Goal: Transaction & Acquisition: Purchase product/service

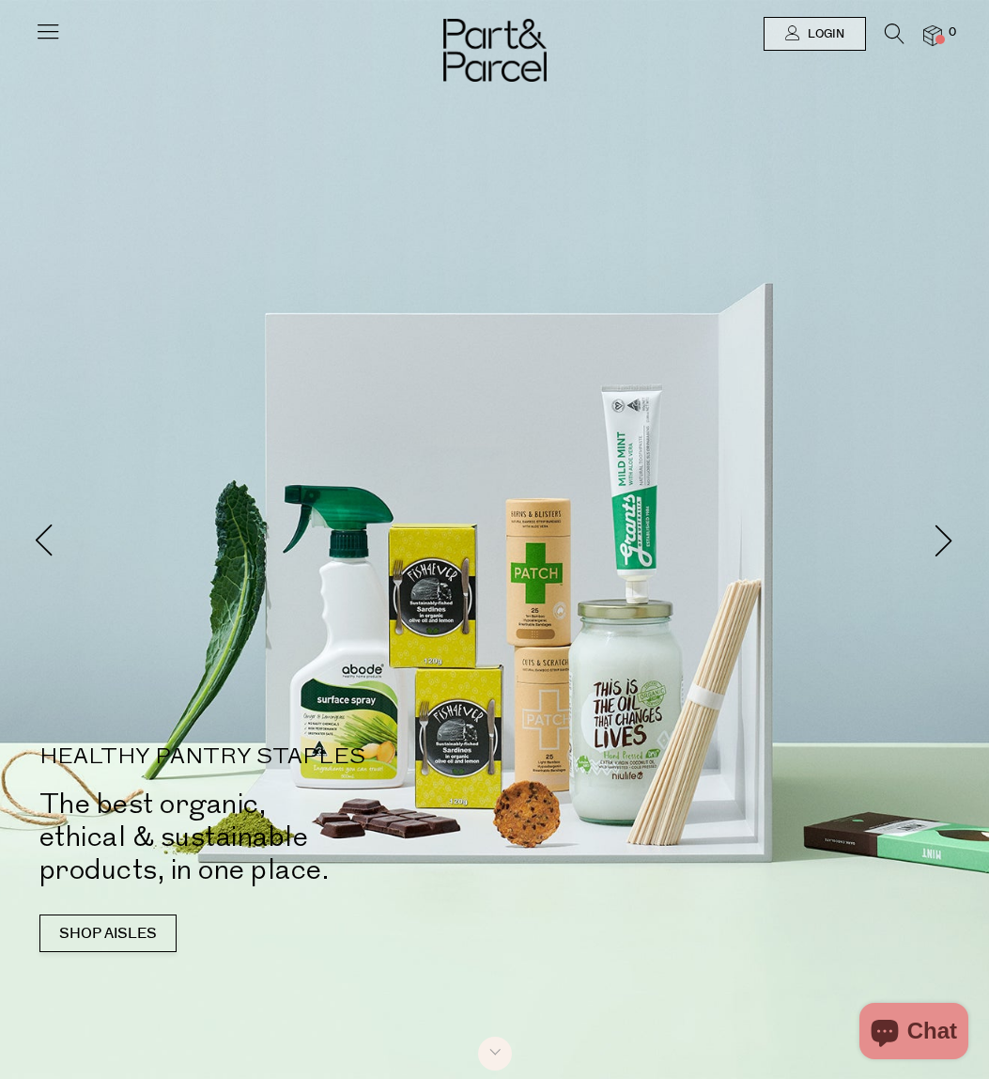
click at [58, 34] on icon at bounding box center [48, 31] width 26 height 26
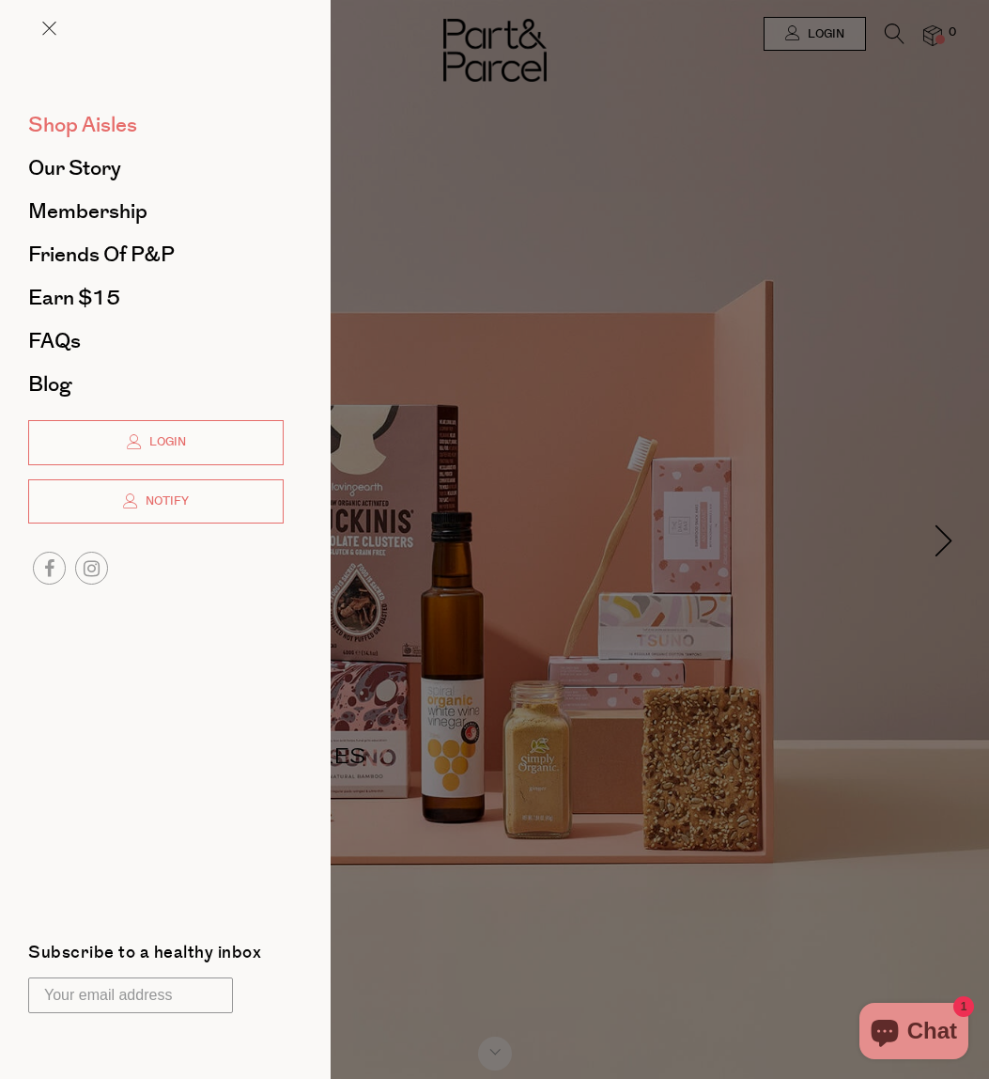
click at [96, 127] on span "Shop Aisles" at bounding box center [82, 125] width 109 height 30
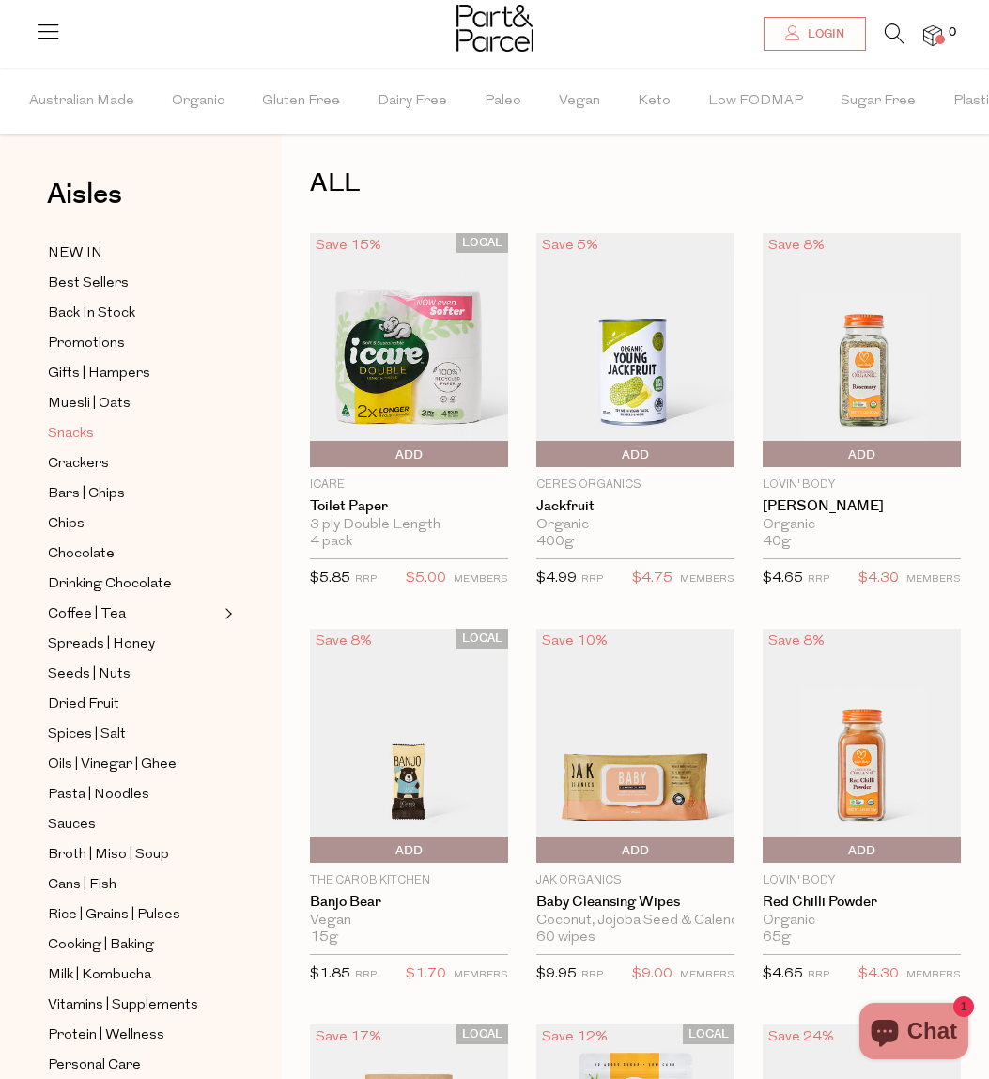
scroll to position [3, 0]
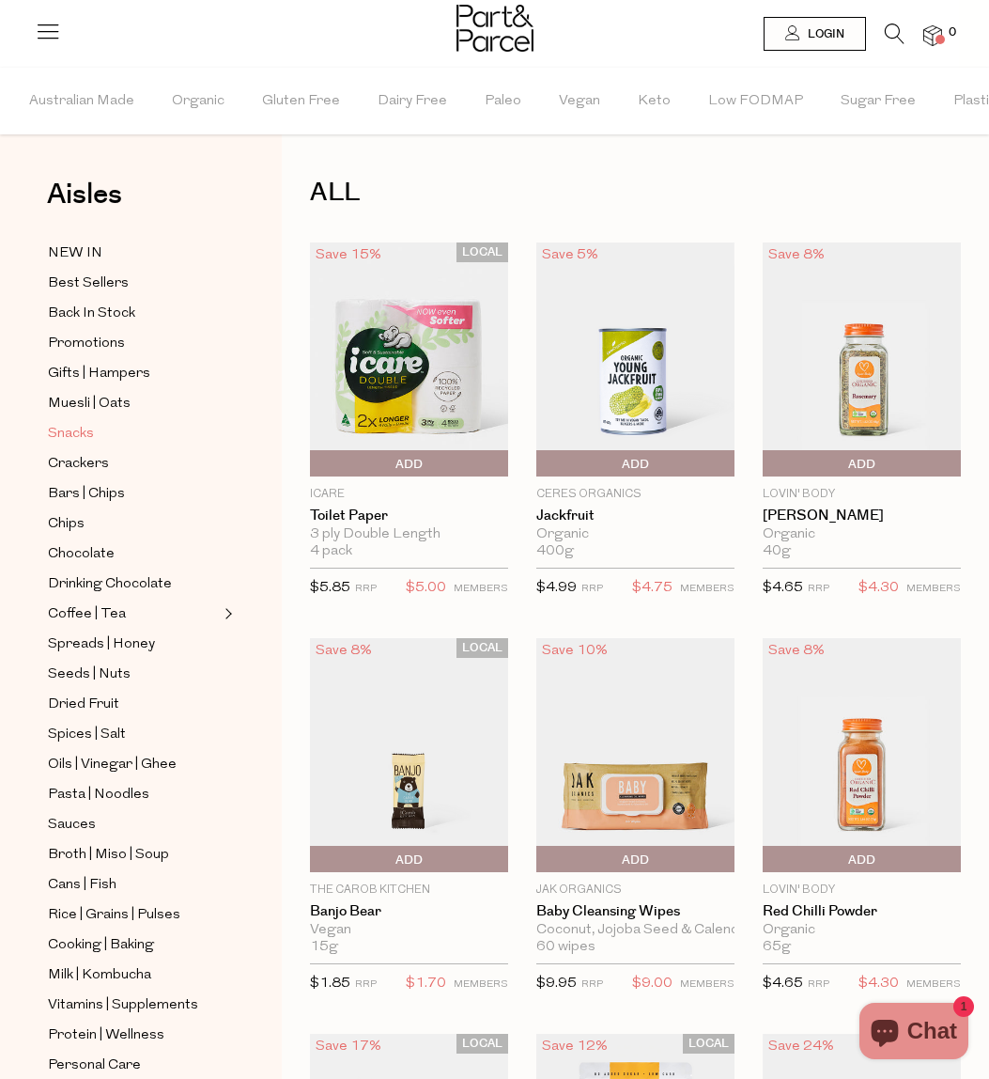
click at [82, 438] on span "Snacks" at bounding box center [71, 434] width 46 height 23
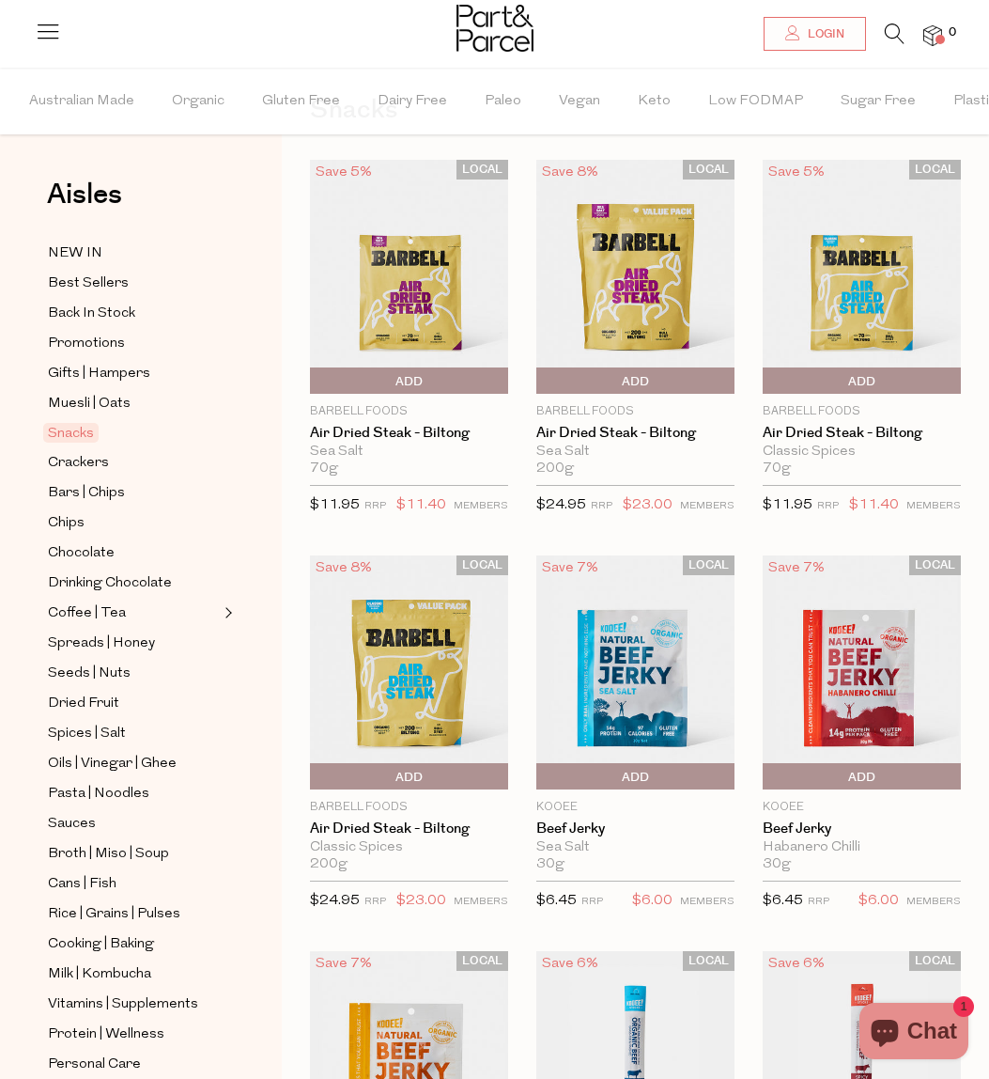
scroll to position [84, 0]
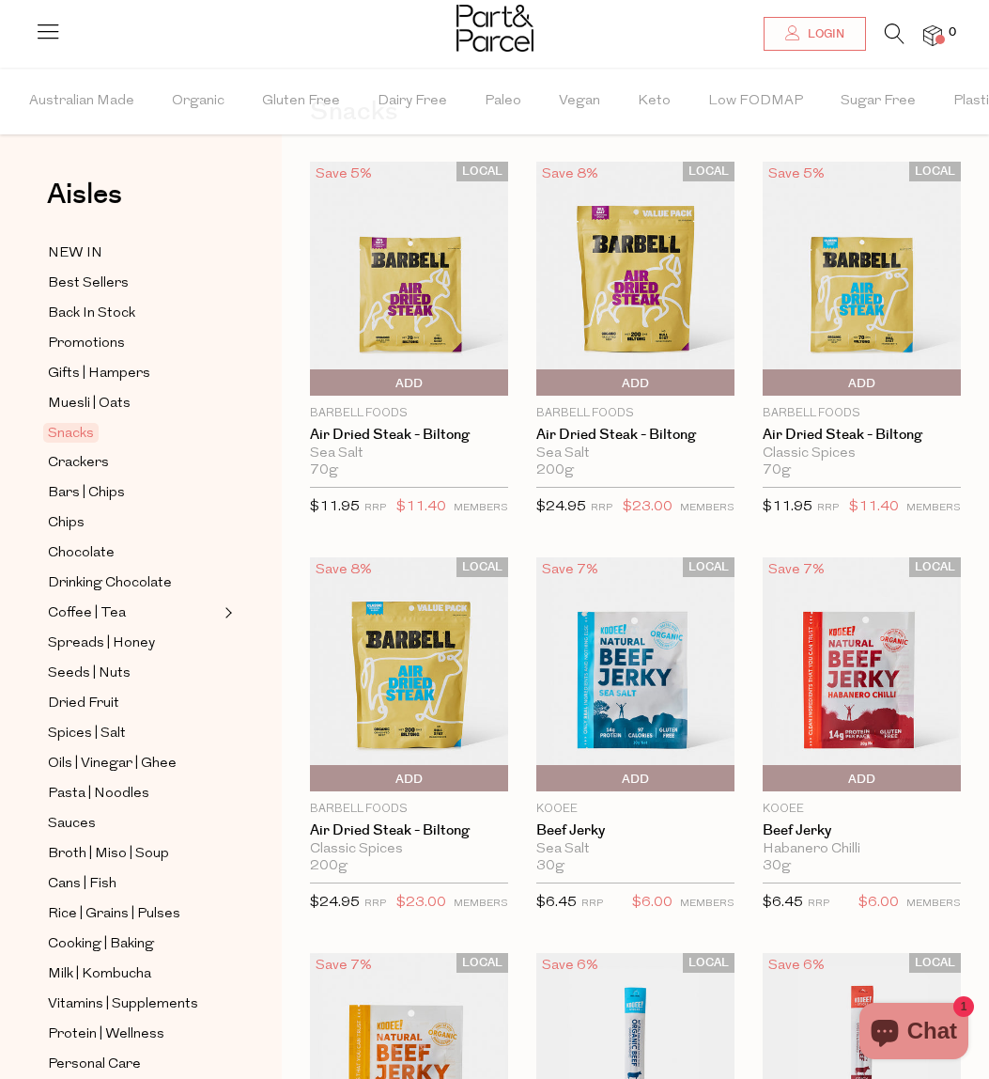
click at [464, 380] on span "Add To Parcel" at bounding box center [409, 383] width 189 height 28
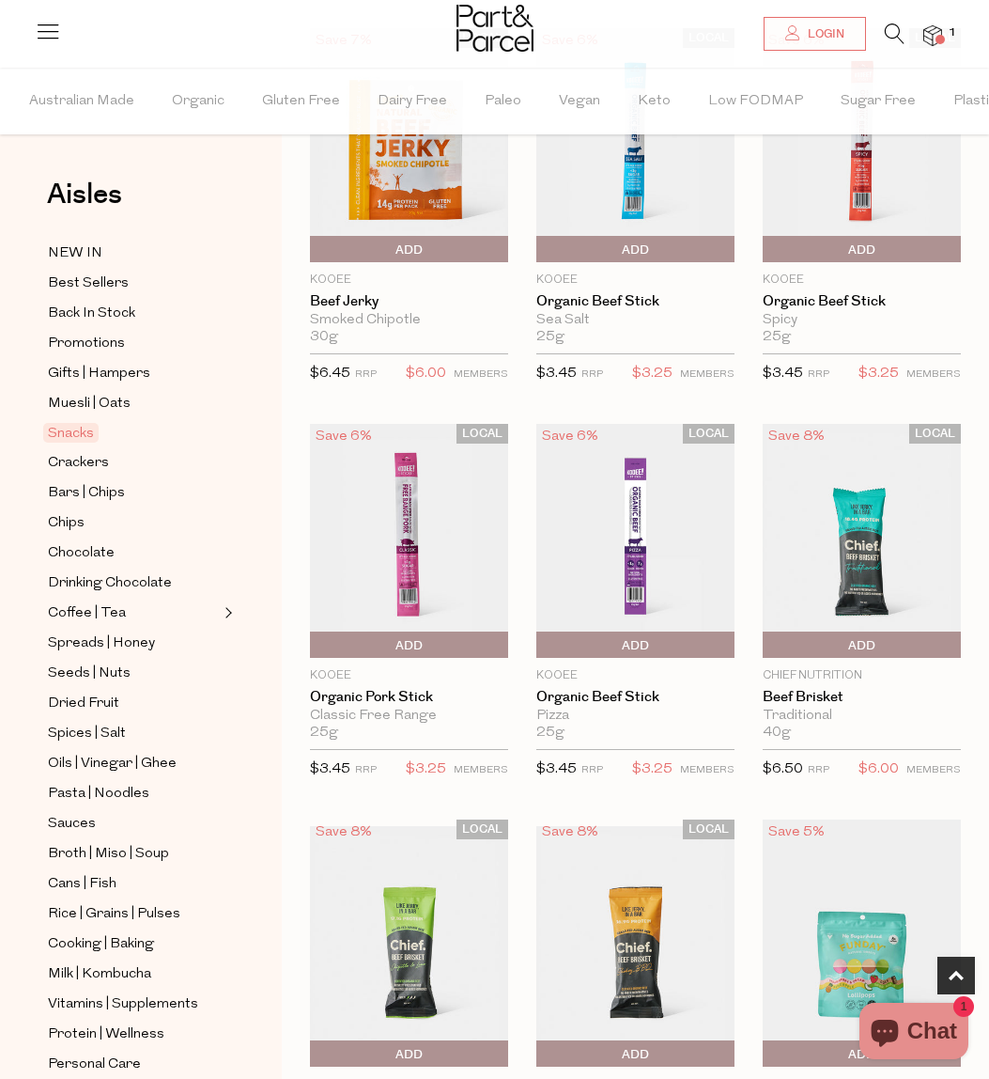
scroll to position [1029, 0]
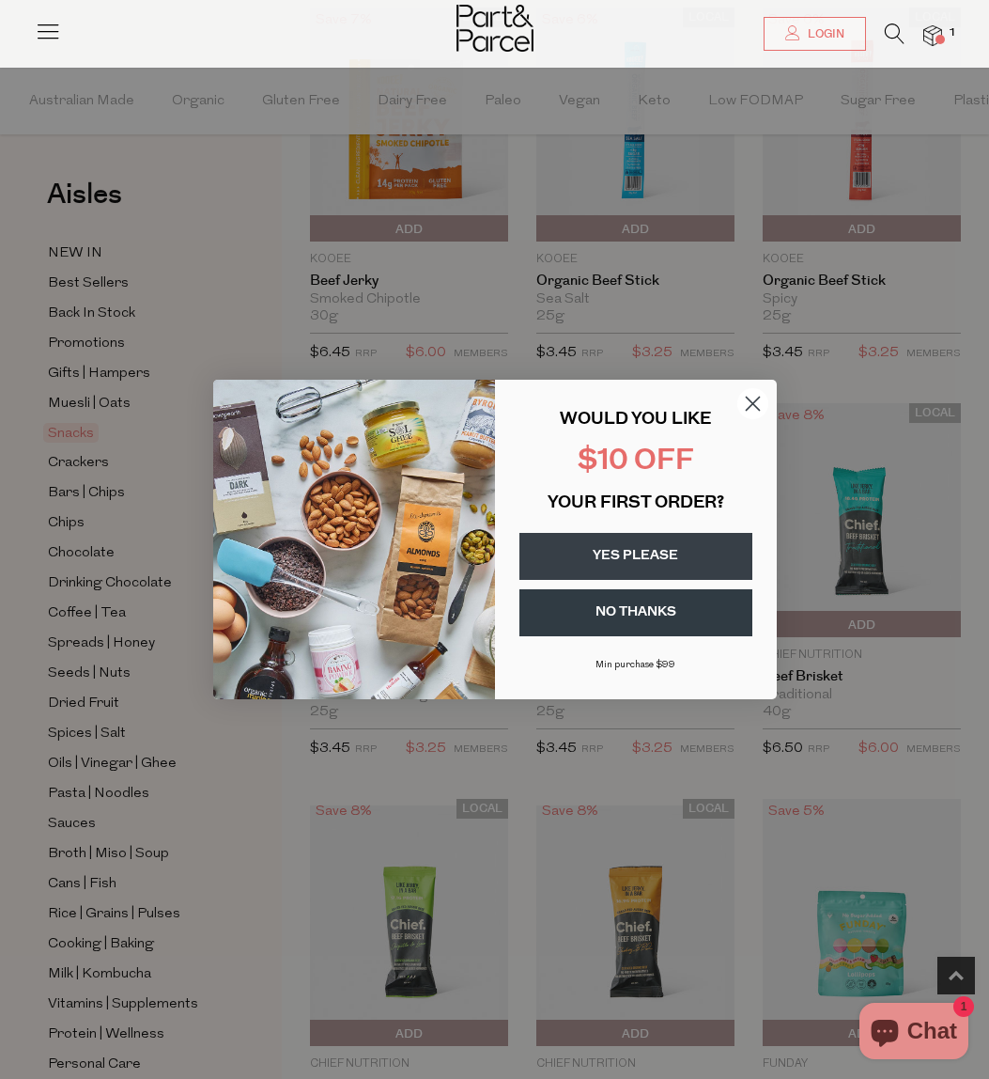
click at [758, 403] on circle "Close dialog" at bounding box center [752, 403] width 31 height 31
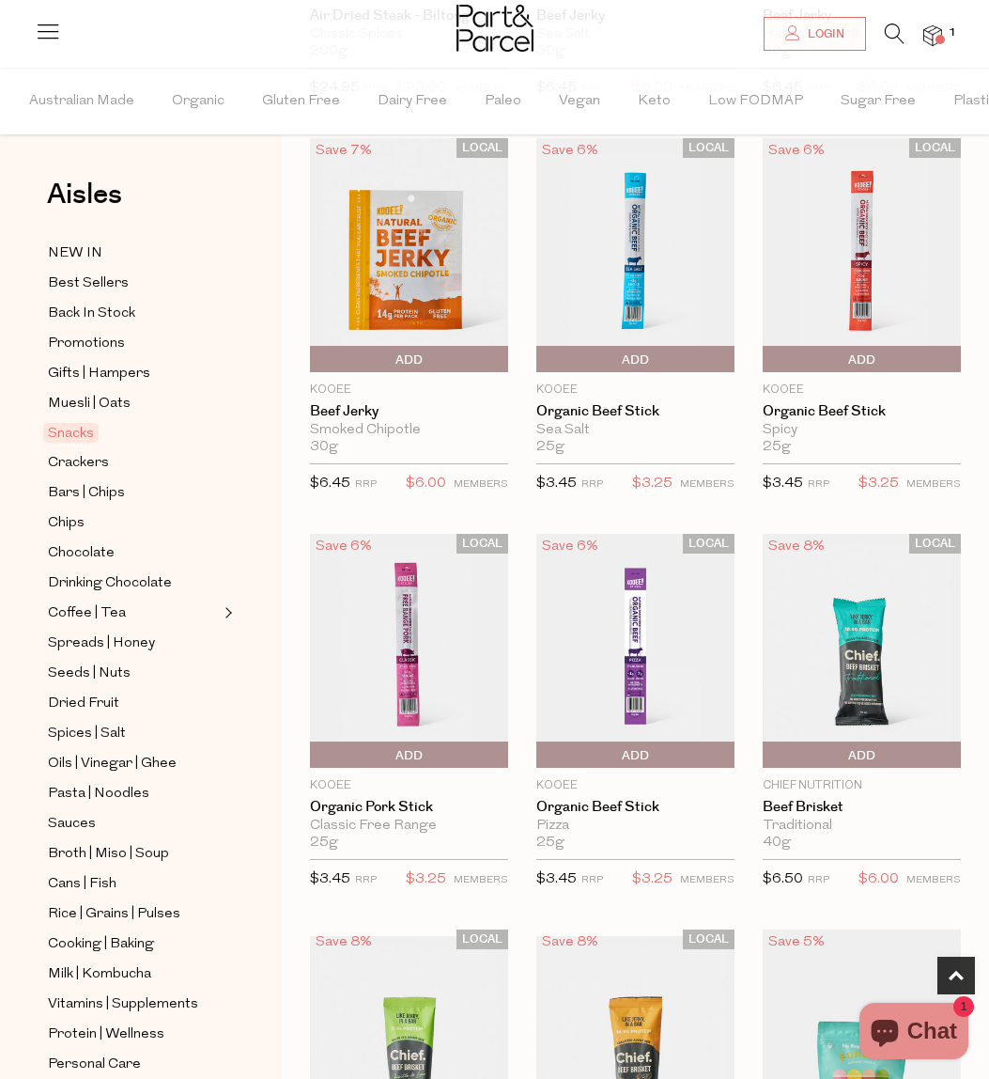
scroll to position [895, 0]
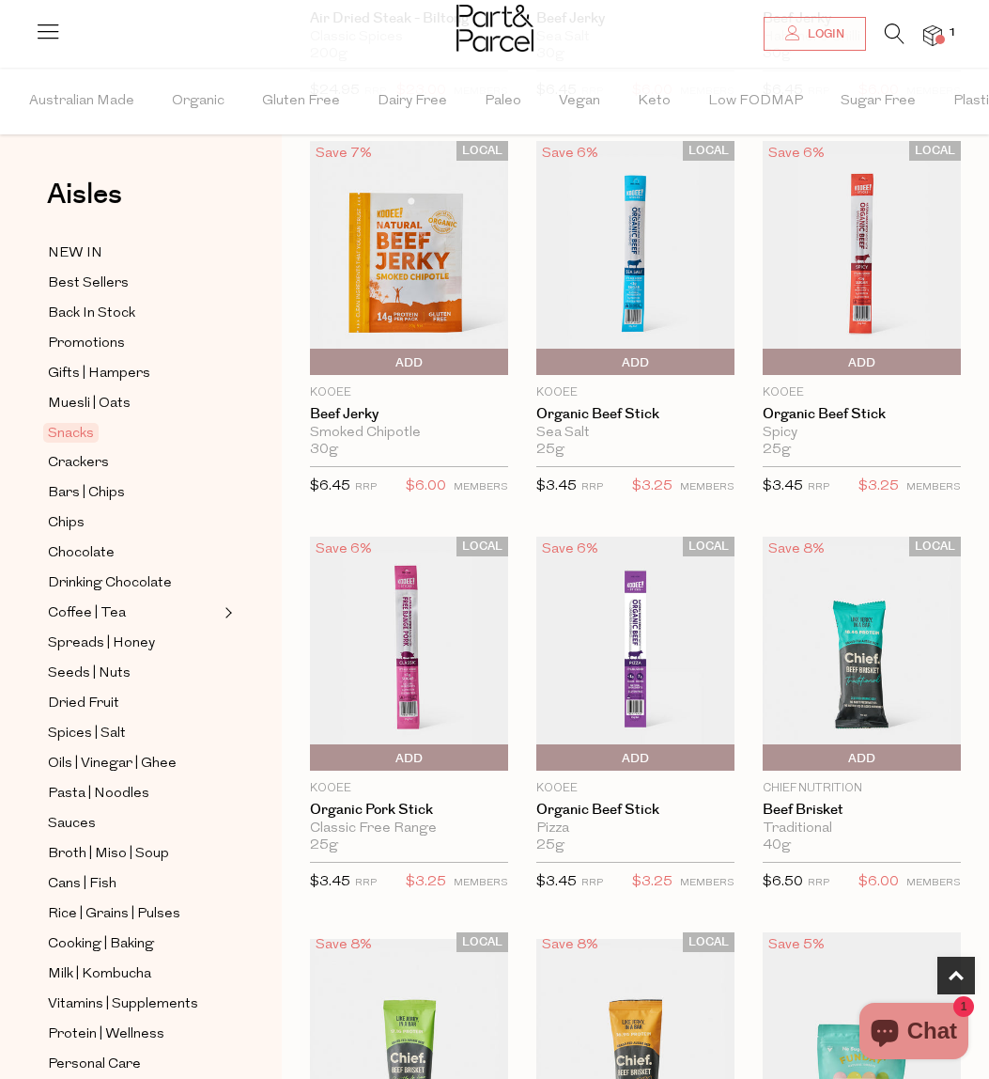
click at [667, 359] on span "Add To Parcel" at bounding box center [635, 363] width 189 height 28
click at [715, 356] on button "button" at bounding box center [708, 362] width 54 height 26
type input "2"
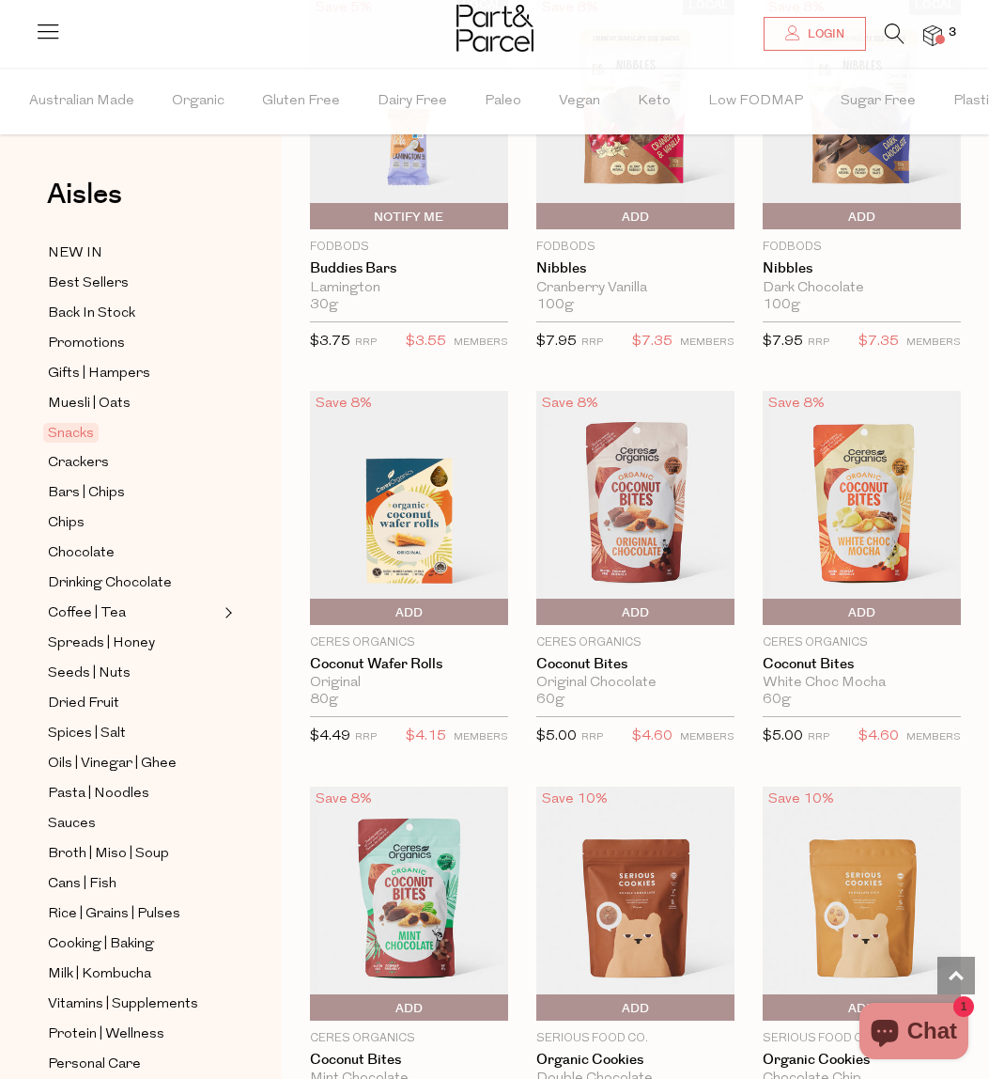
scroll to position [3830, 0]
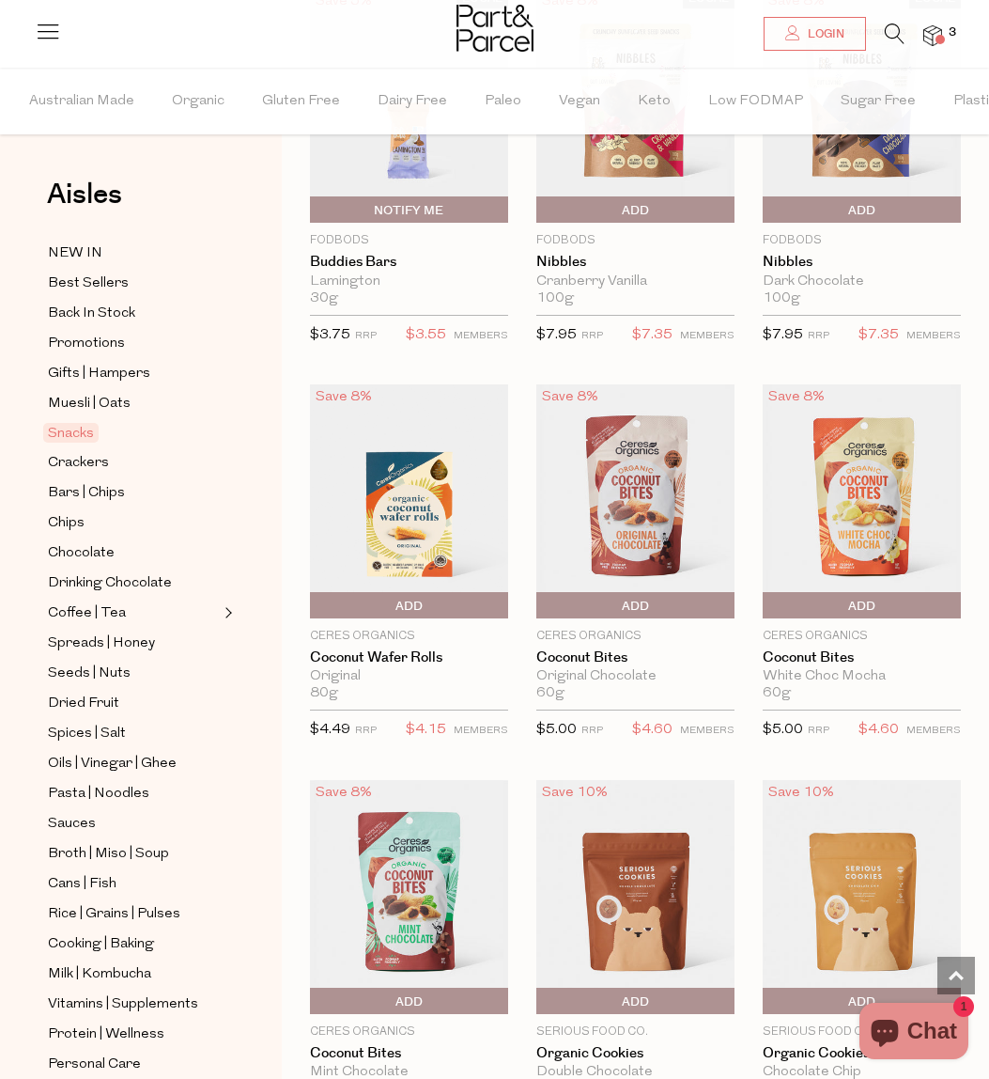
click at [315, 604] on span "Add To Parcel" at bounding box center [315, 606] width 0 height 28
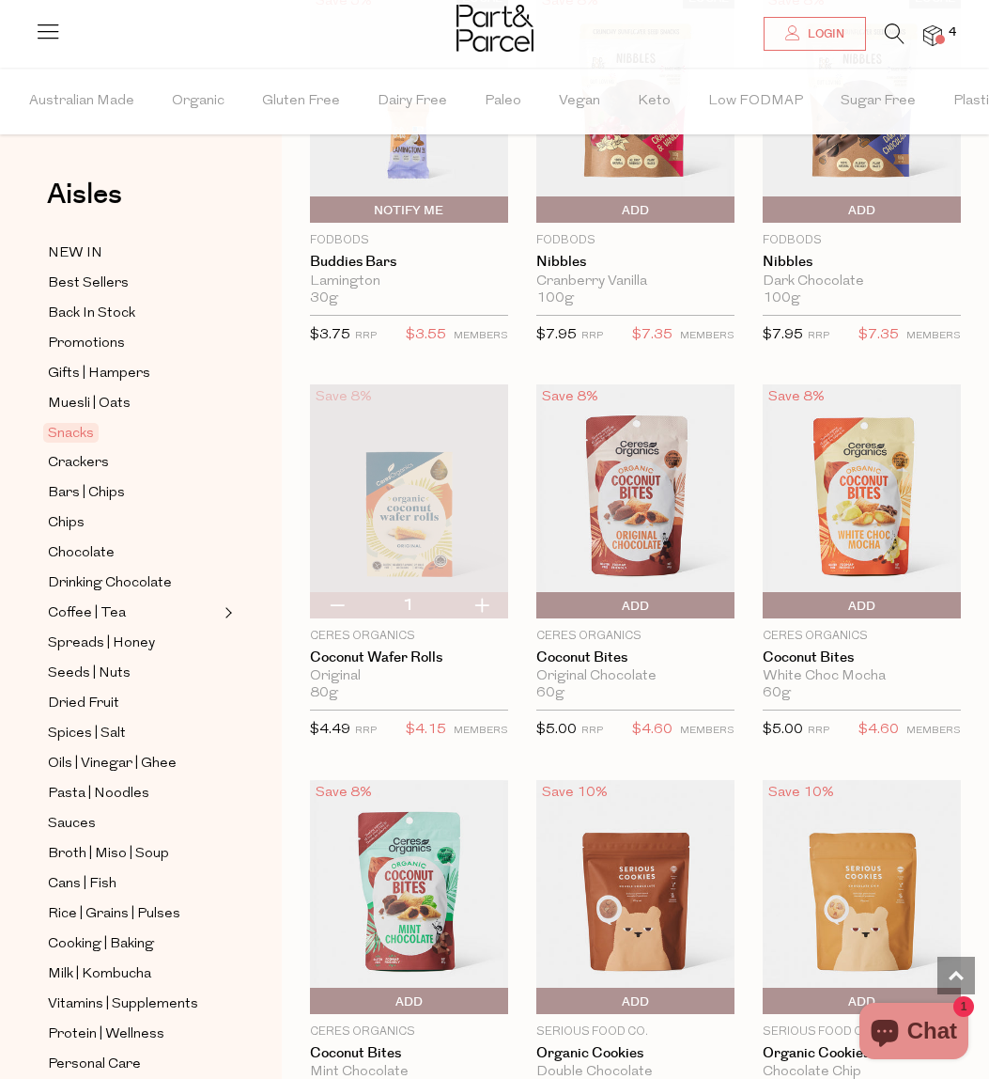
click at [488, 599] on button "button" at bounding box center [482, 605] width 54 height 26
type input "2"
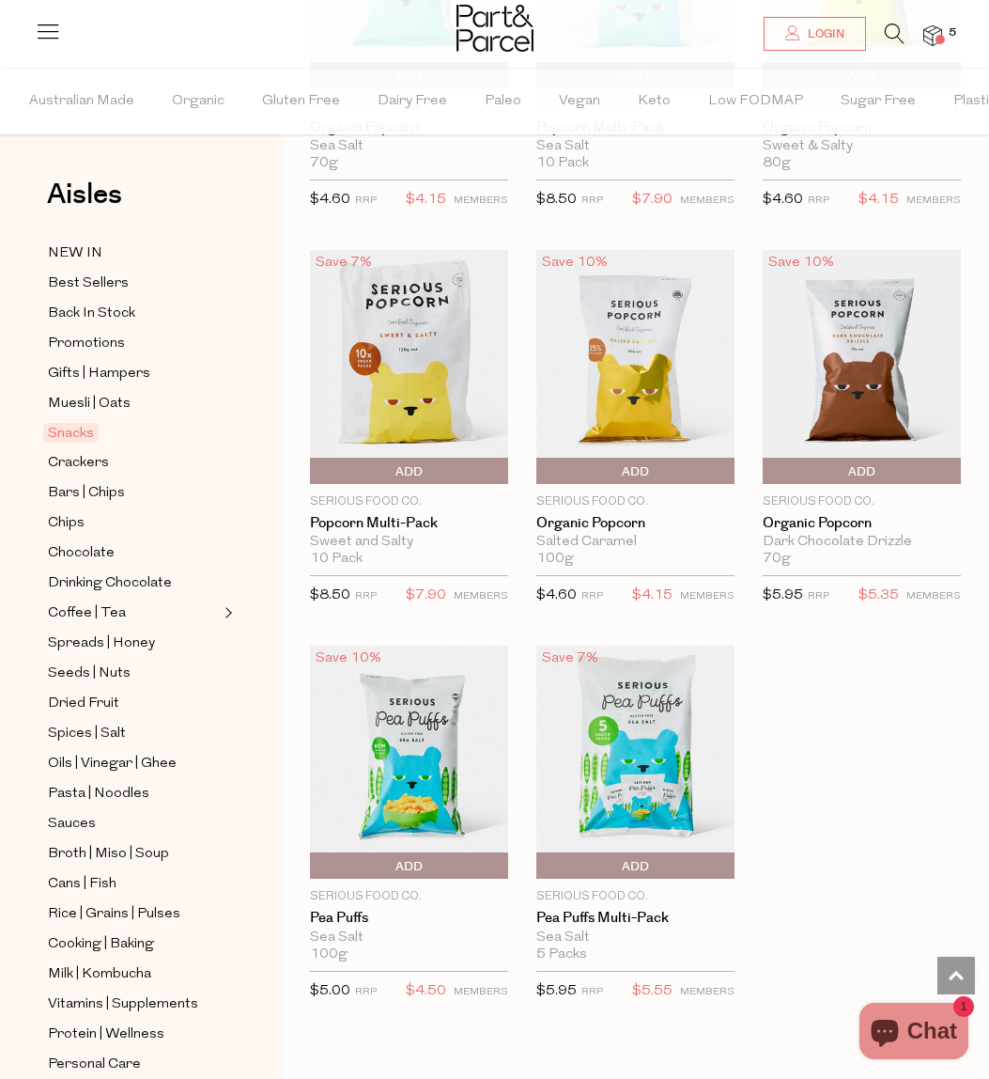
scroll to position [5941, 0]
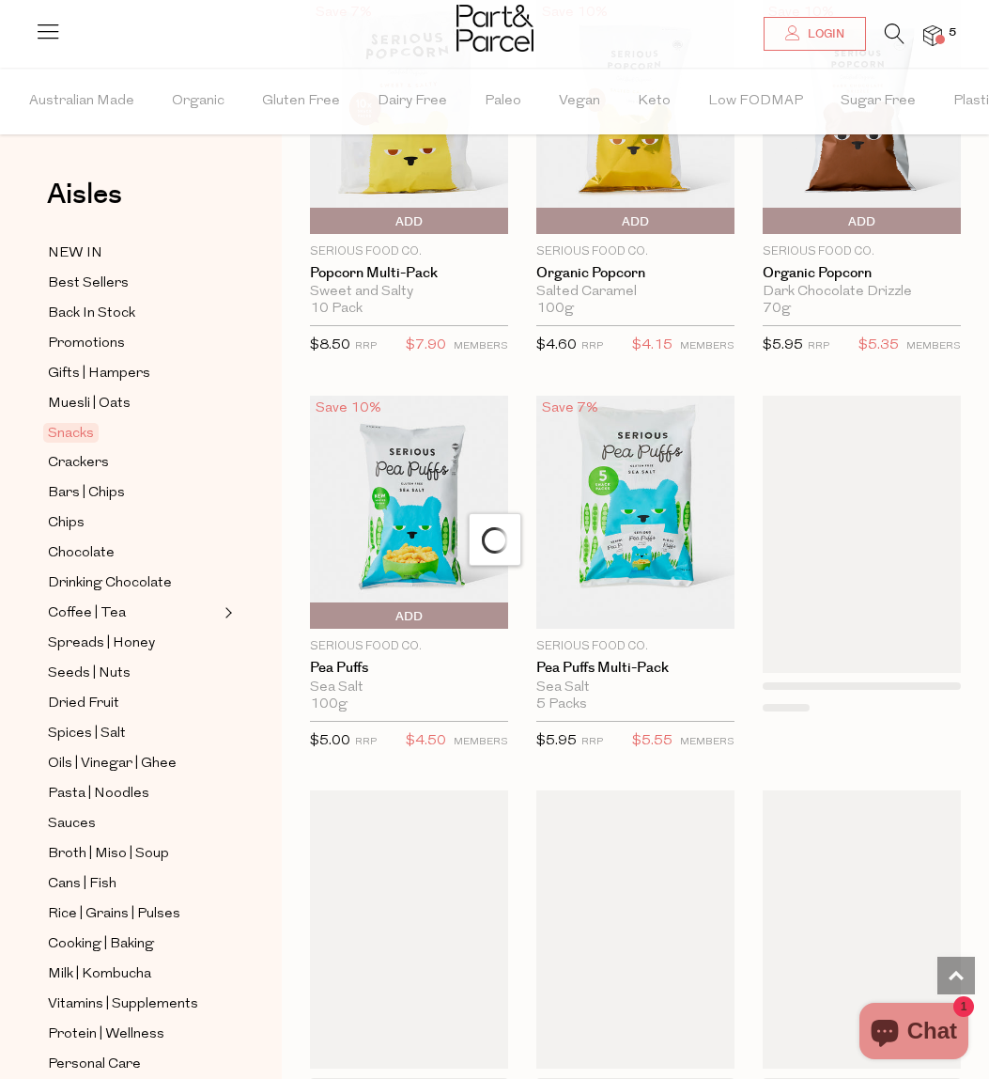
scroll to position [6205, 0]
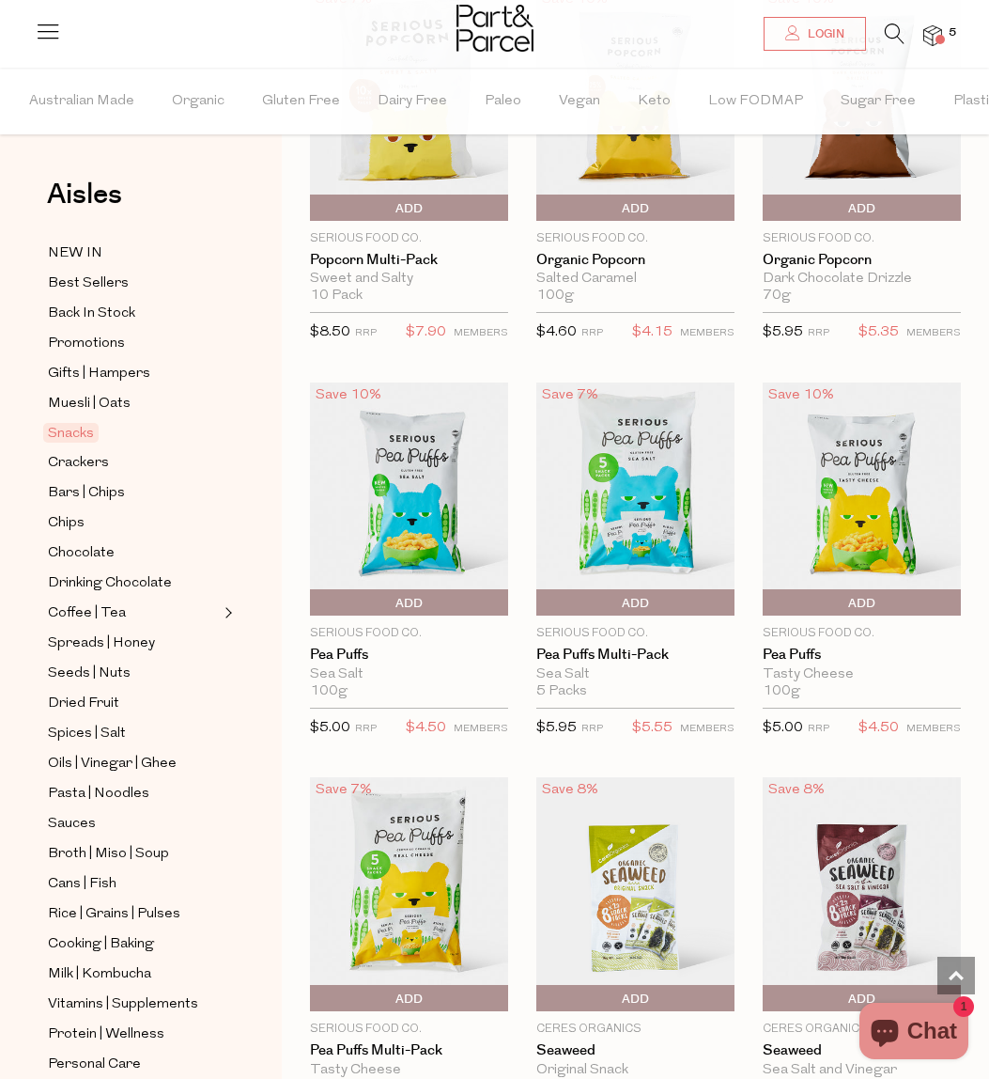
click at [541, 597] on span "Add To Parcel" at bounding box center [541, 603] width 0 height 28
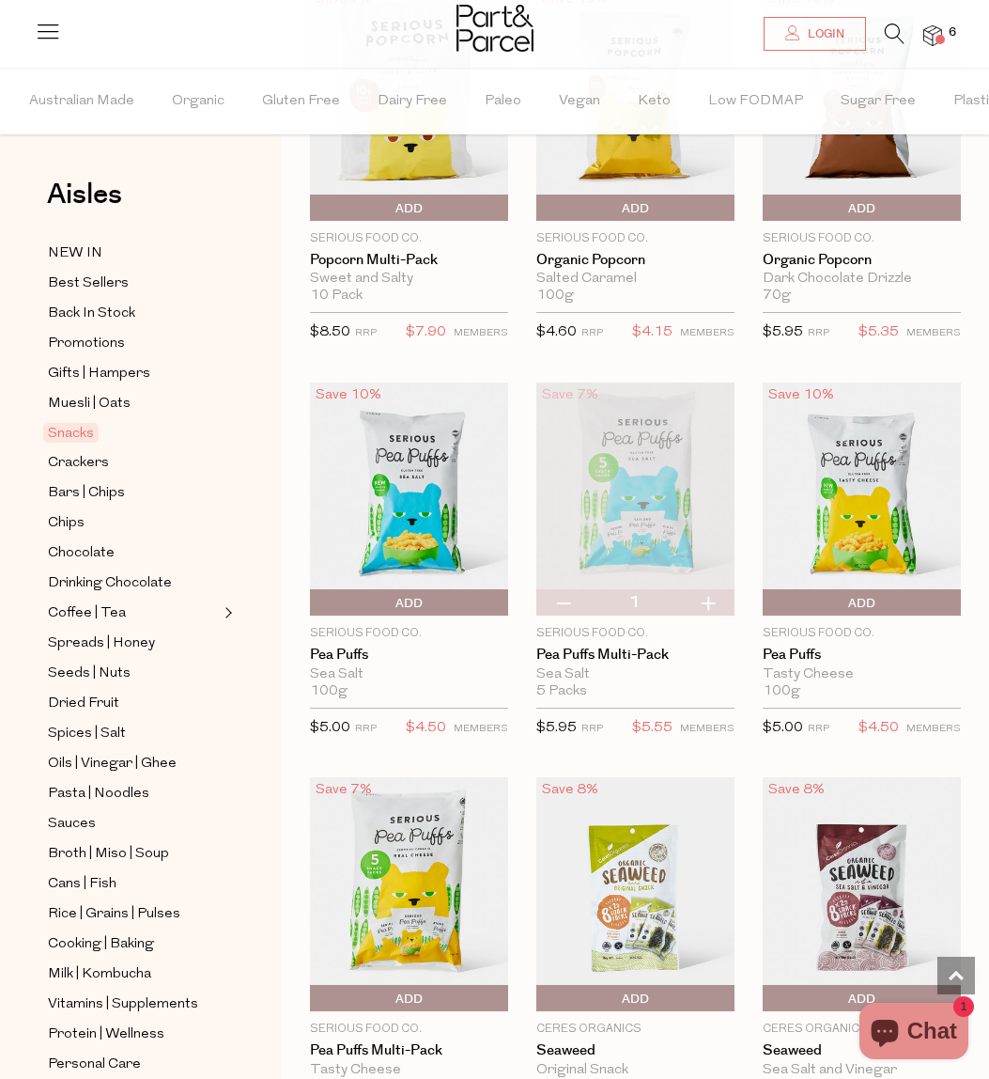
click at [708, 593] on button "button" at bounding box center [708, 602] width 54 height 26
type input "2"
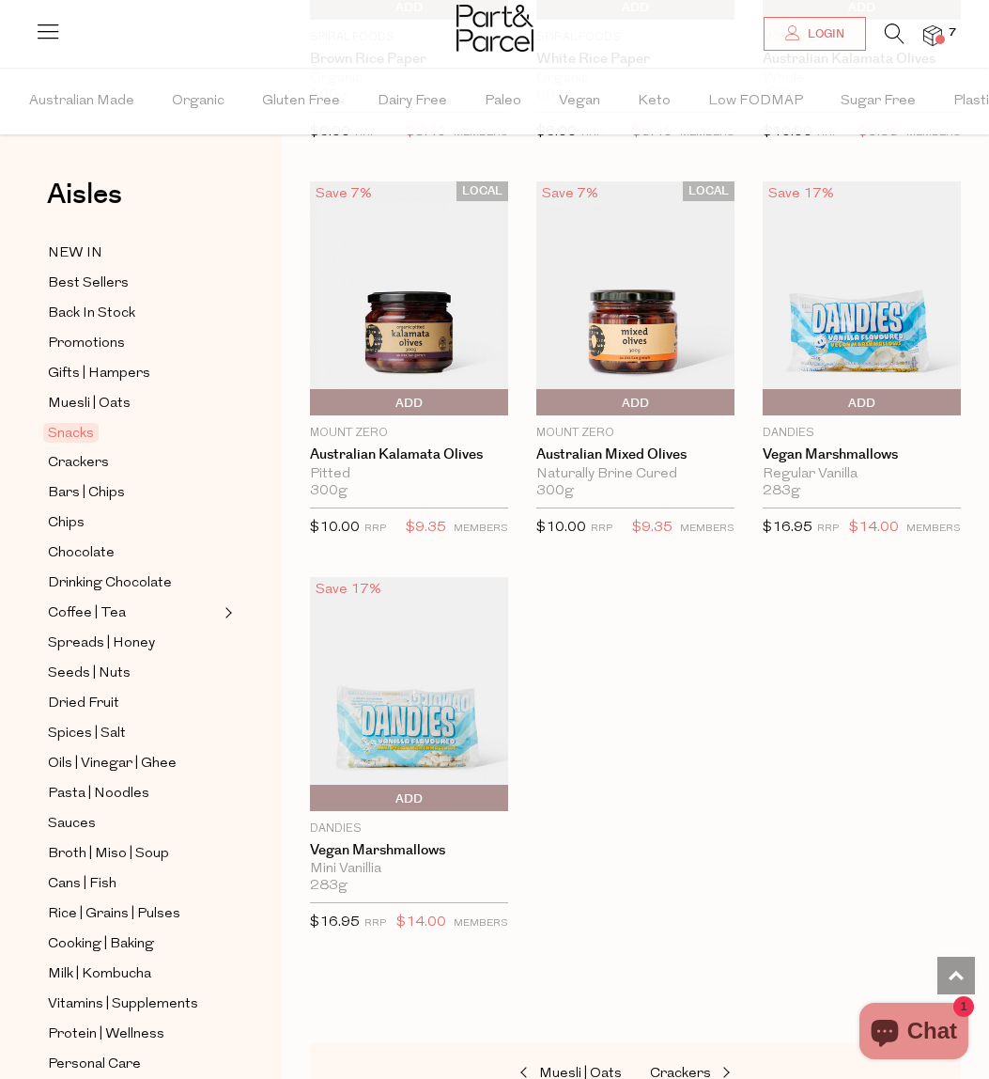
scroll to position [8846, 0]
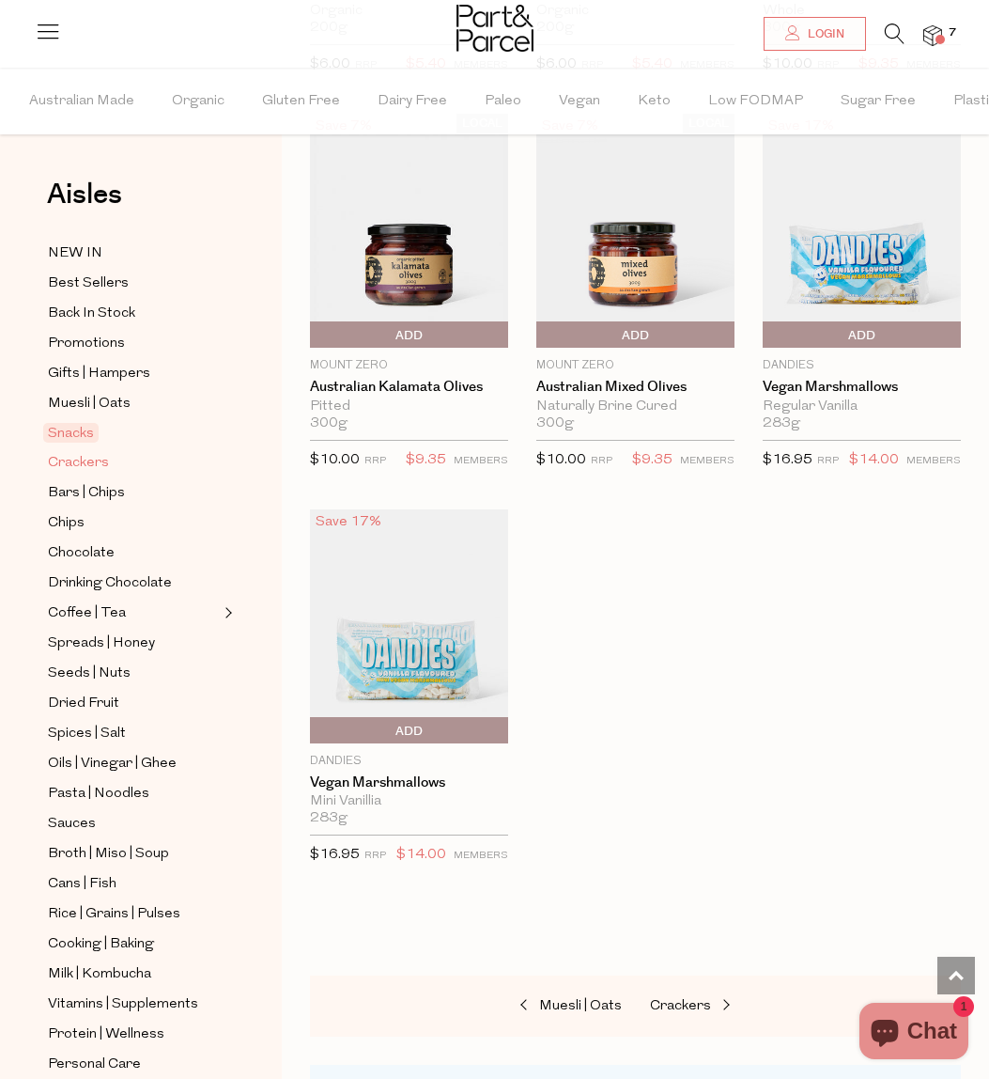
click at [86, 459] on span "Crackers" at bounding box center [78, 463] width 61 height 23
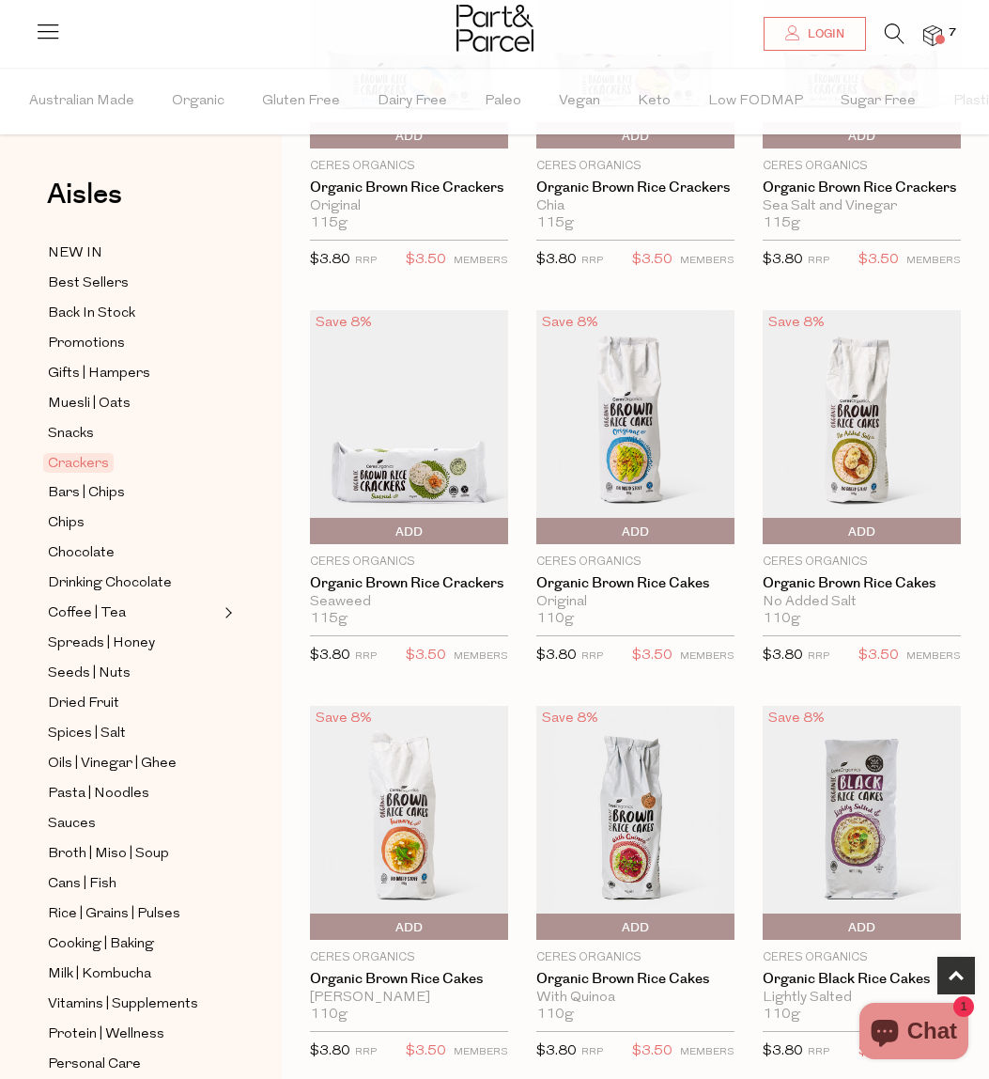
scroll to position [1128, 0]
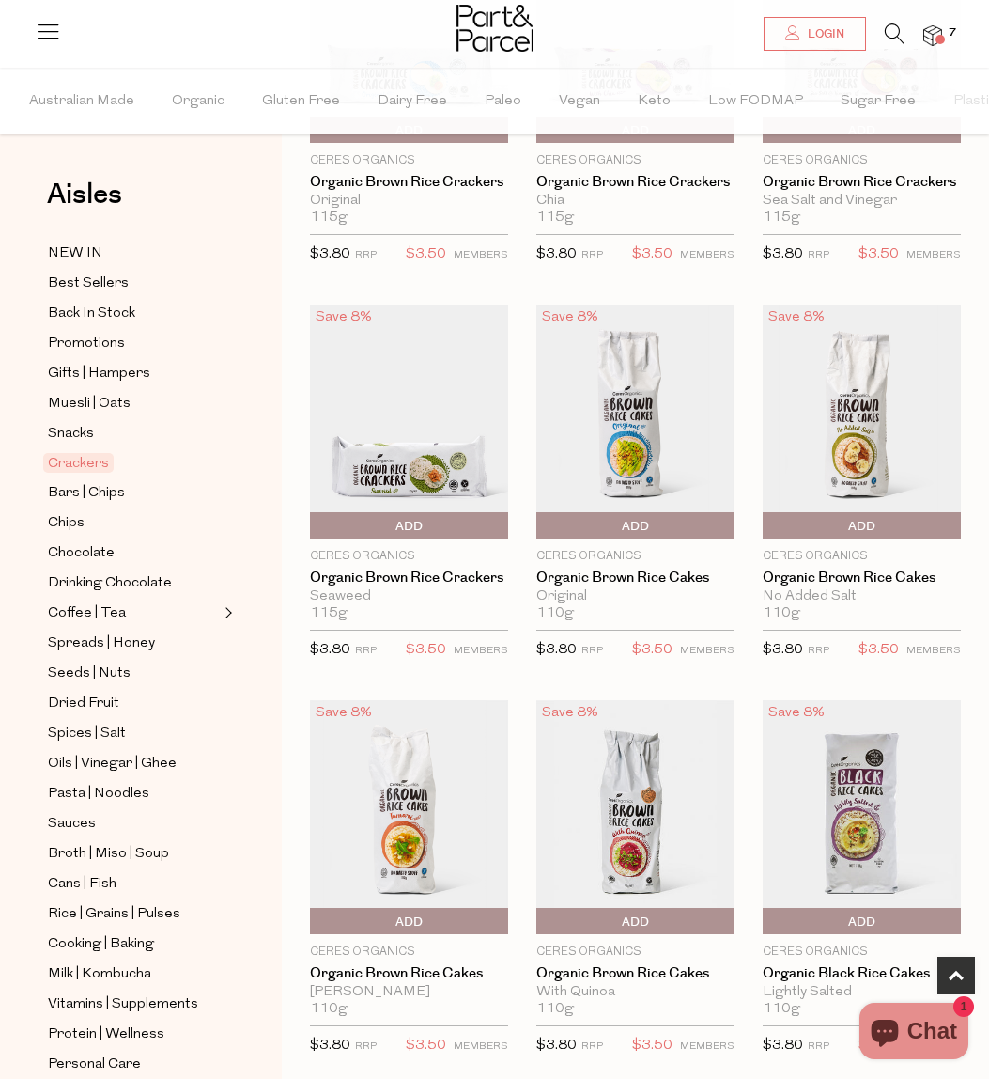
click at [541, 522] on span "Add To Parcel" at bounding box center [541, 526] width 0 height 28
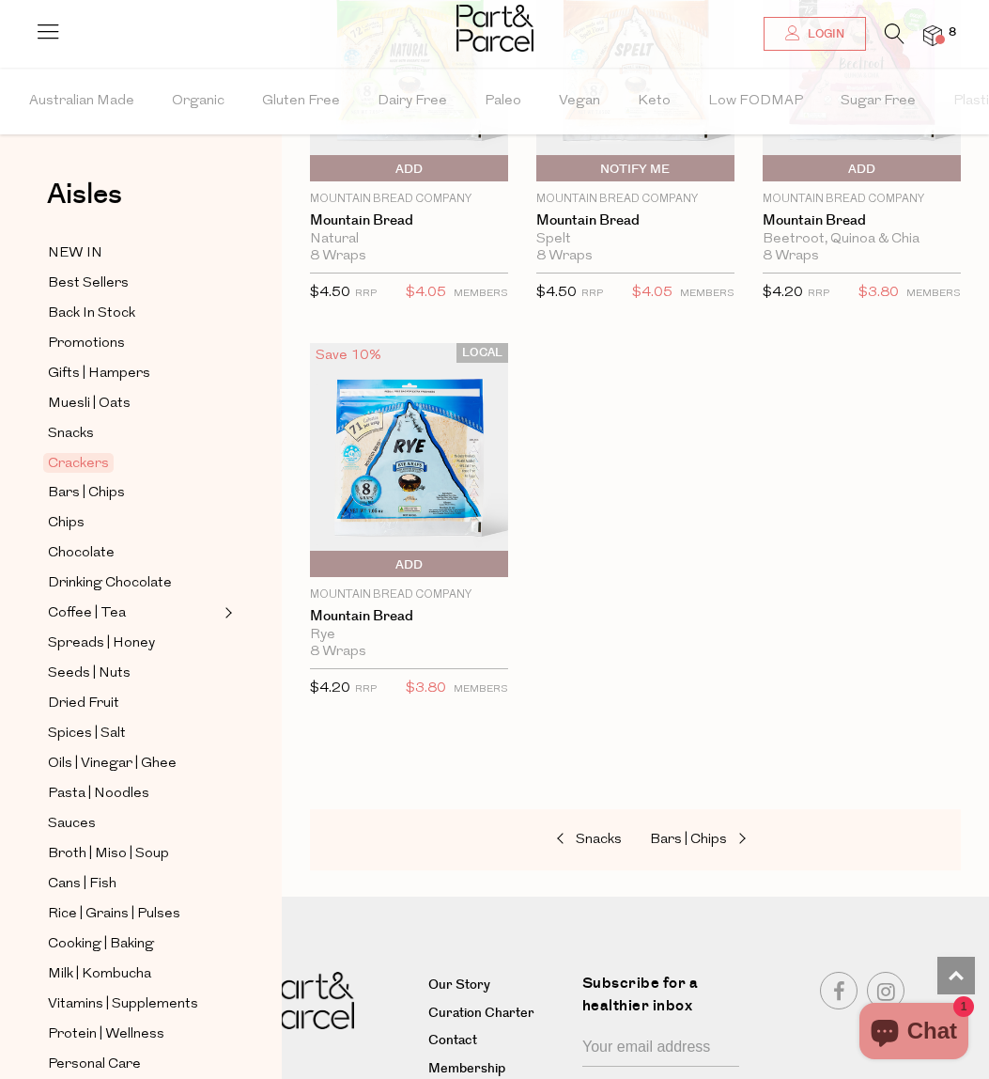
scroll to position [4650, 0]
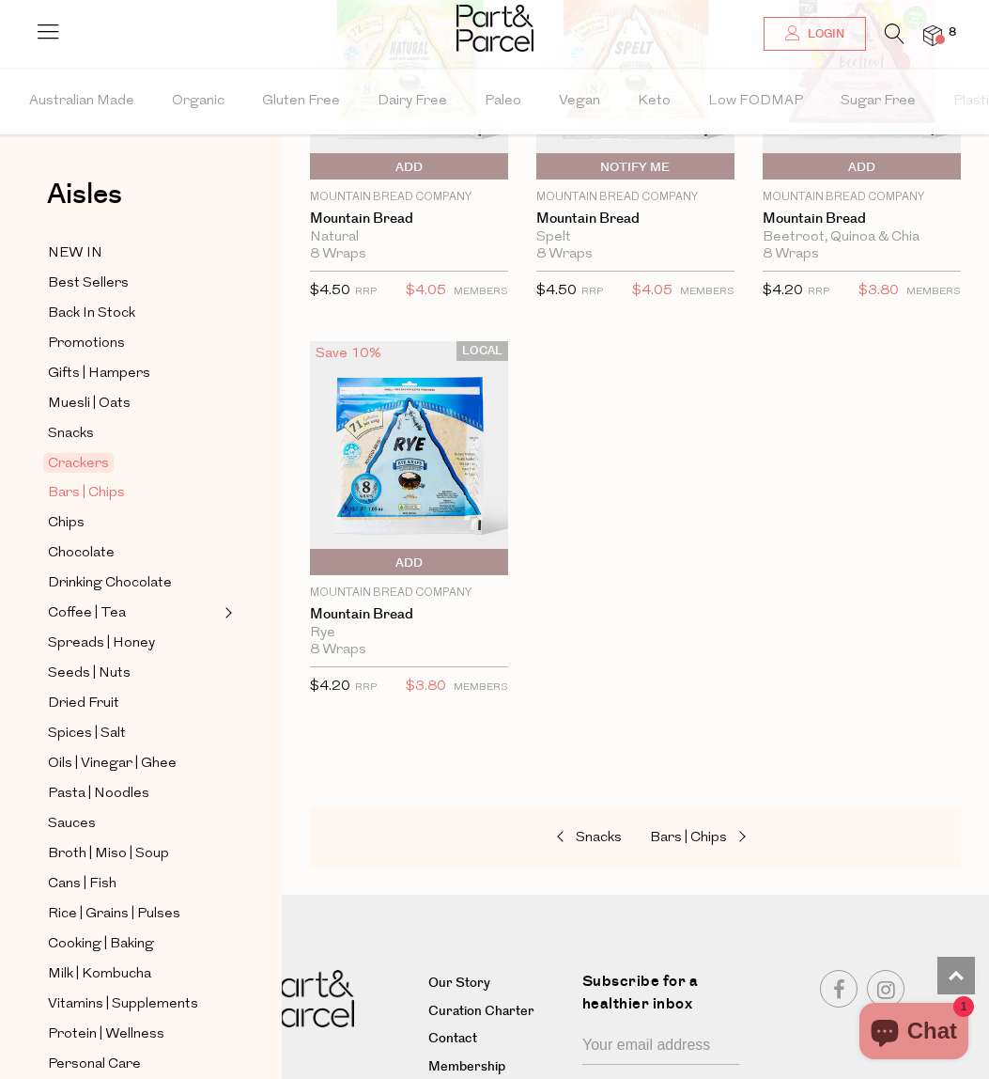
click at [70, 492] on span "Bars | Chips" at bounding box center [86, 493] width 77 height 23
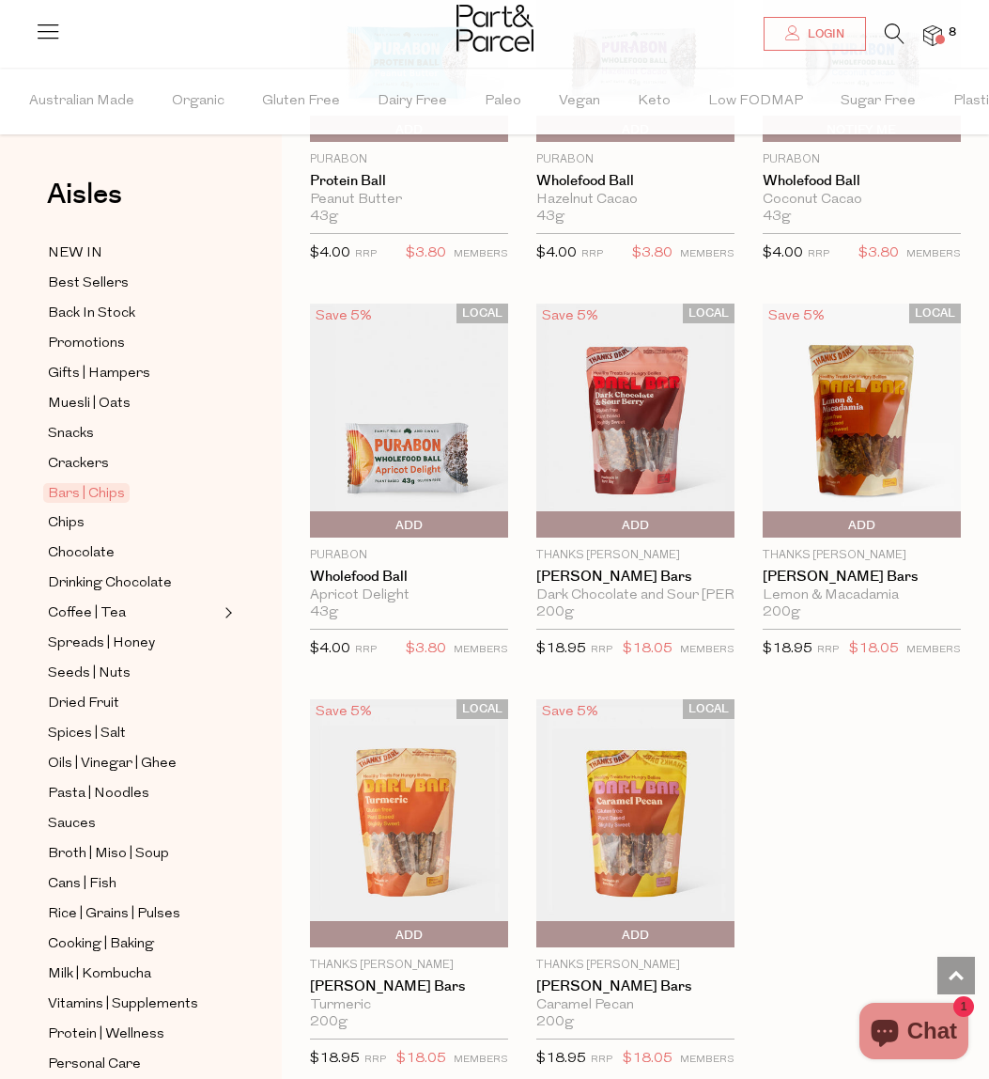
scroll to position [5895, 0]
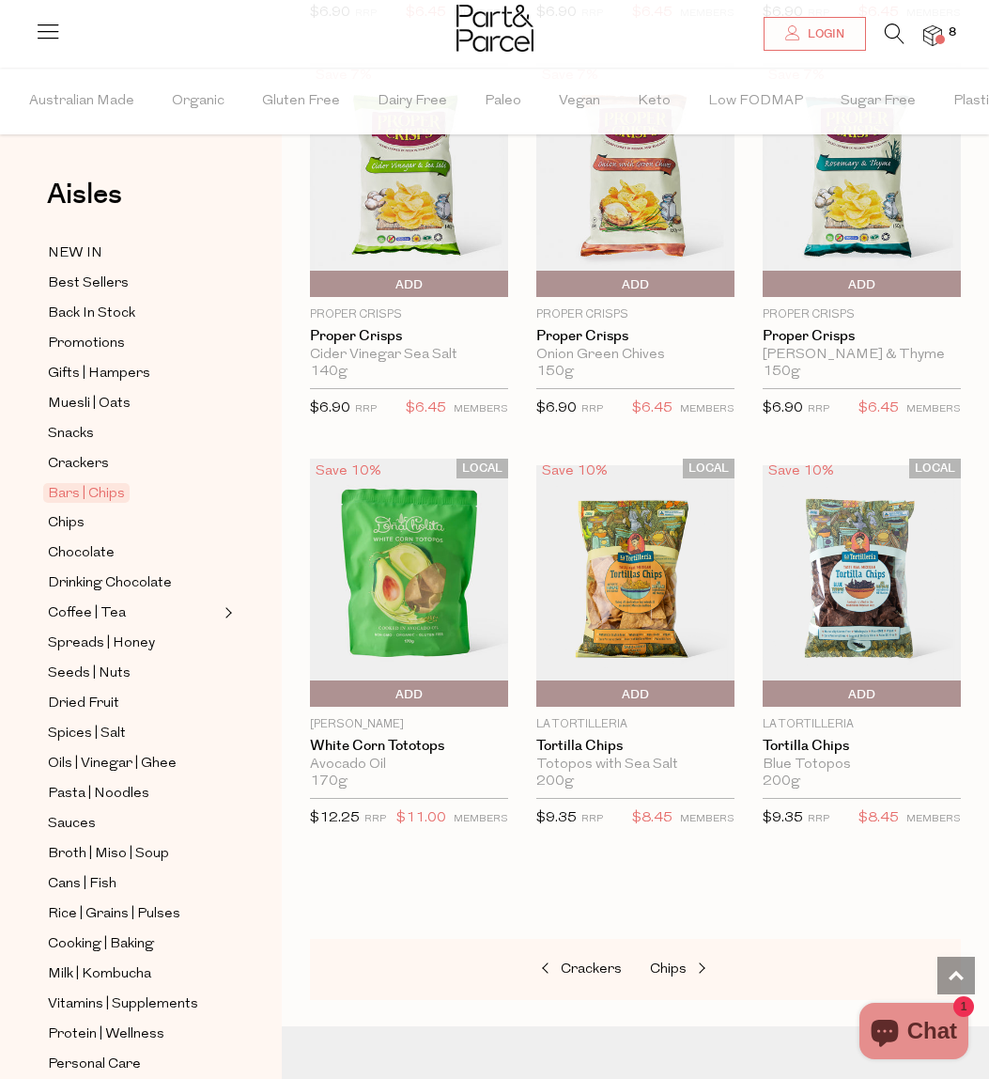
scroll to position [8545, 0]
click at [61, 522] on span "Chips" at bounding box center [66, 523] width 37 height 23
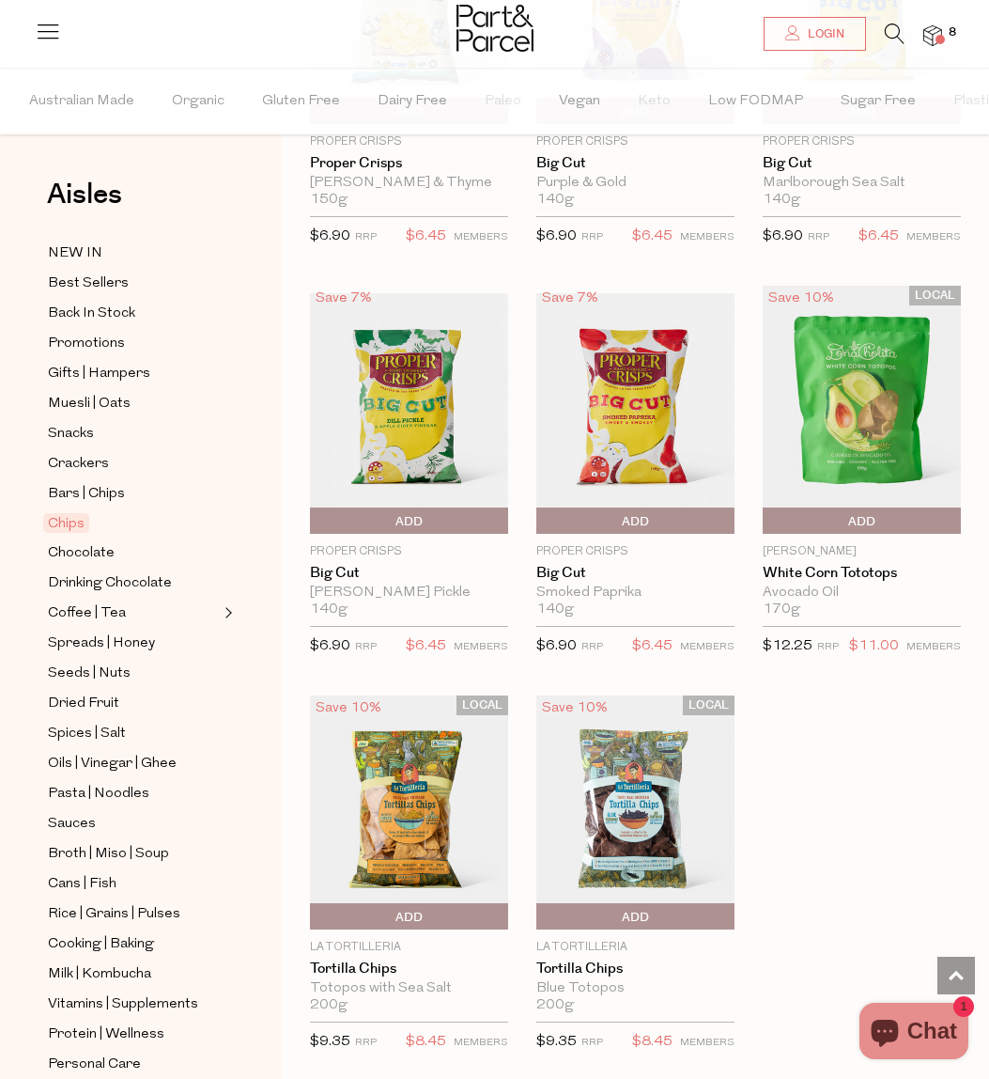
scroll to position [1577, 0]
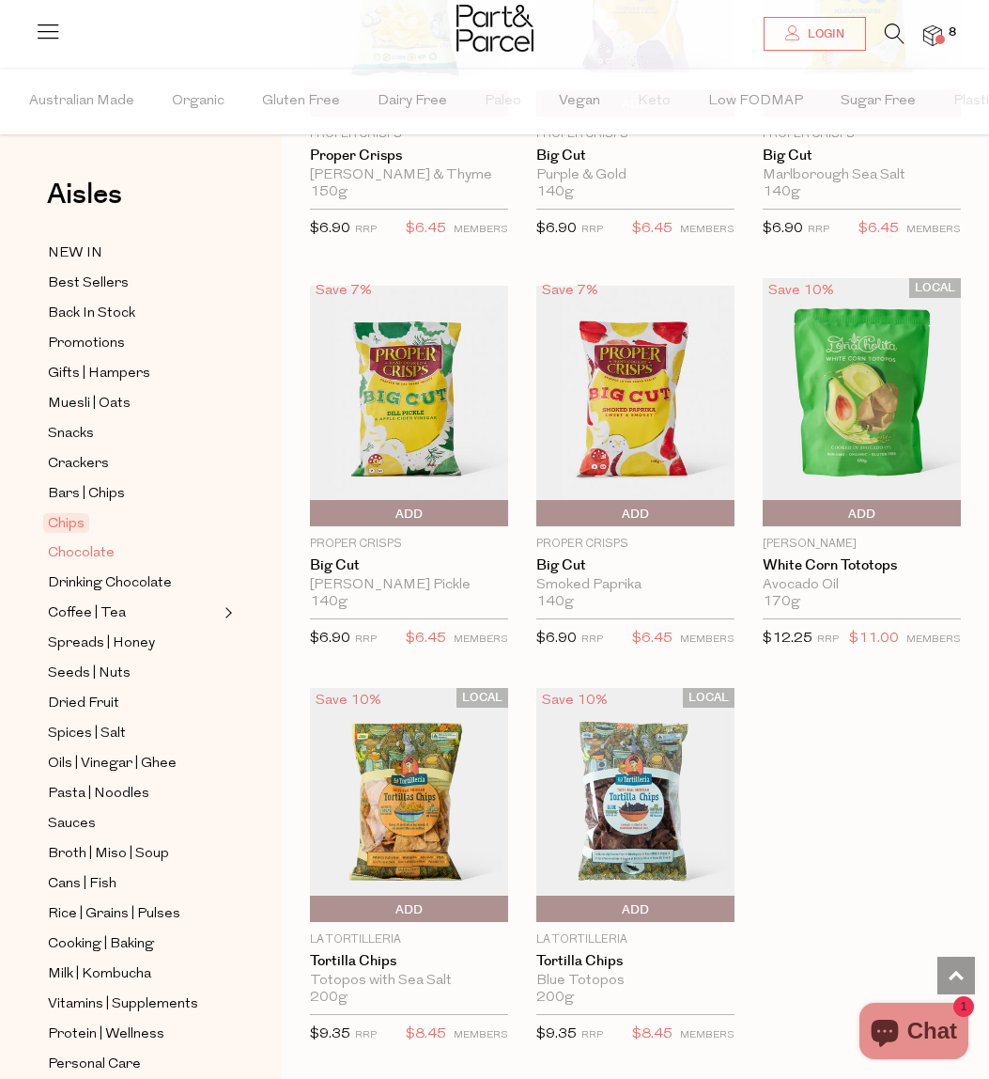
click at [78, 550] on span "Chocolate" at bounding box center [81, 553] width 67 height 23
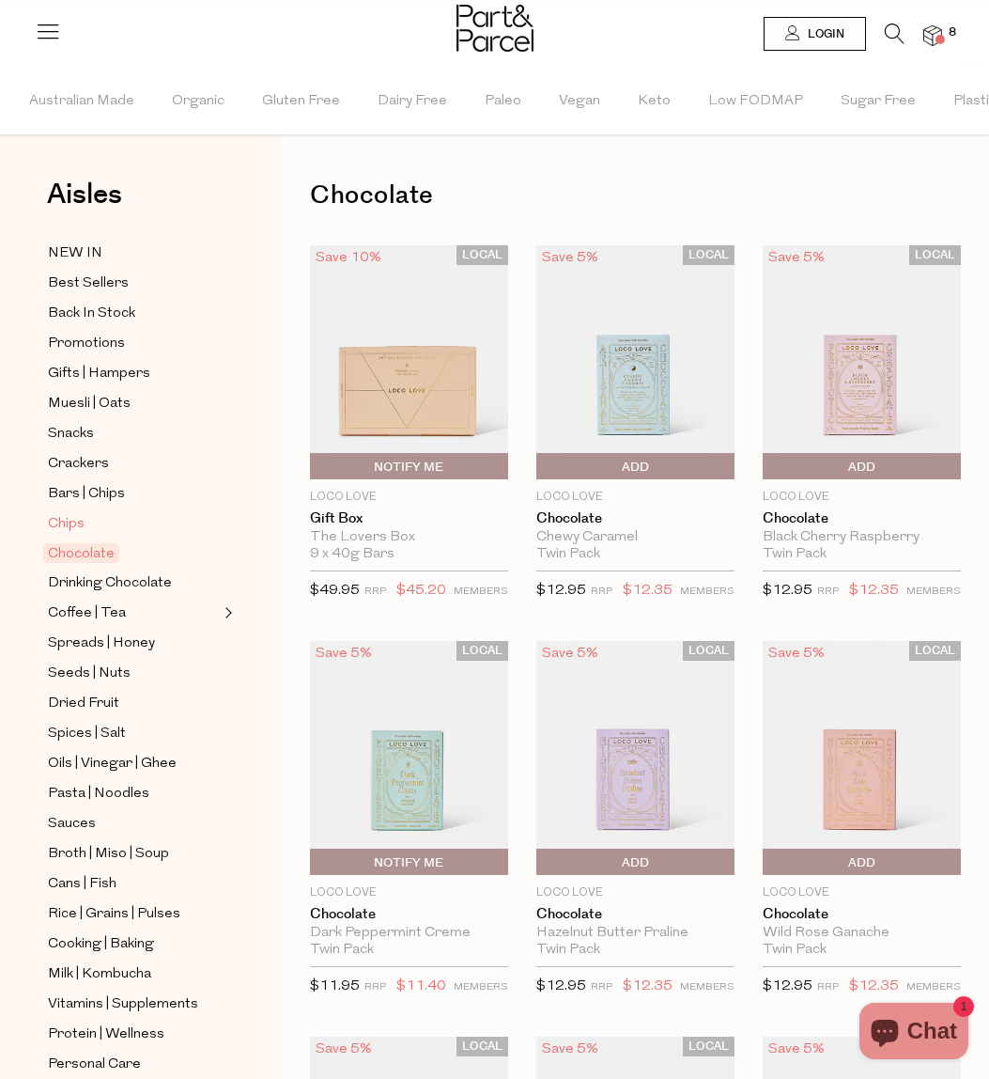
scroll to position [74, 0]
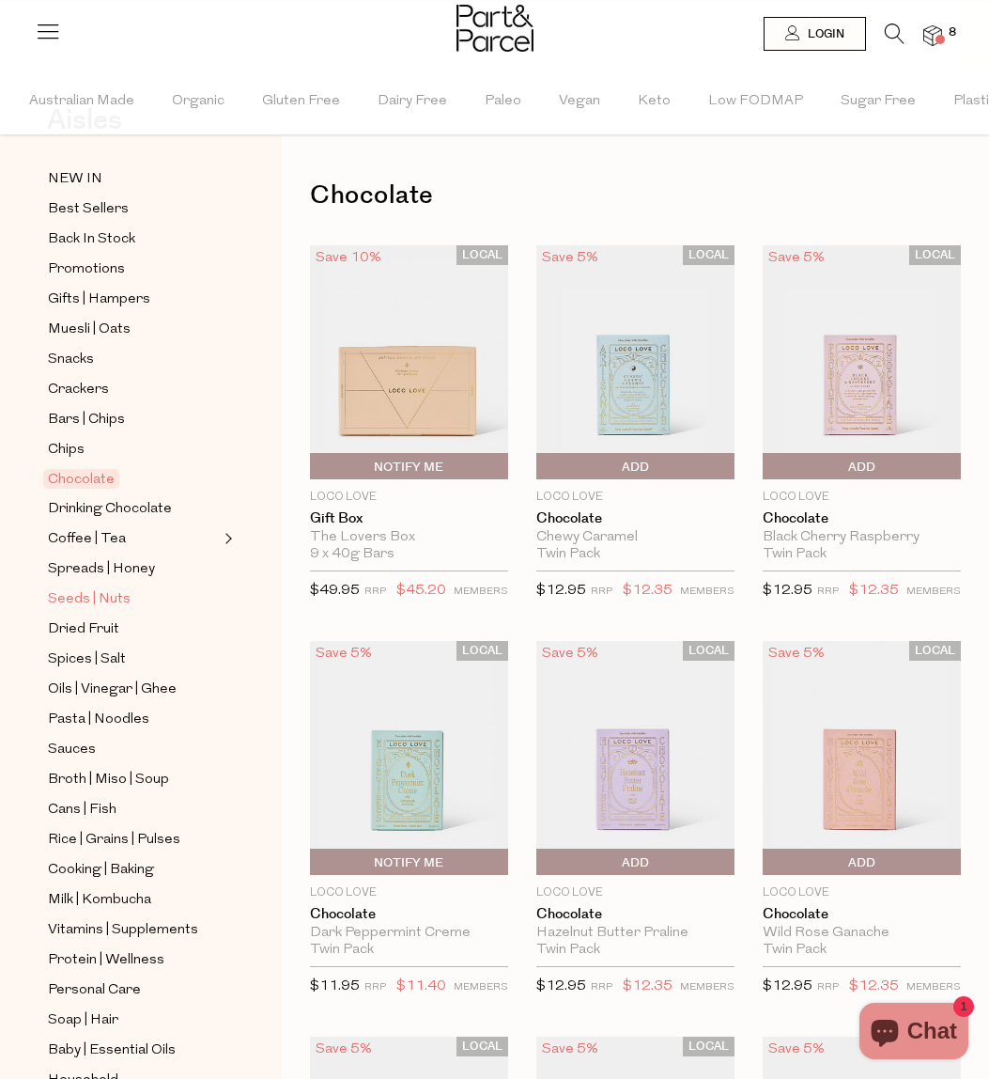
click at [85, 594] on span "Seeds | Nuts" at bounding box center [89, 599] width 83 height 23
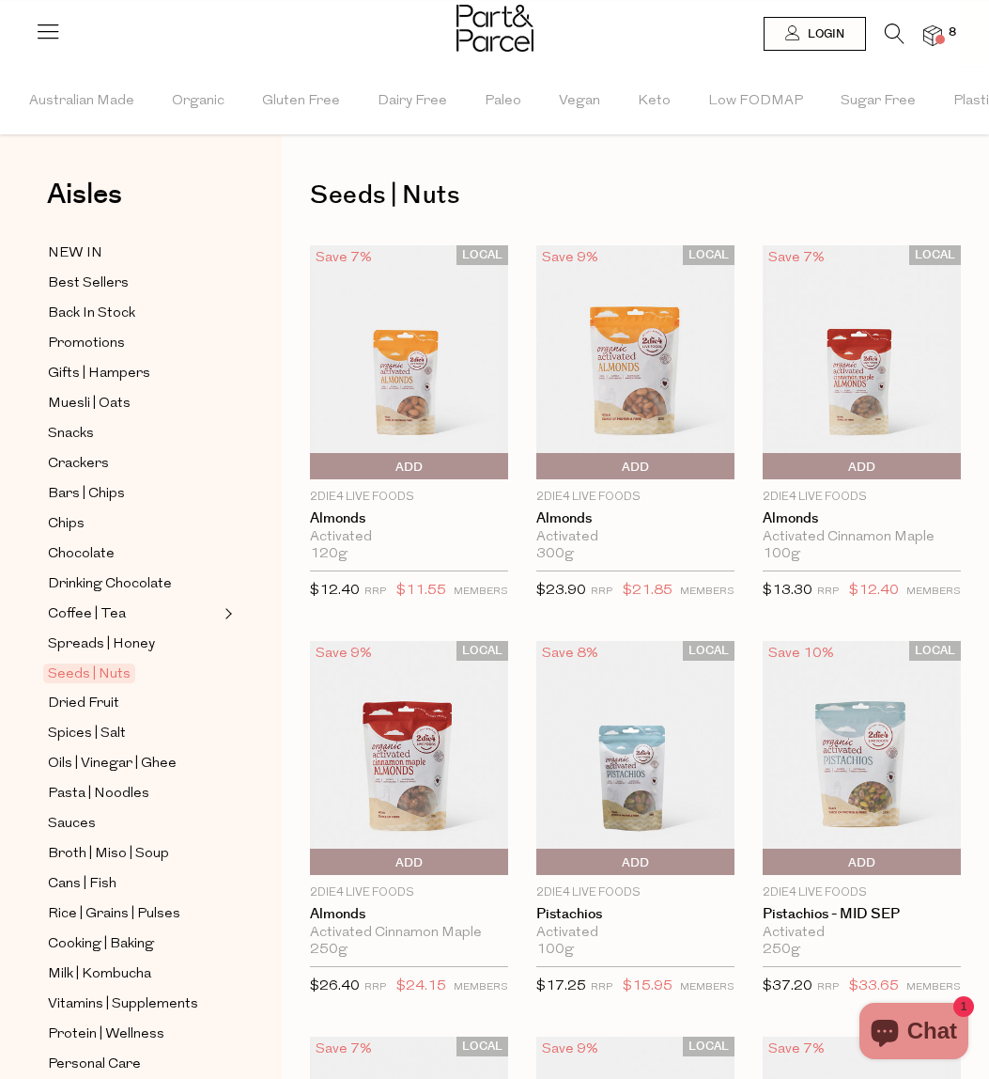
scroll to position [259, 0]
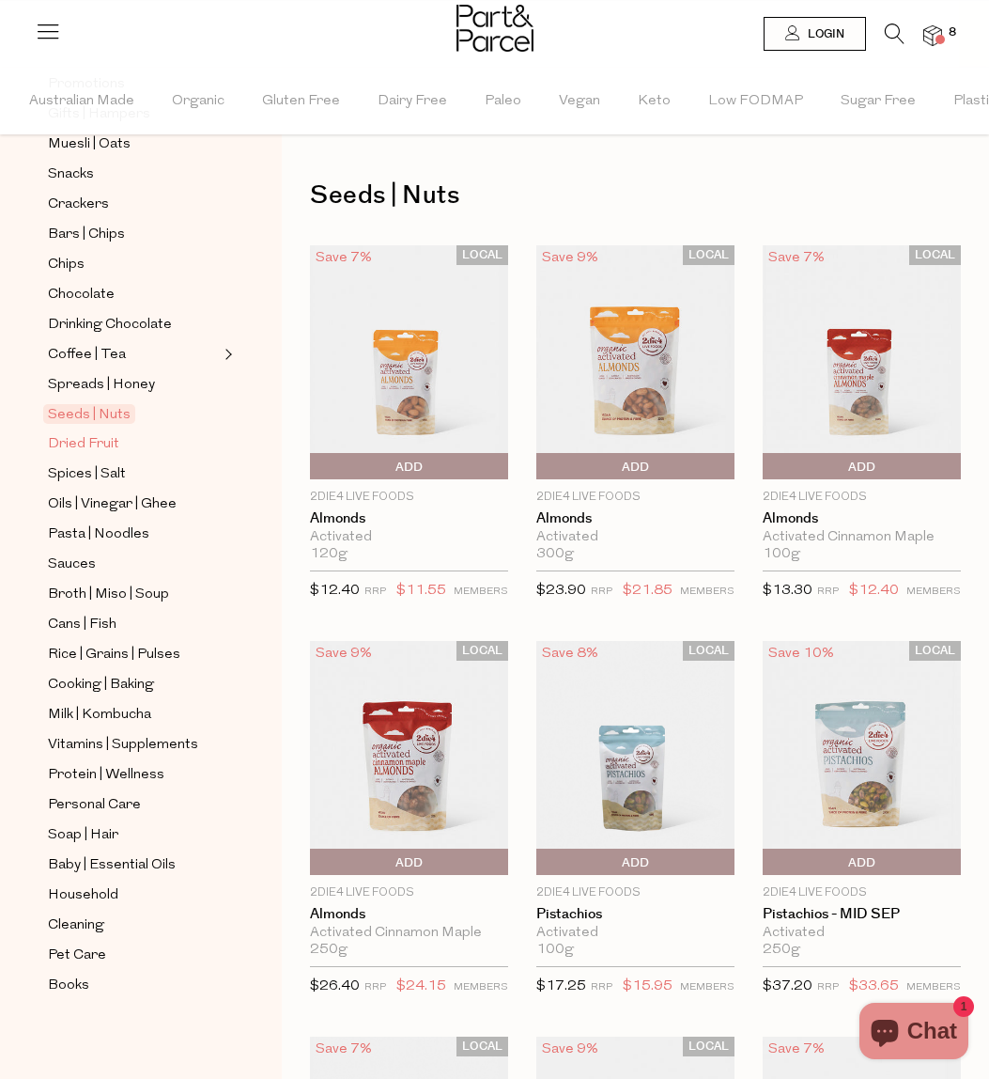
click at [82, 448] on span "Dried Fruit" at bounding box center [83, 444] width 71 height 23
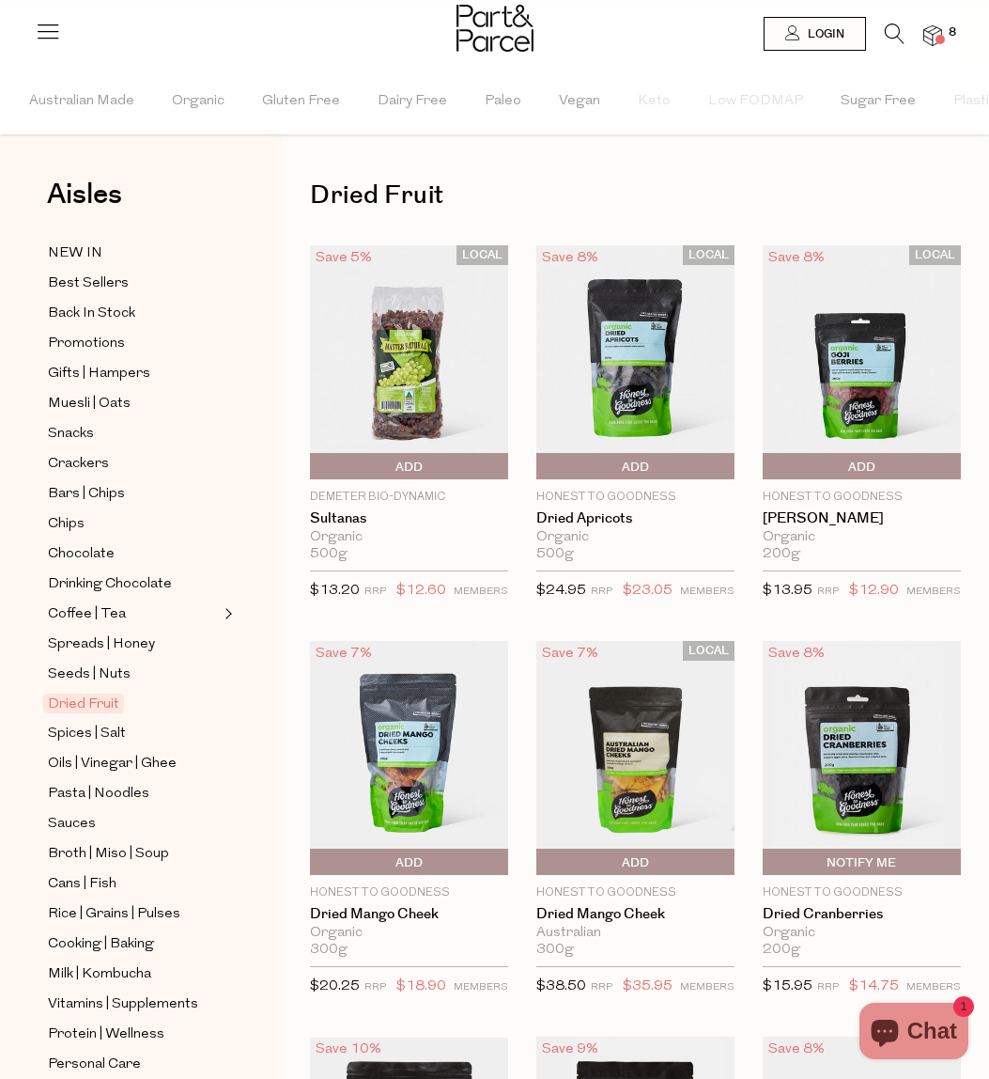
click at [315, 467] on span "Add To Parcel" at bounding box center [315, 467] width 0 height 28
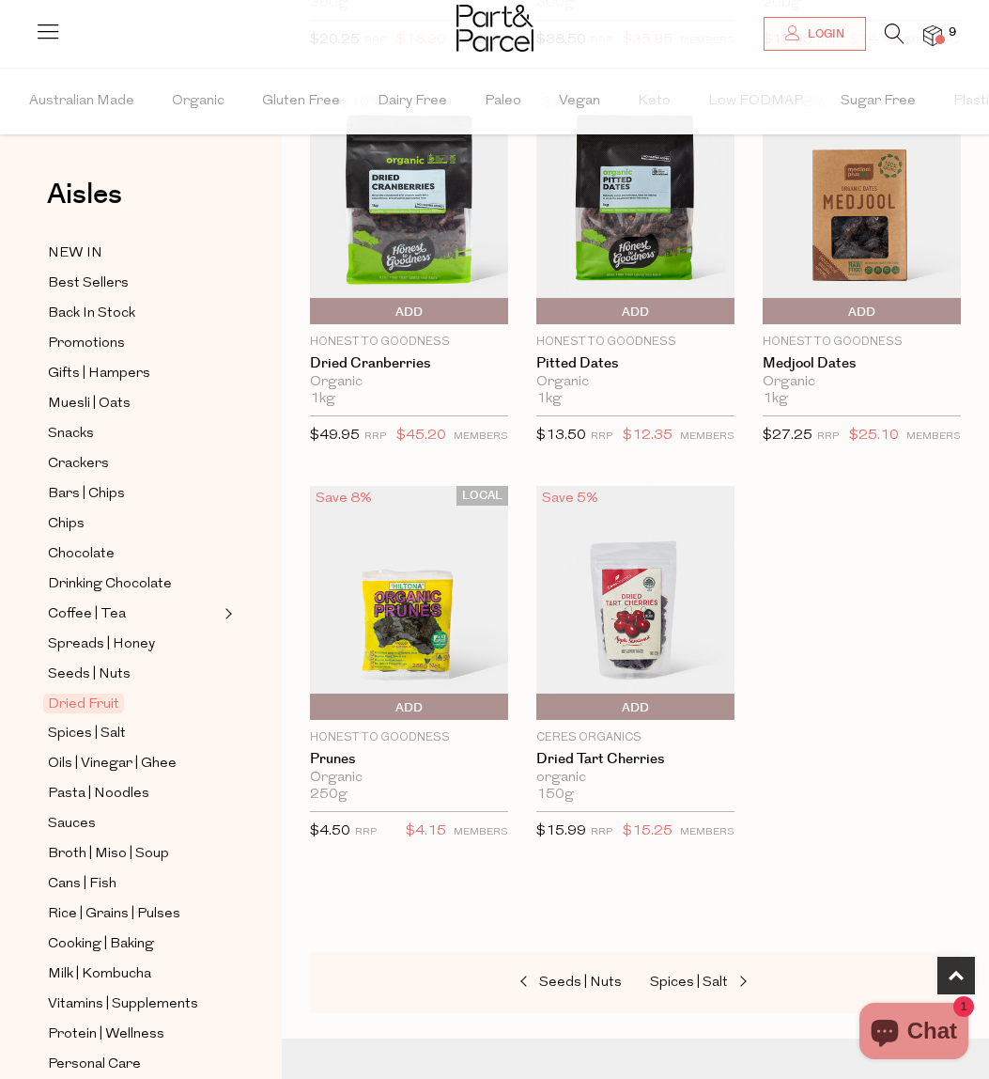
scroll to position [947, 0]
click at [117, 734] on span "Spices | Salt" at bounding box center [87, 734] width 78 height 23
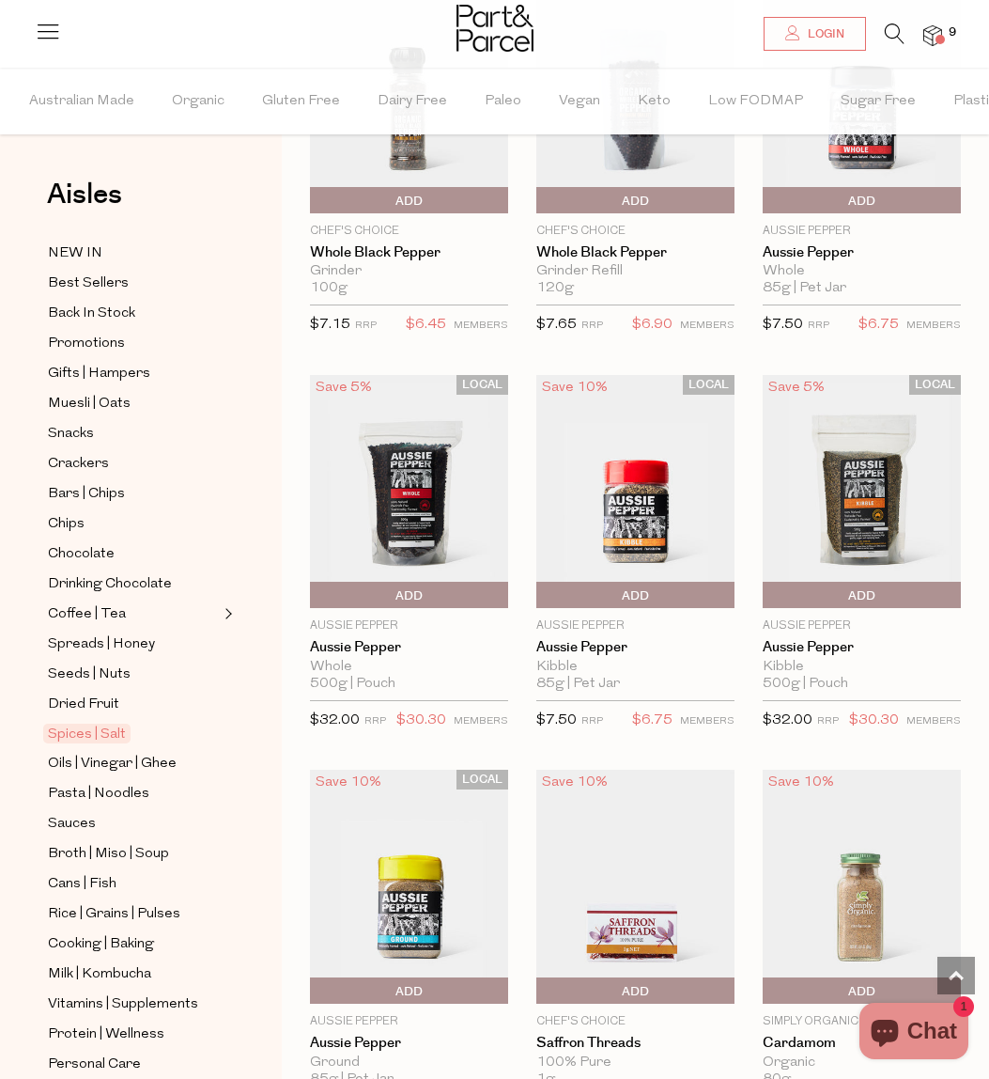
scroll to position [1897, 0]
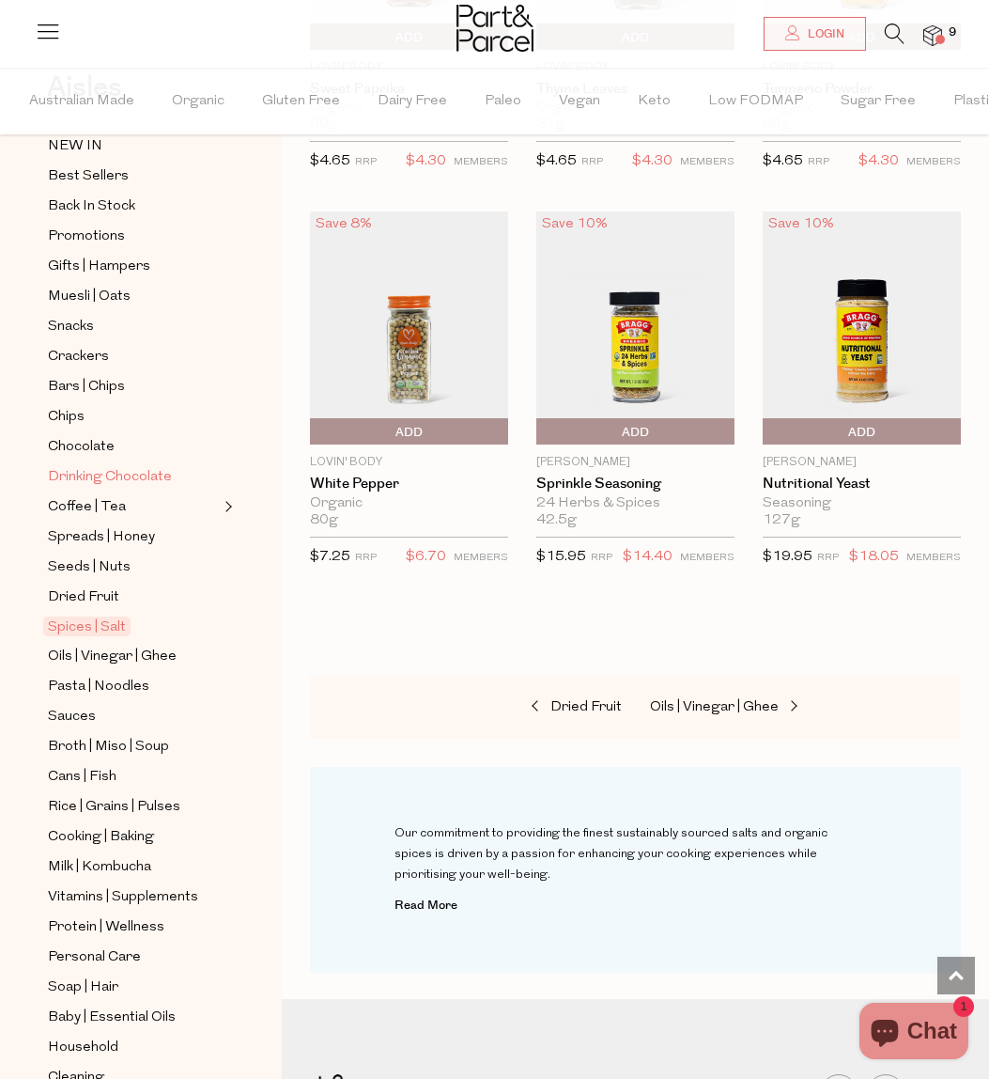
scroll to position [110, 0]
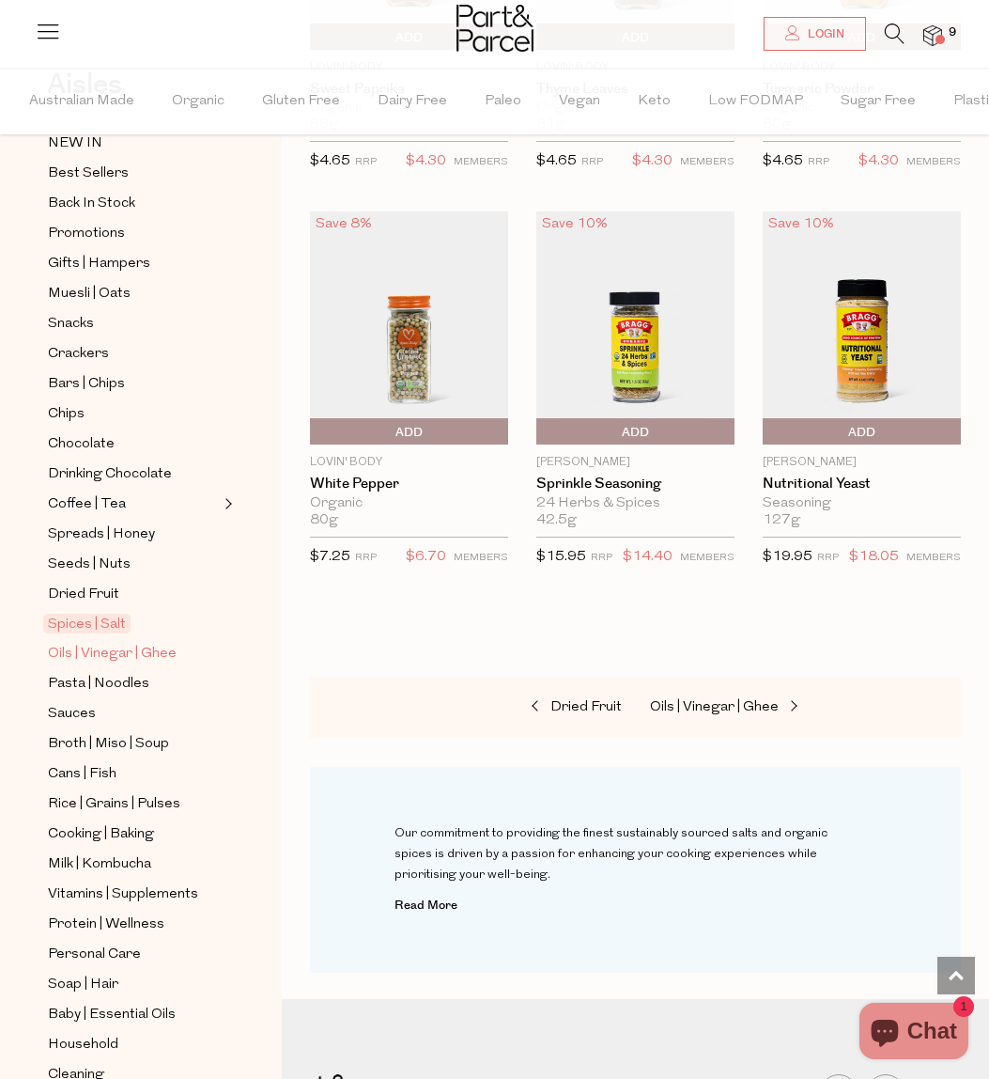
click at [123, 646] on span "Oils | Vinegar | Ghee" at bounding box center [112, 654] width 129 height 23
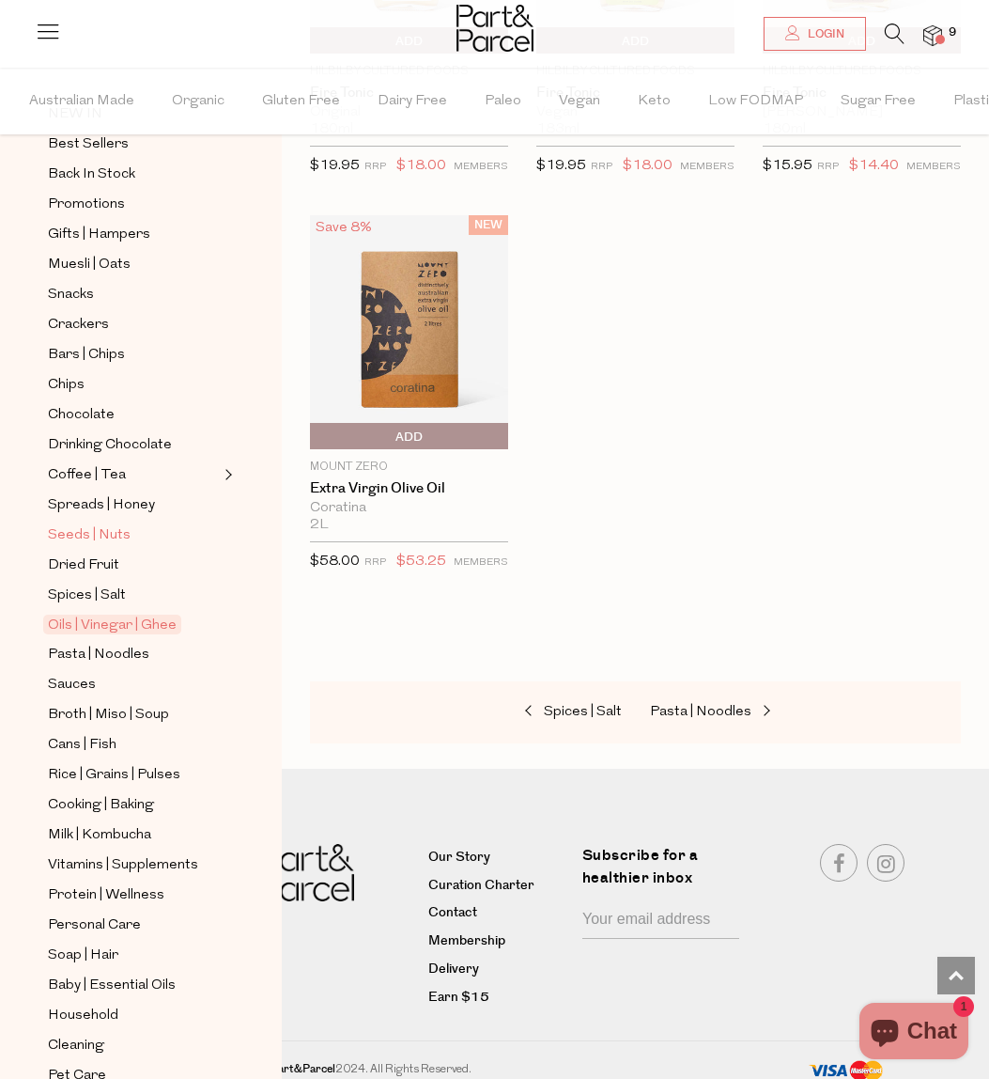
scroll to position [154, 0]
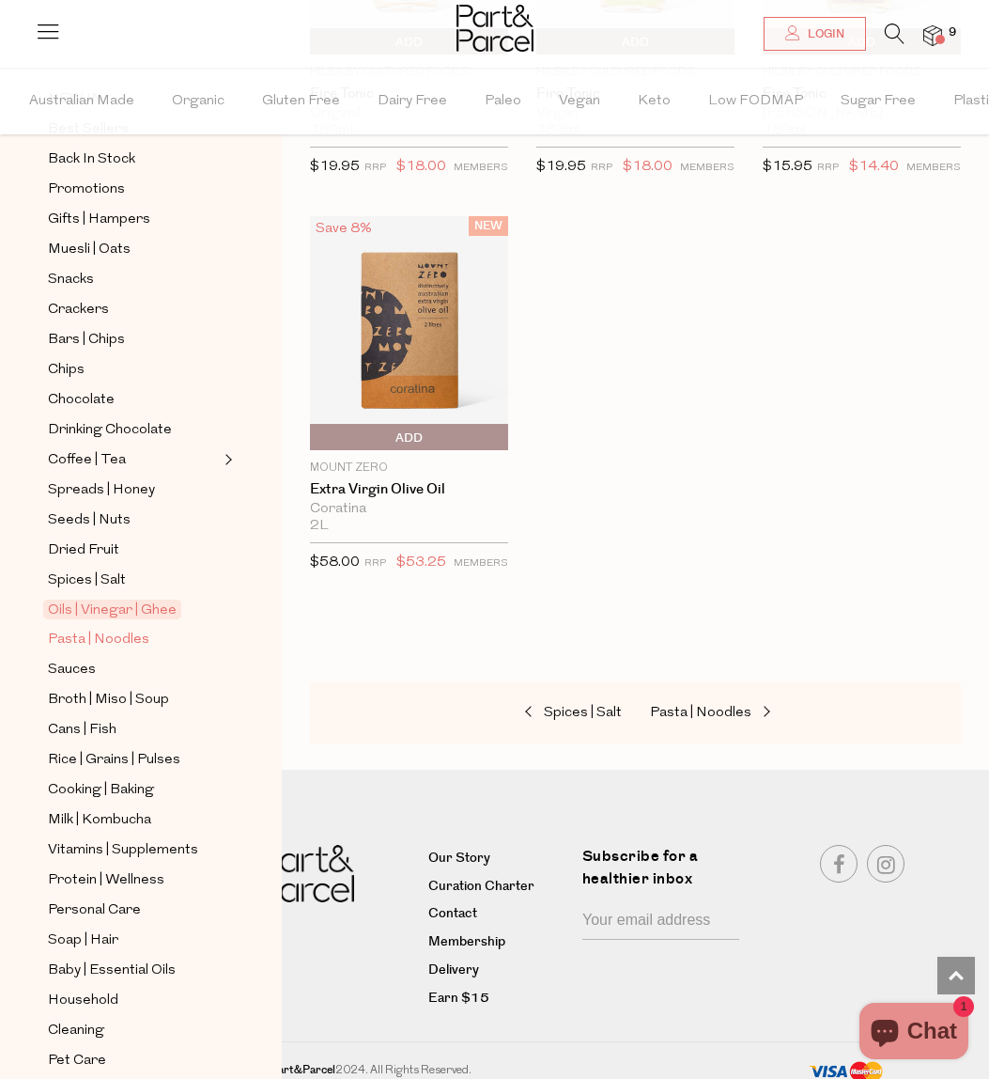
click at [106, 635] on span "Pasta | Noodles" at bounding box center [98, 640] width 101 height 23
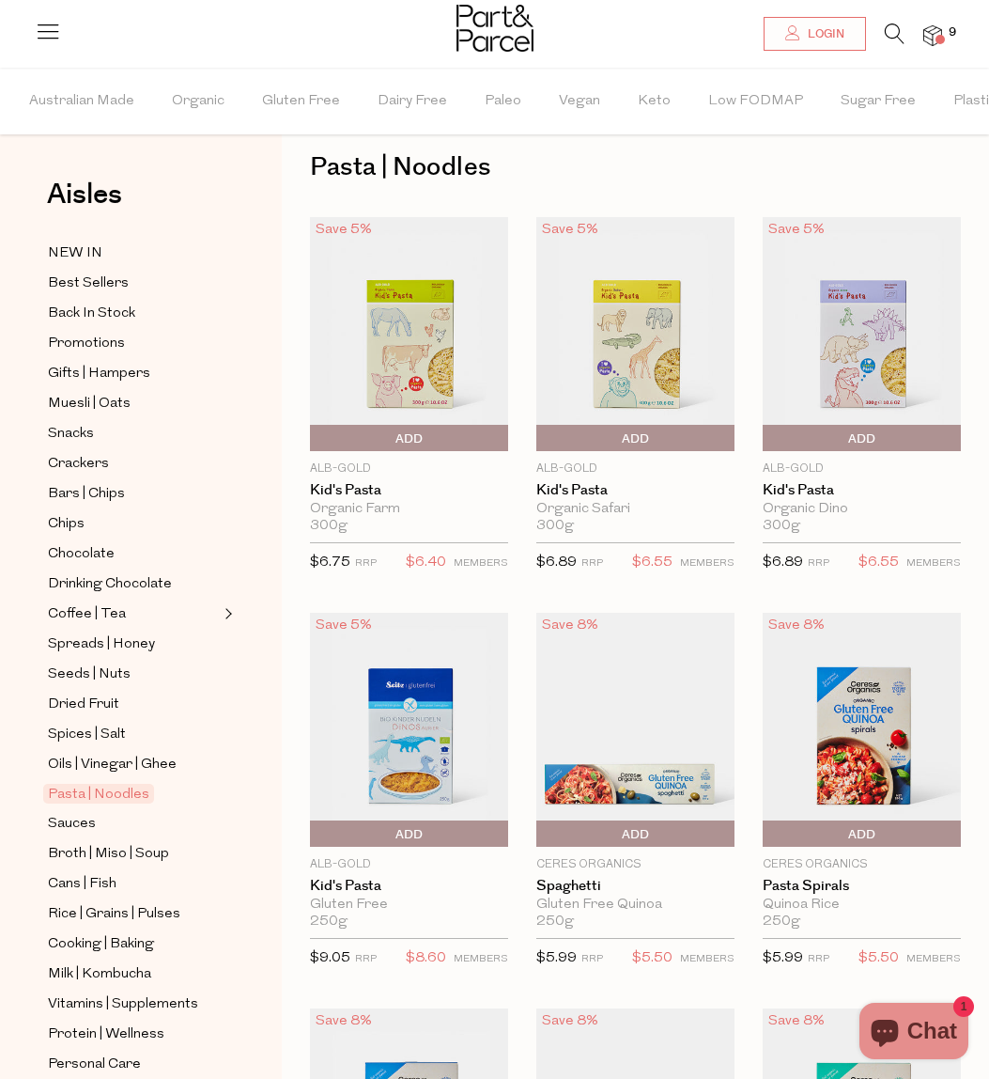
scroll to position [30, 0]
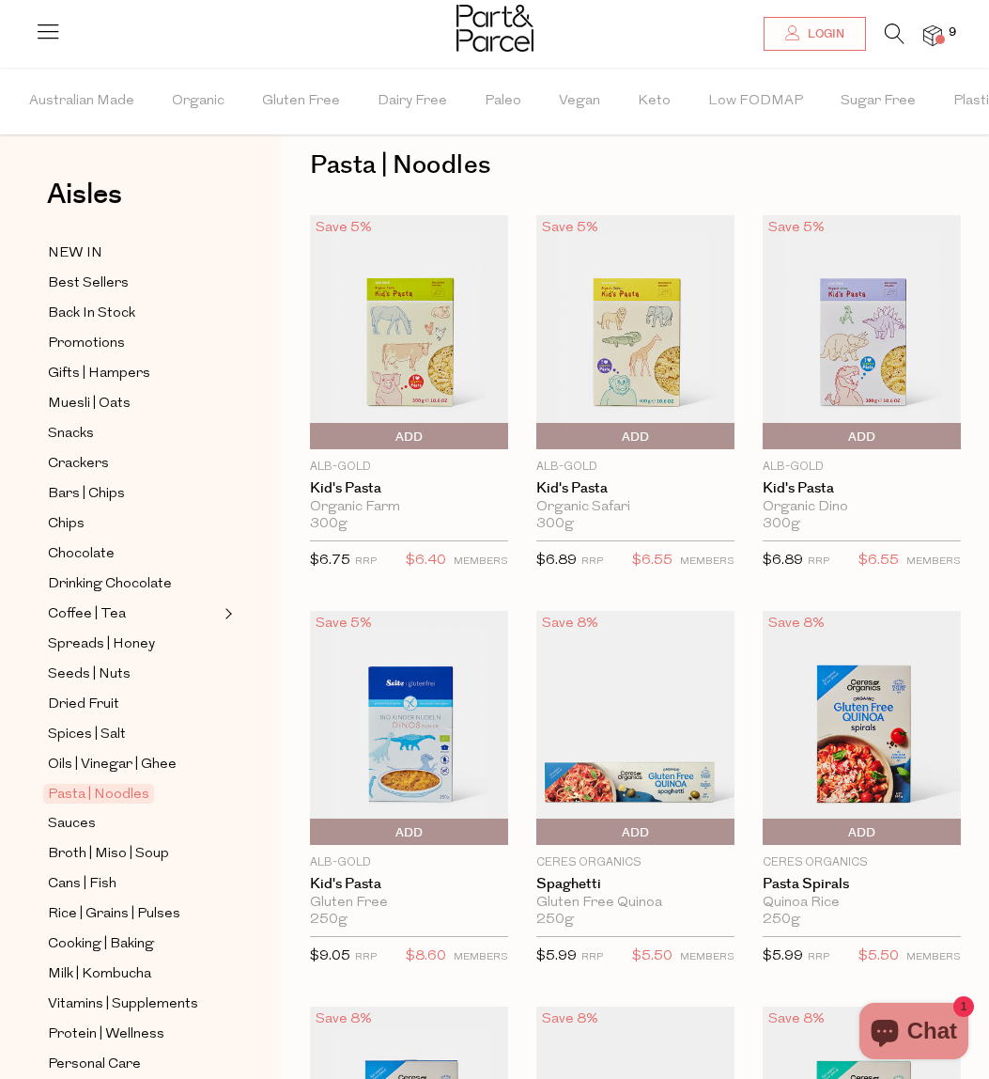
click at [837, 441] on span "Add To Parcel" at bounding box center [862, 437] width 189 height 28
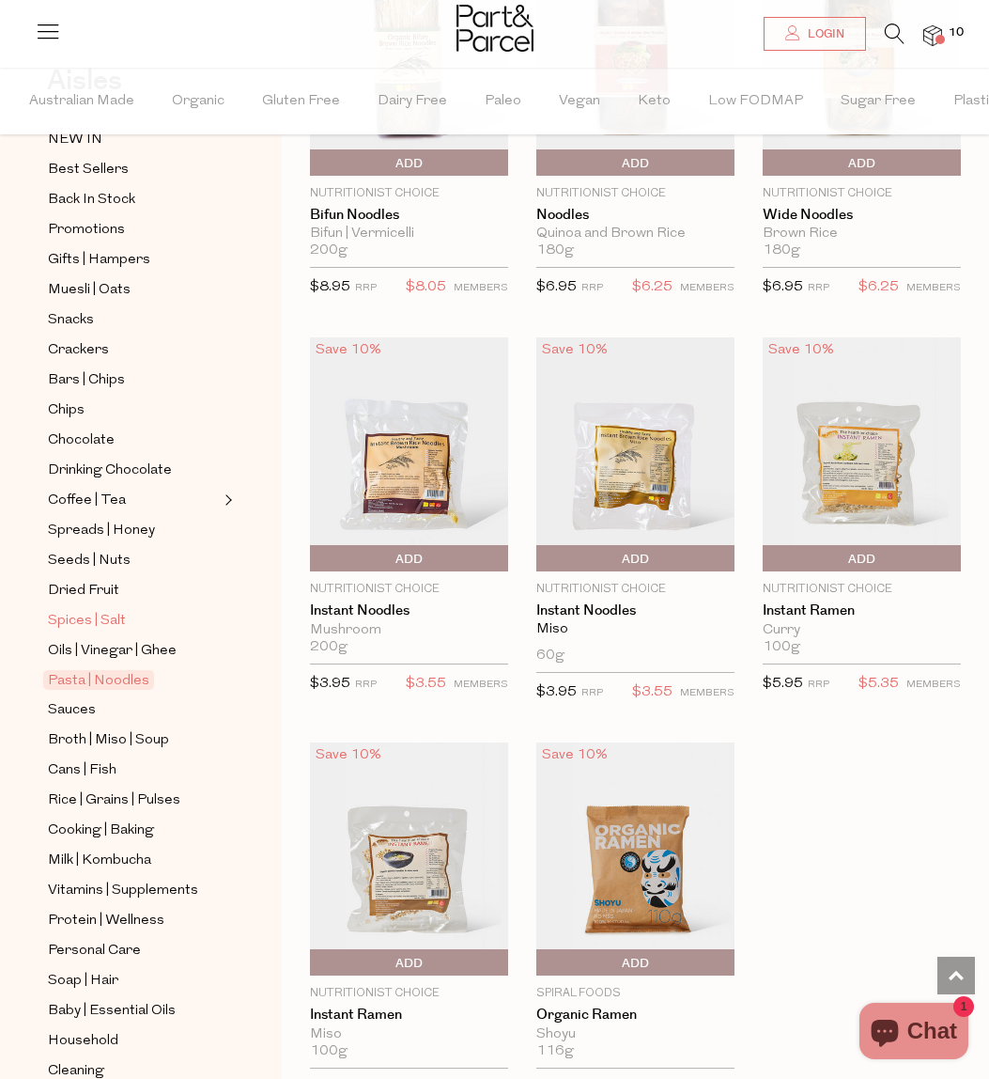
scroll to position [142, 0]
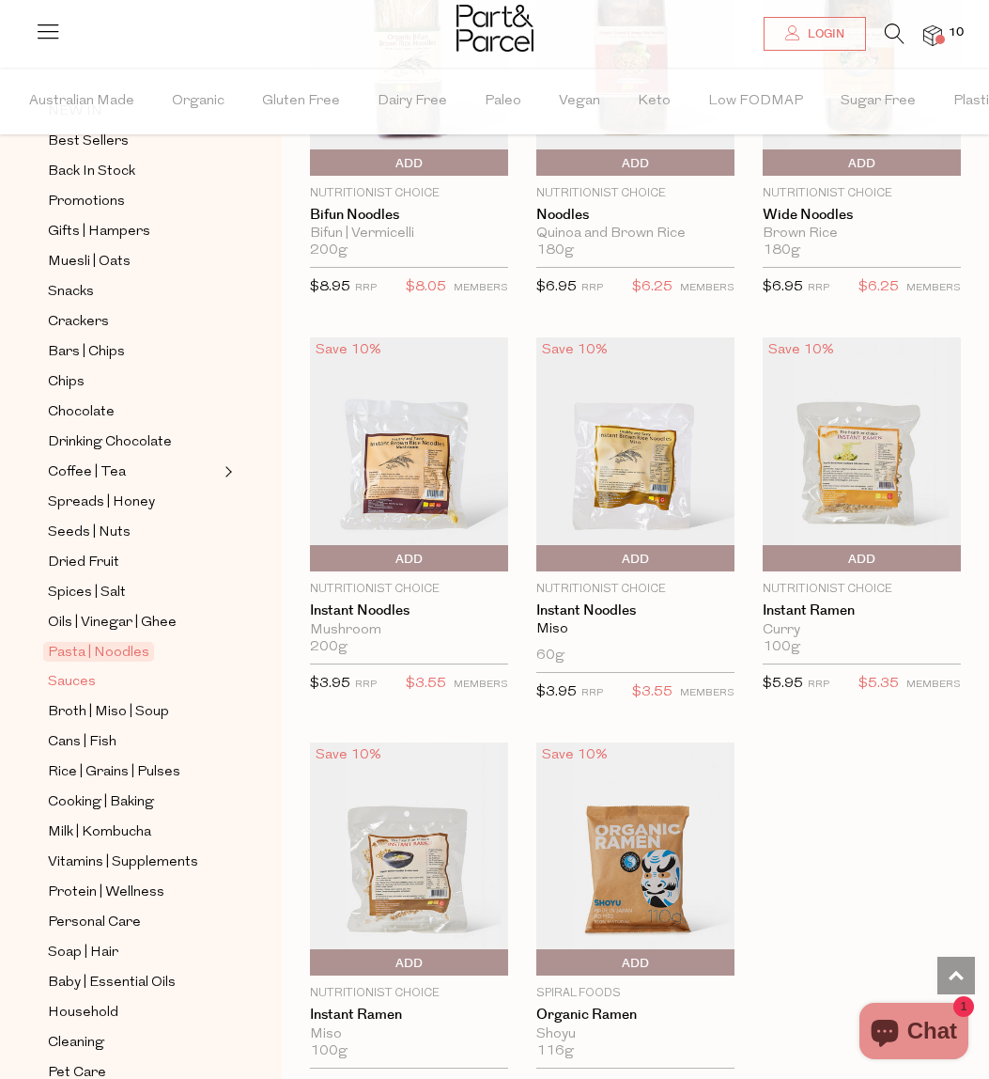
click at [67, 687] on span "Sauces" at bounding box center [72, 682] width 48 height 23
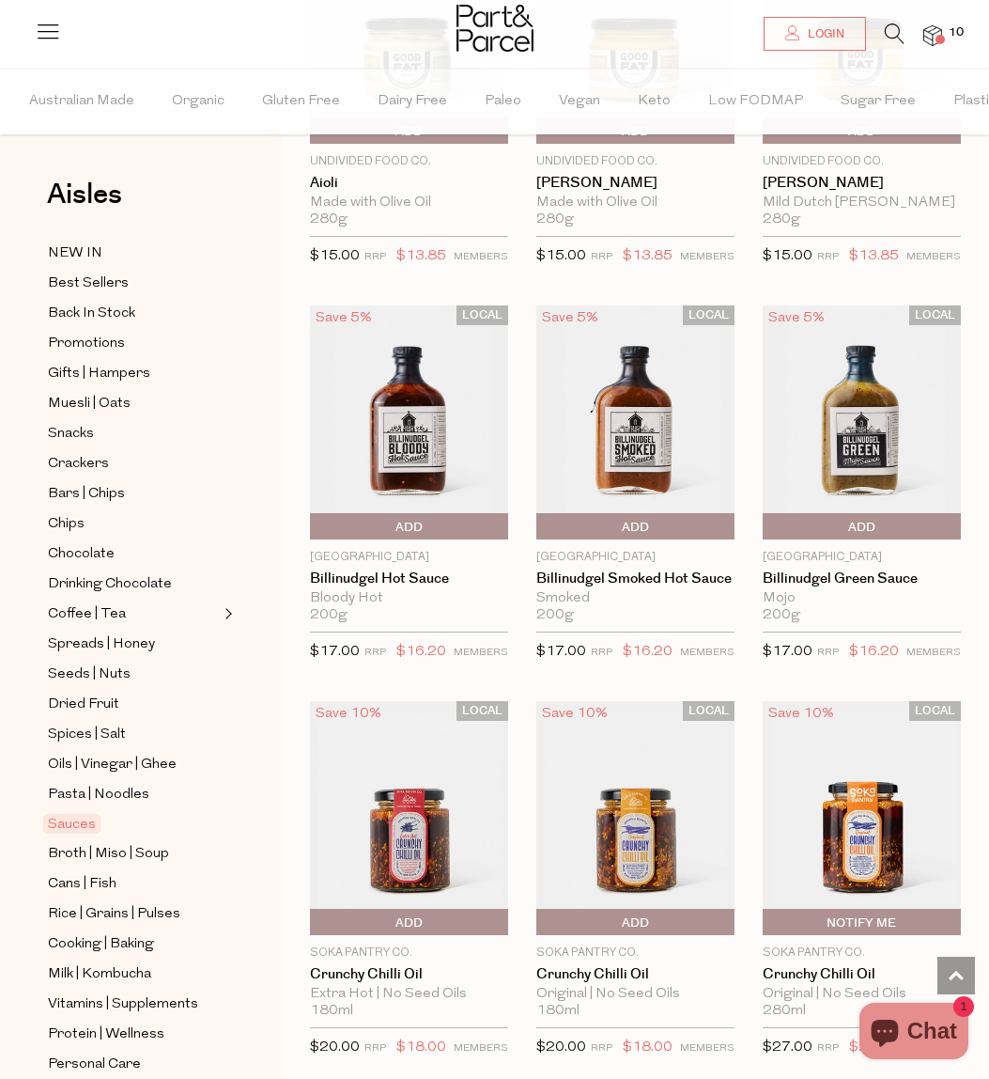
scroll to position [2714, 0]
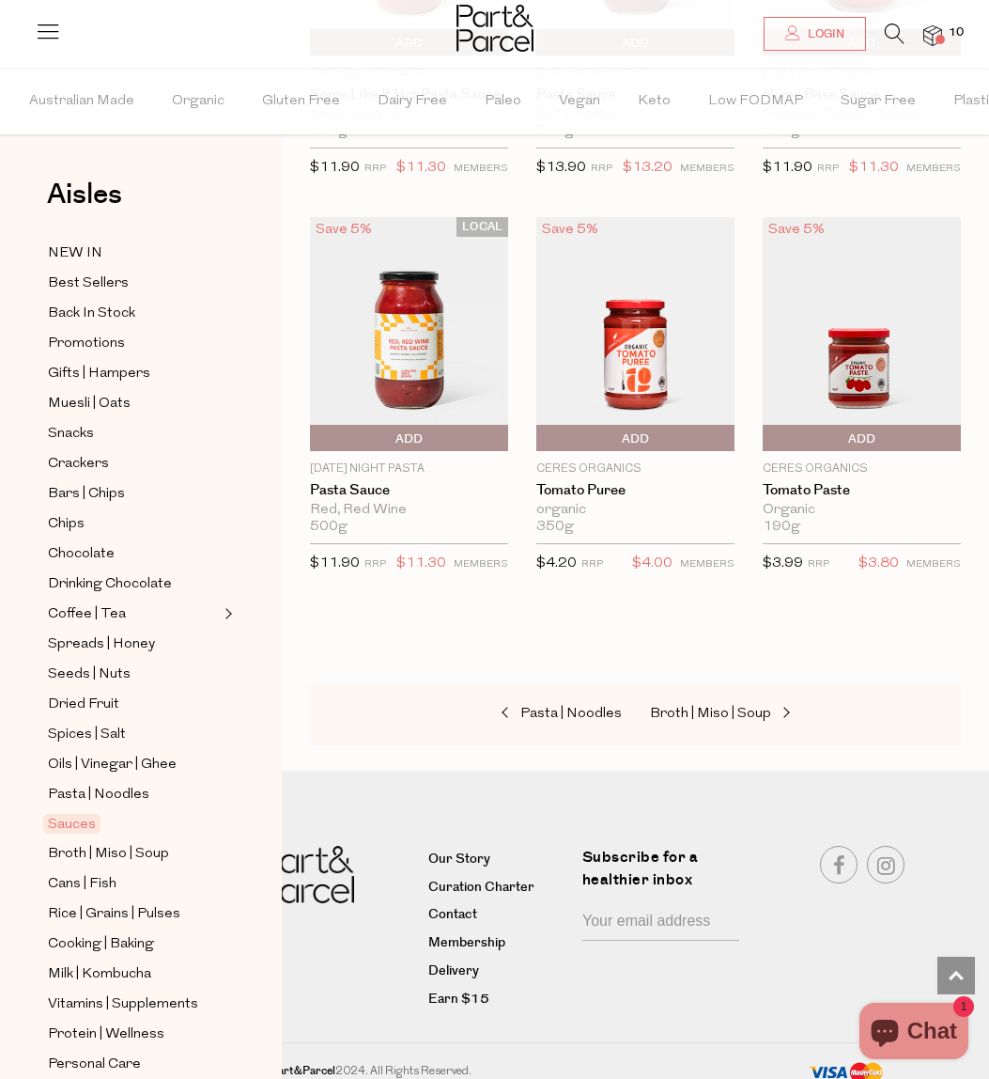
scroll to position [8378, 0]
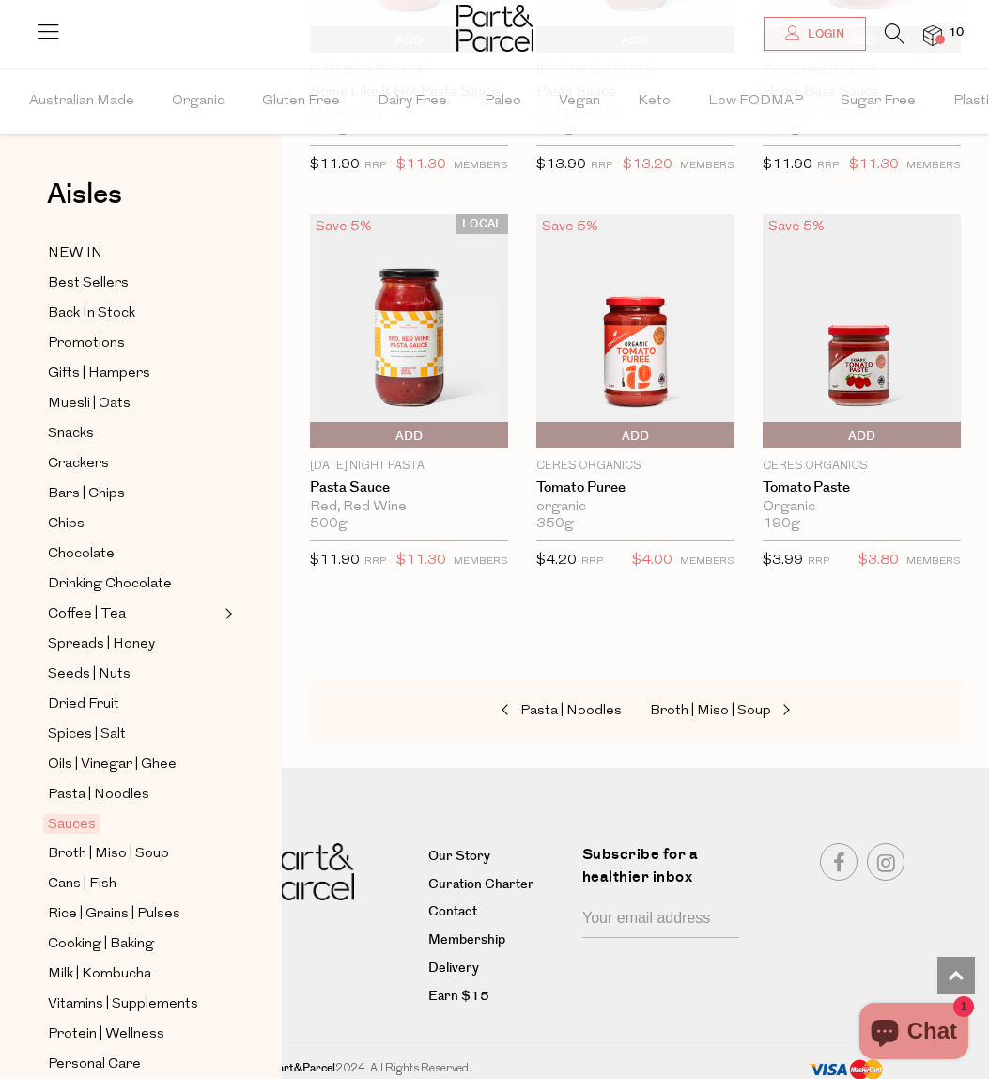
click at [768, 426] on span "Add To Parcel" at bounding box center [768, 436] width 0 height 28
click at [940, 425] on button "button" at bounding box center [935, 435] width 54 height 26
type input "2"
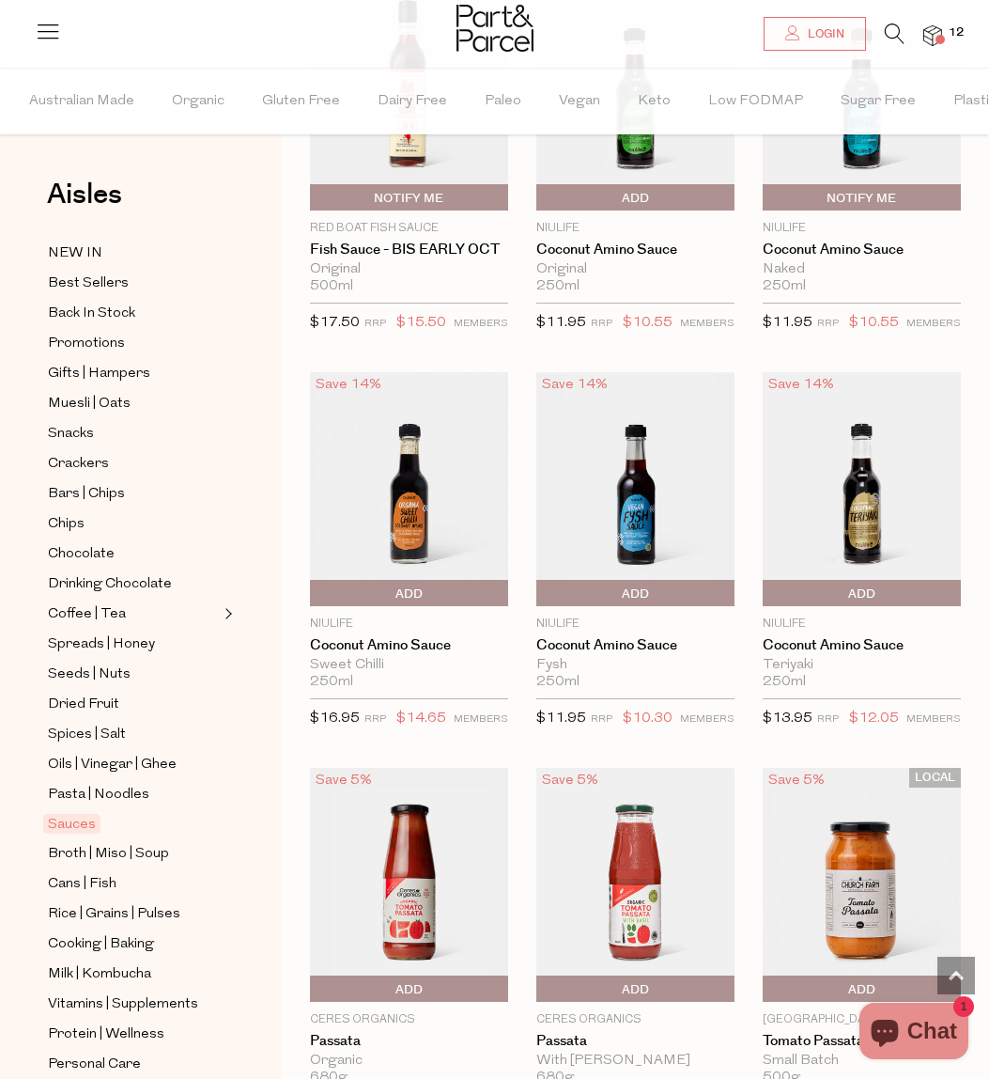
scroll to position [7025, 0]
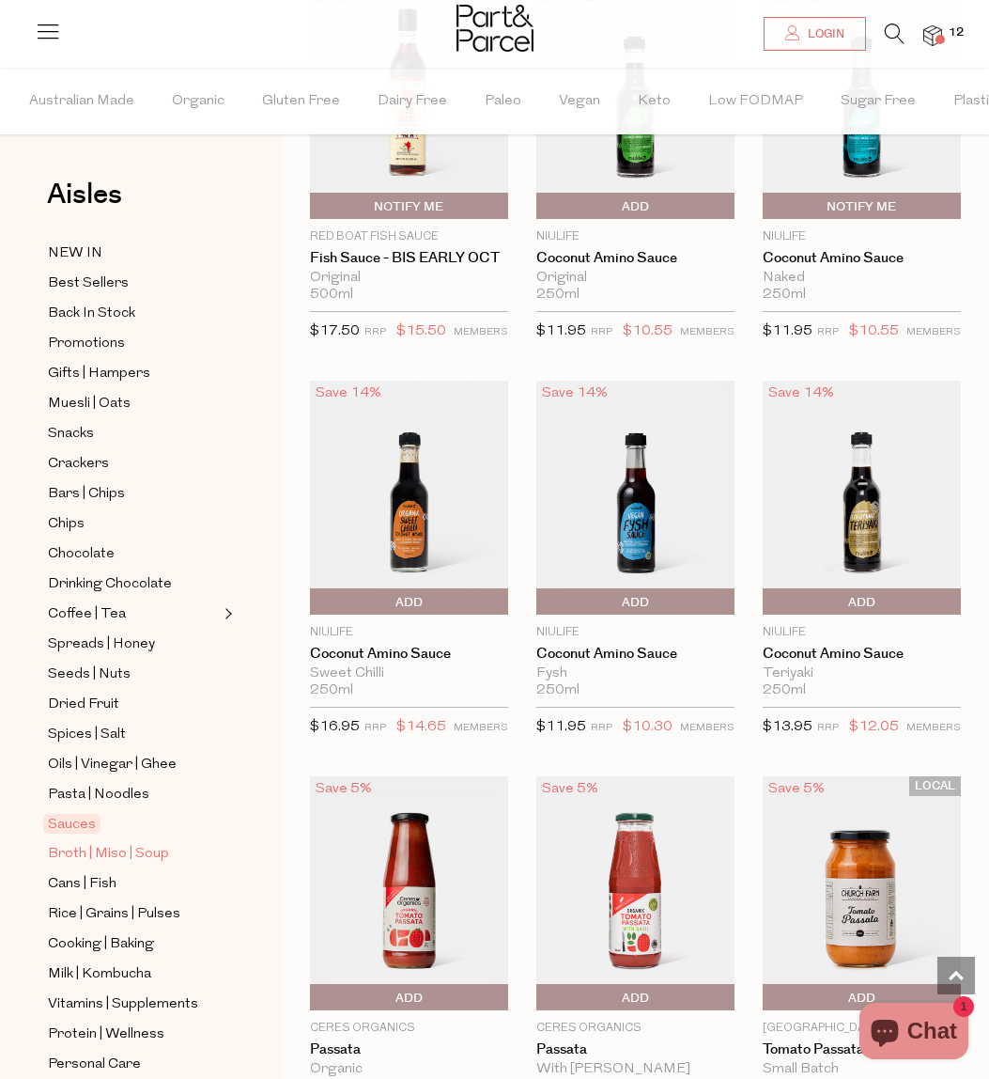
click at [75, 851] on span "Broth | Miso | Soup" at bounding box center [108, 854] width 121 height 23
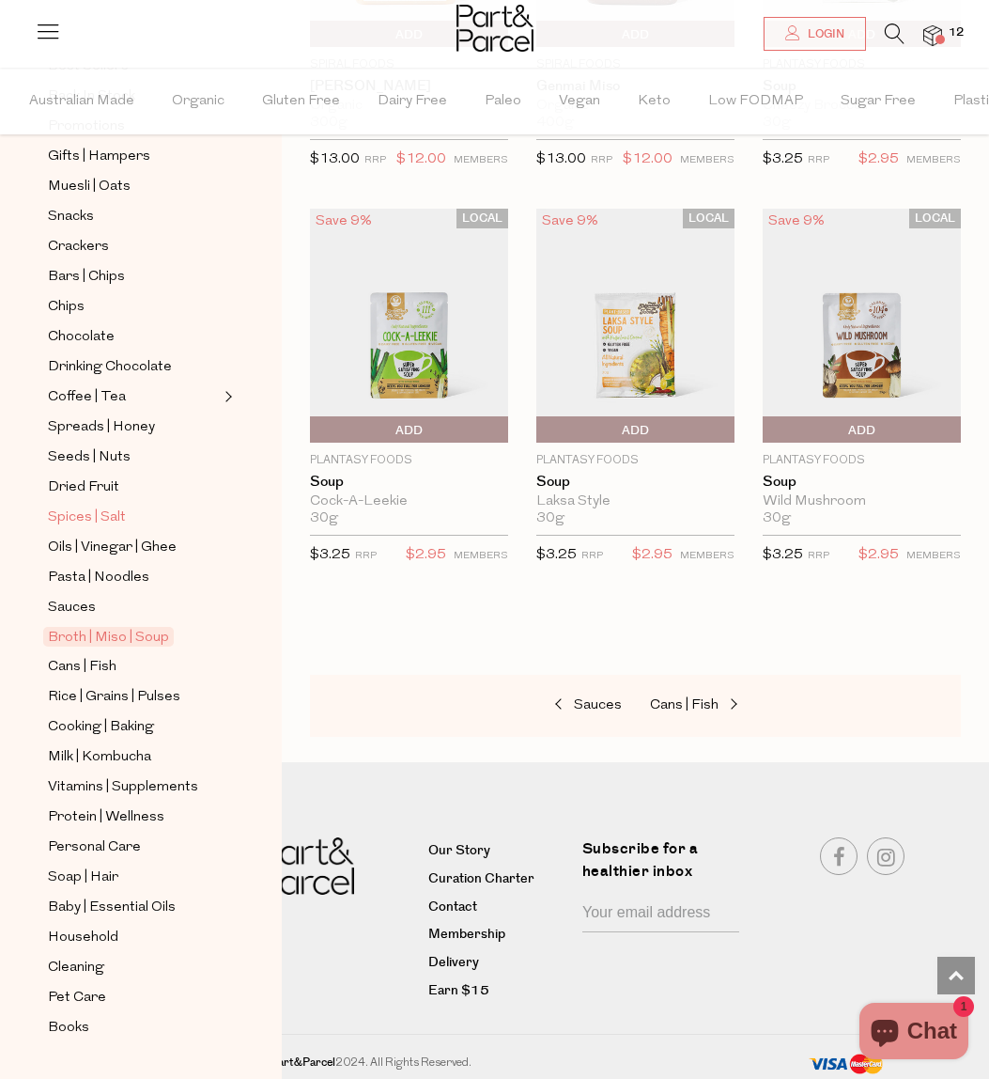
scroll to position [220, 0]
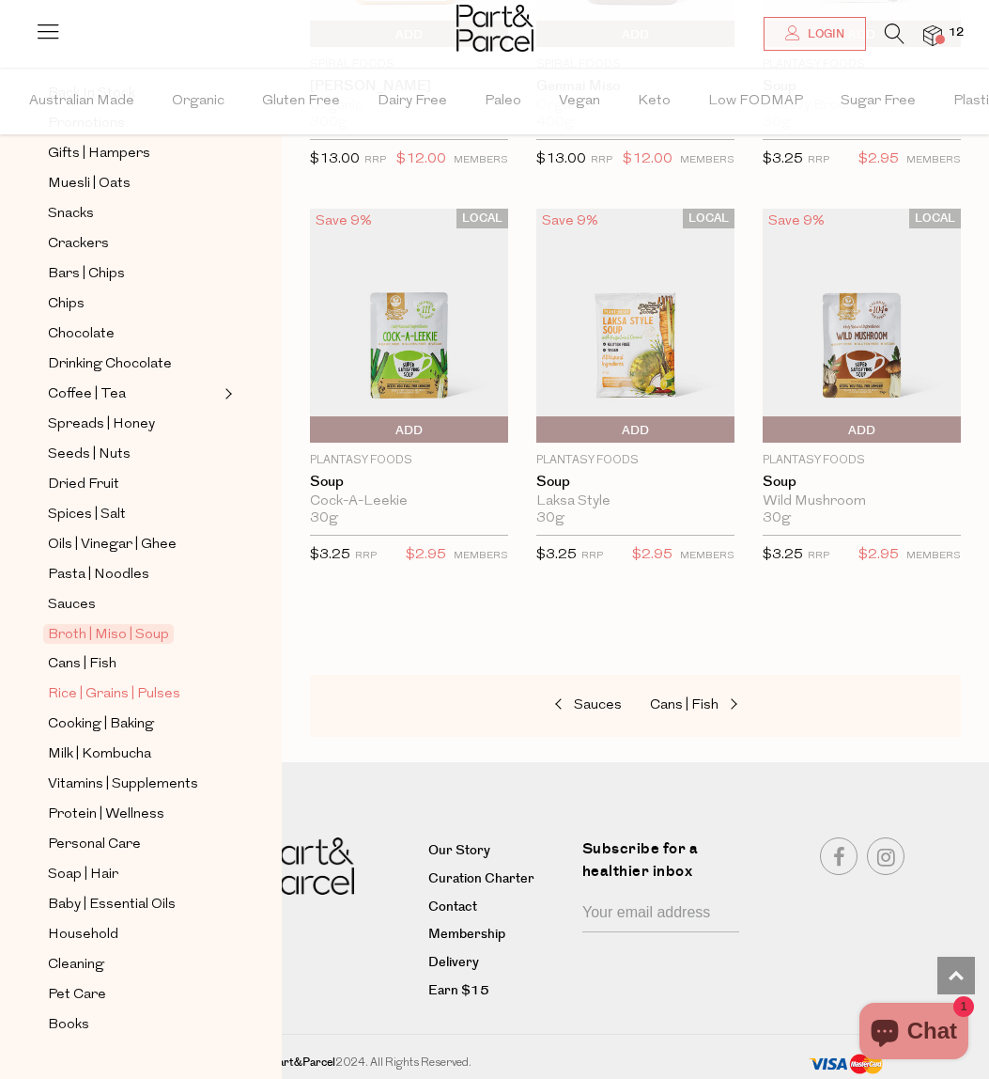
click at [124, 700] on span "Rice | Grains | Pulses" at bounding box center [114, 694] width 132 height 23
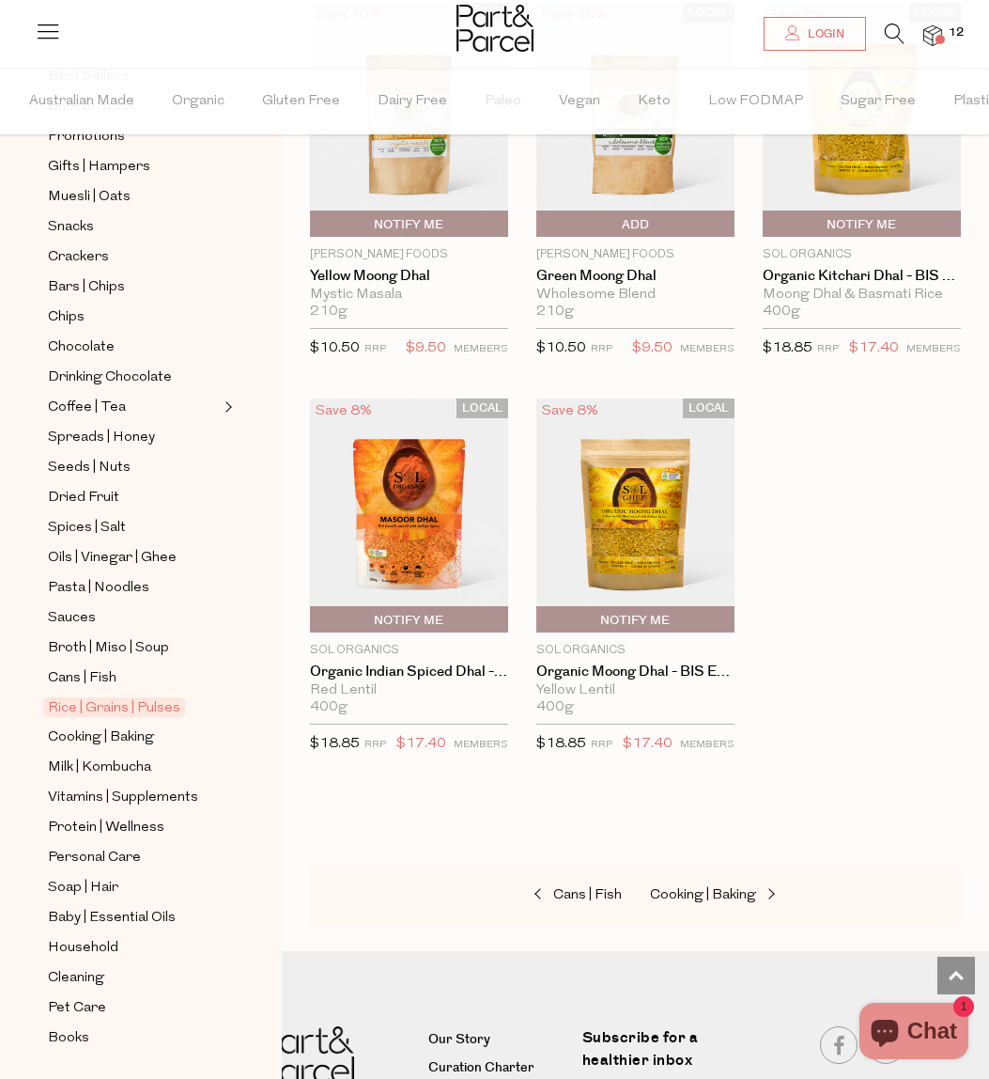
scroll to position [259, 0]
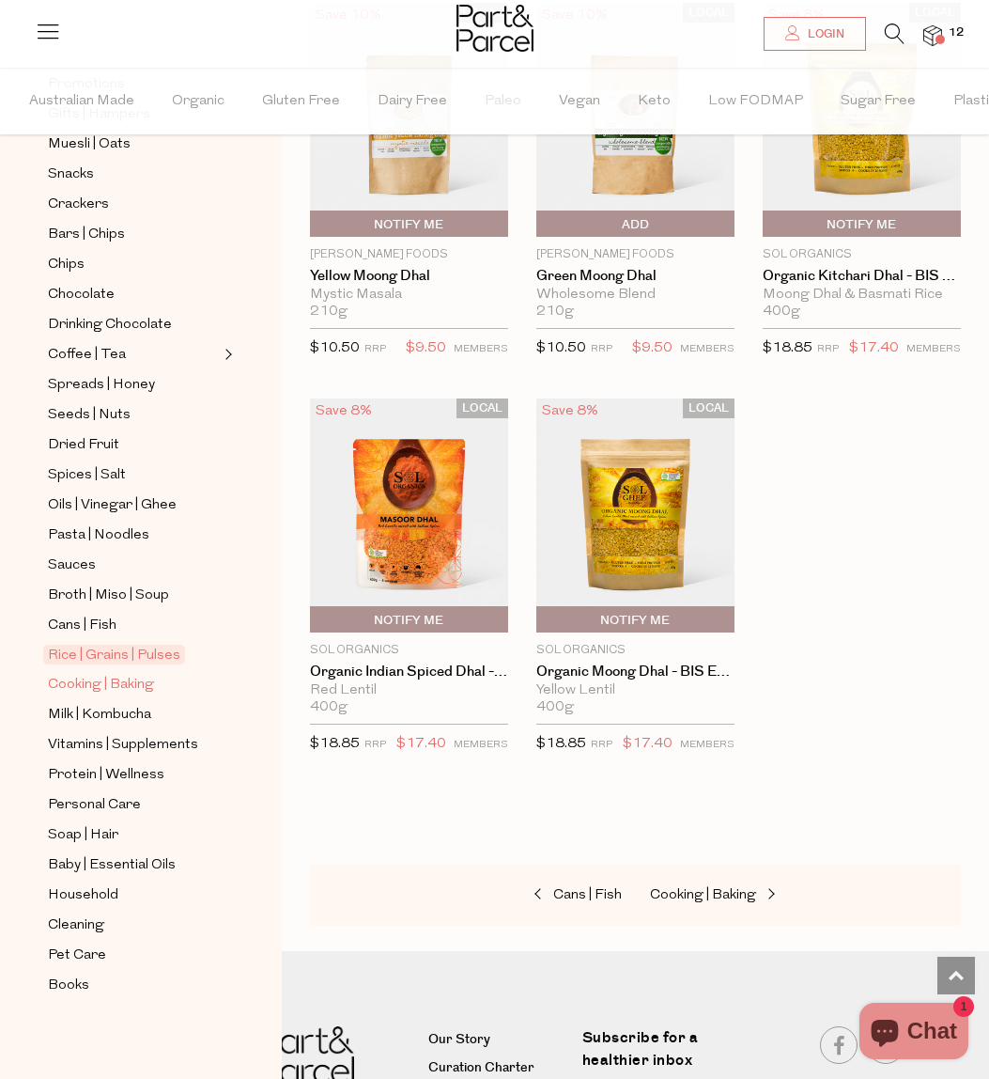
click at [82, 681] on span "Cooking | Baking" at bounding box center [101, 685] width 106 height 23
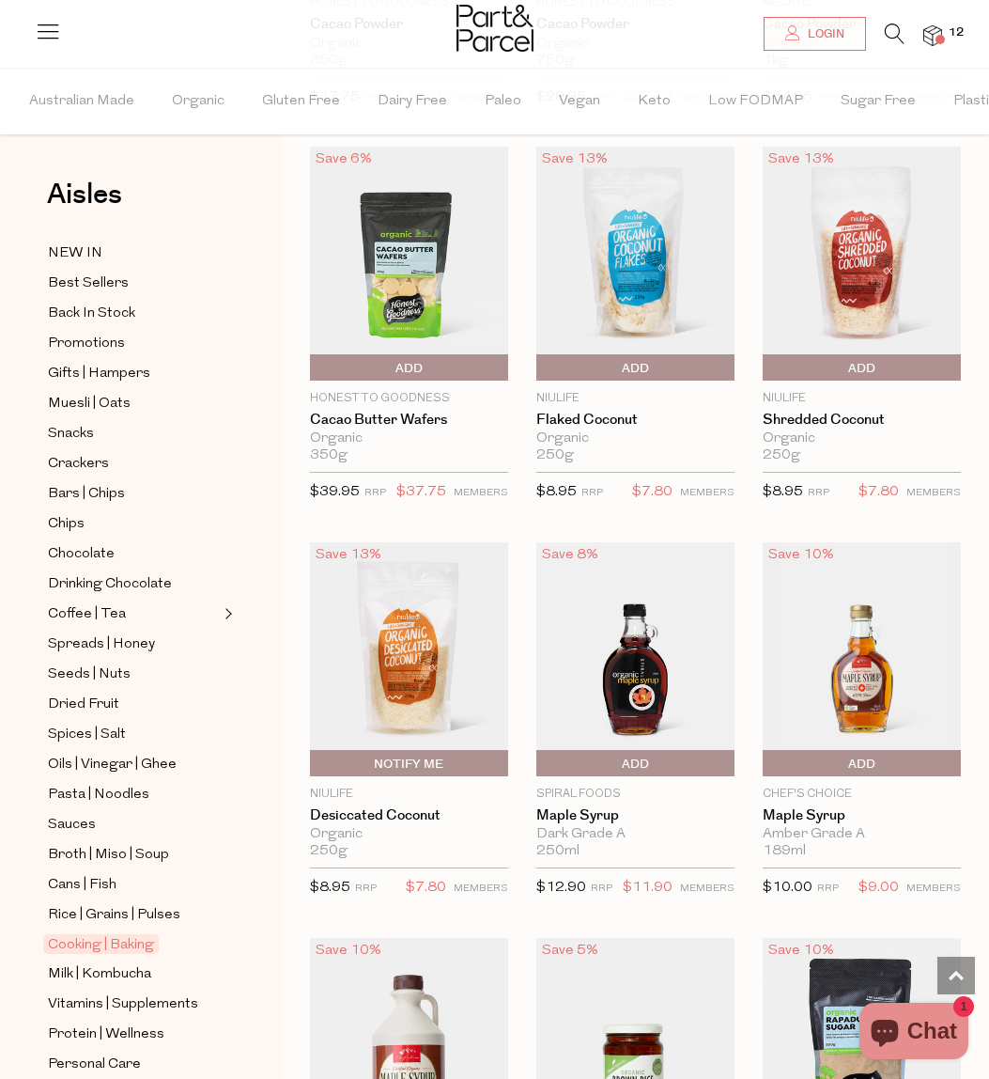
scroll to position [4112, 0]
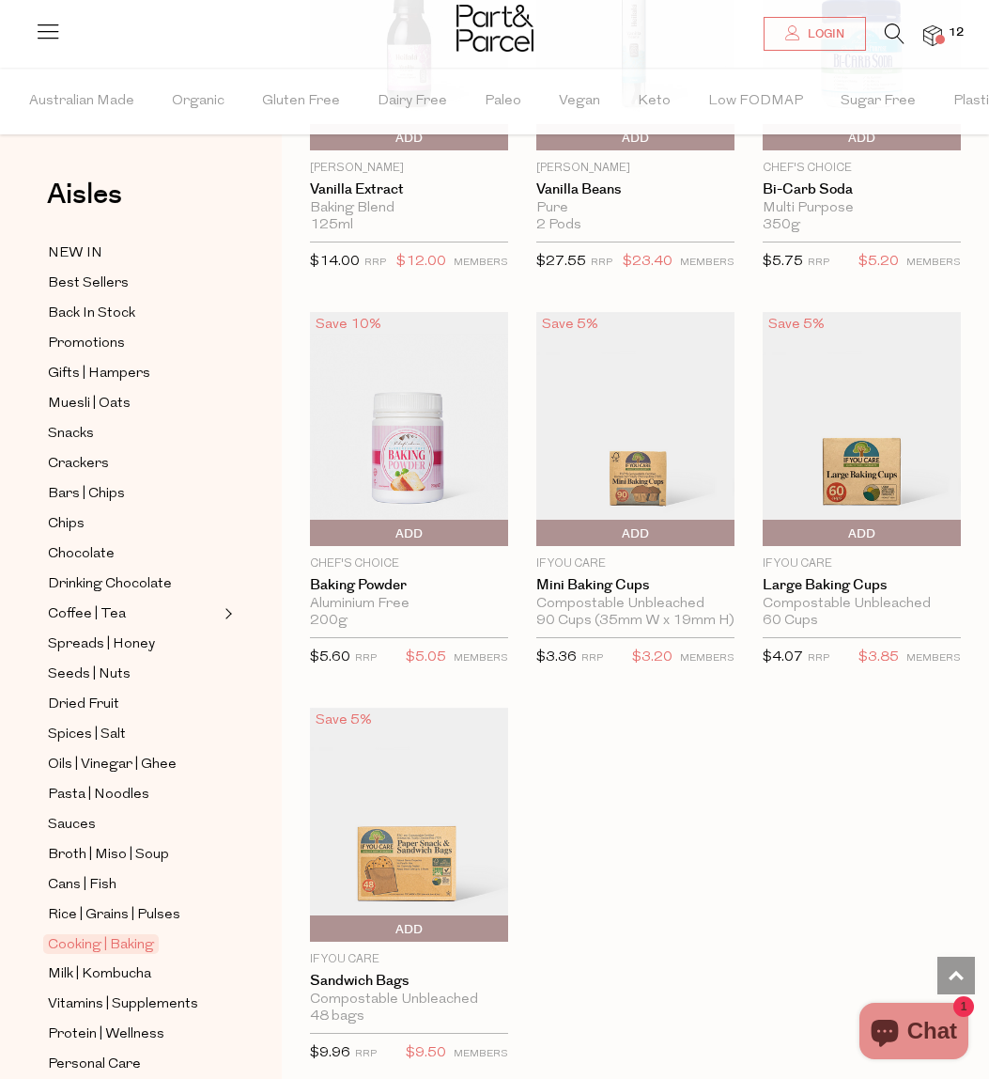
scroll to position [259, 0]
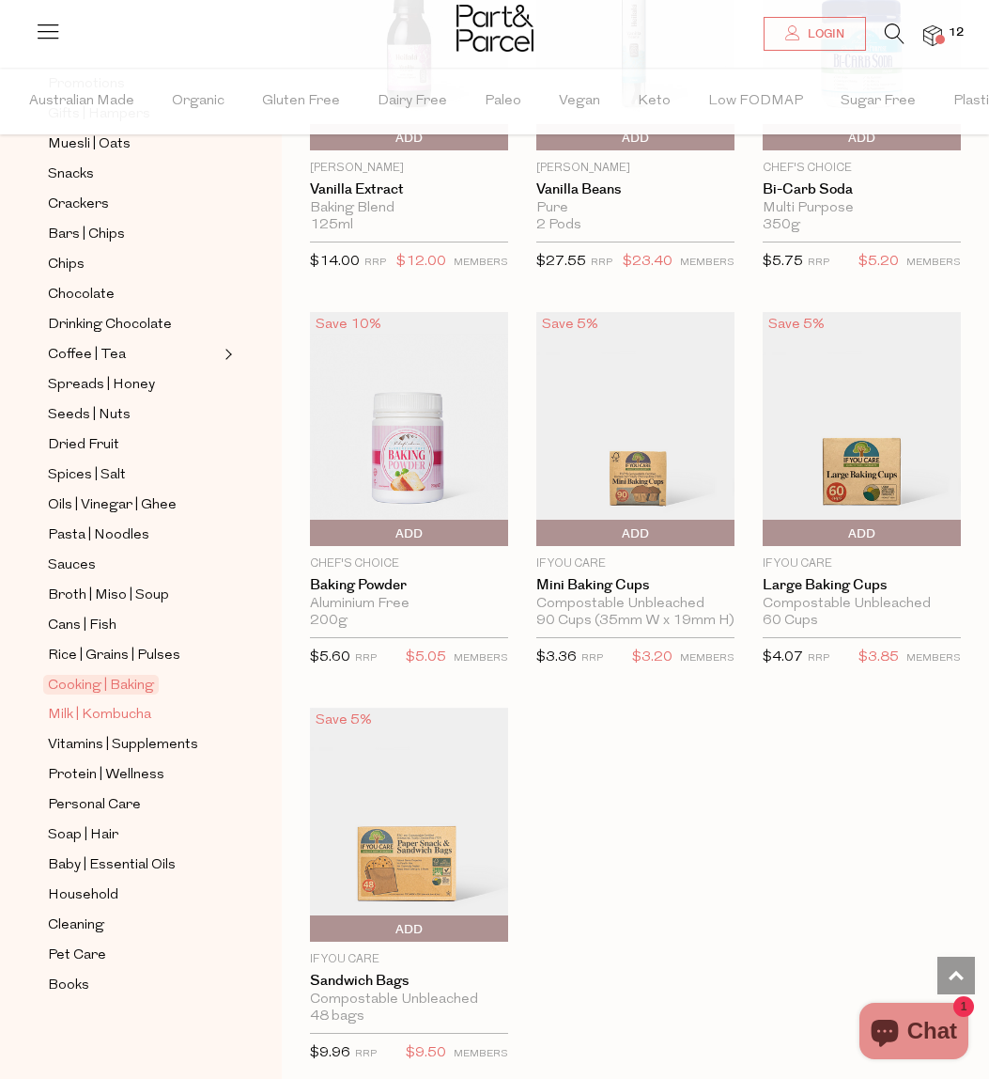
click at [112, 712] on span "Milk | Kombucha" at bounding box center [99, 715] width 103 height 23
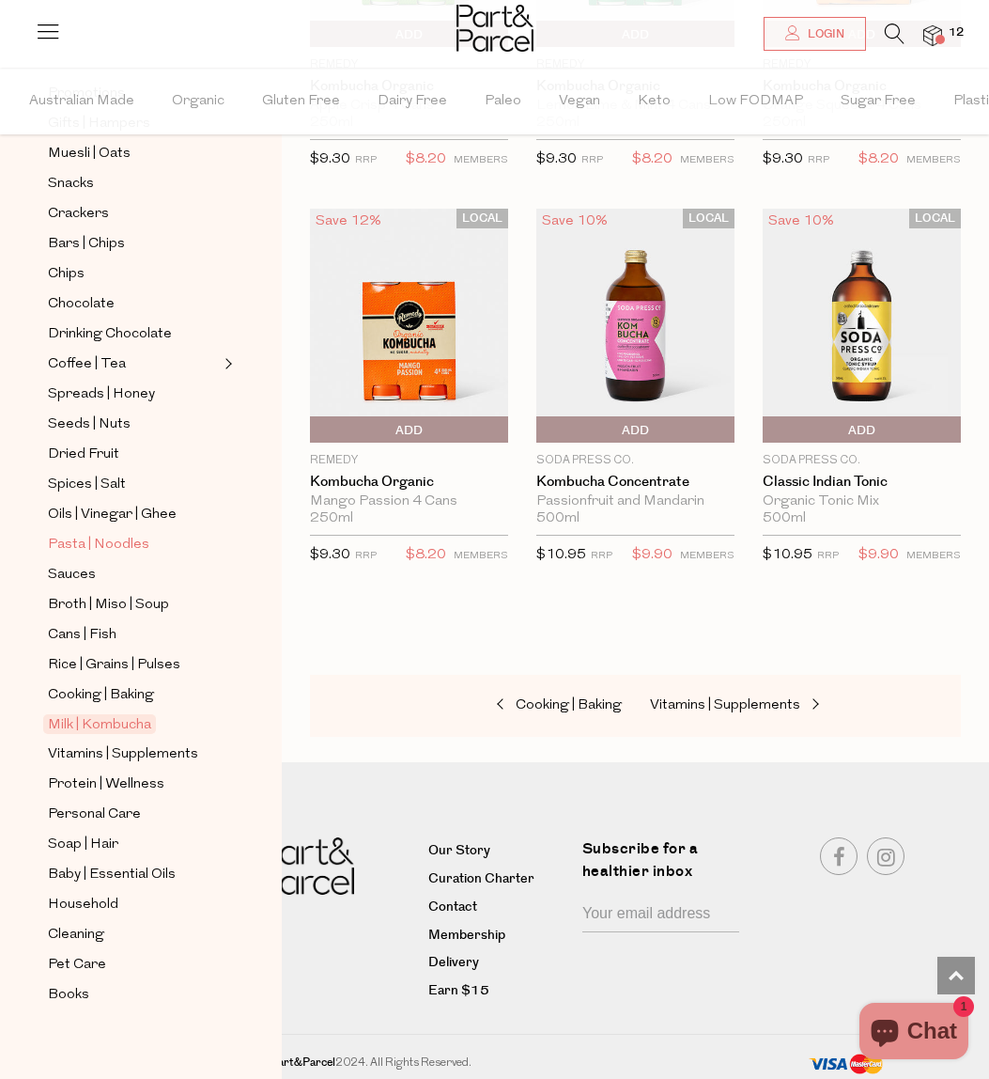
scroll to position [259, 0]
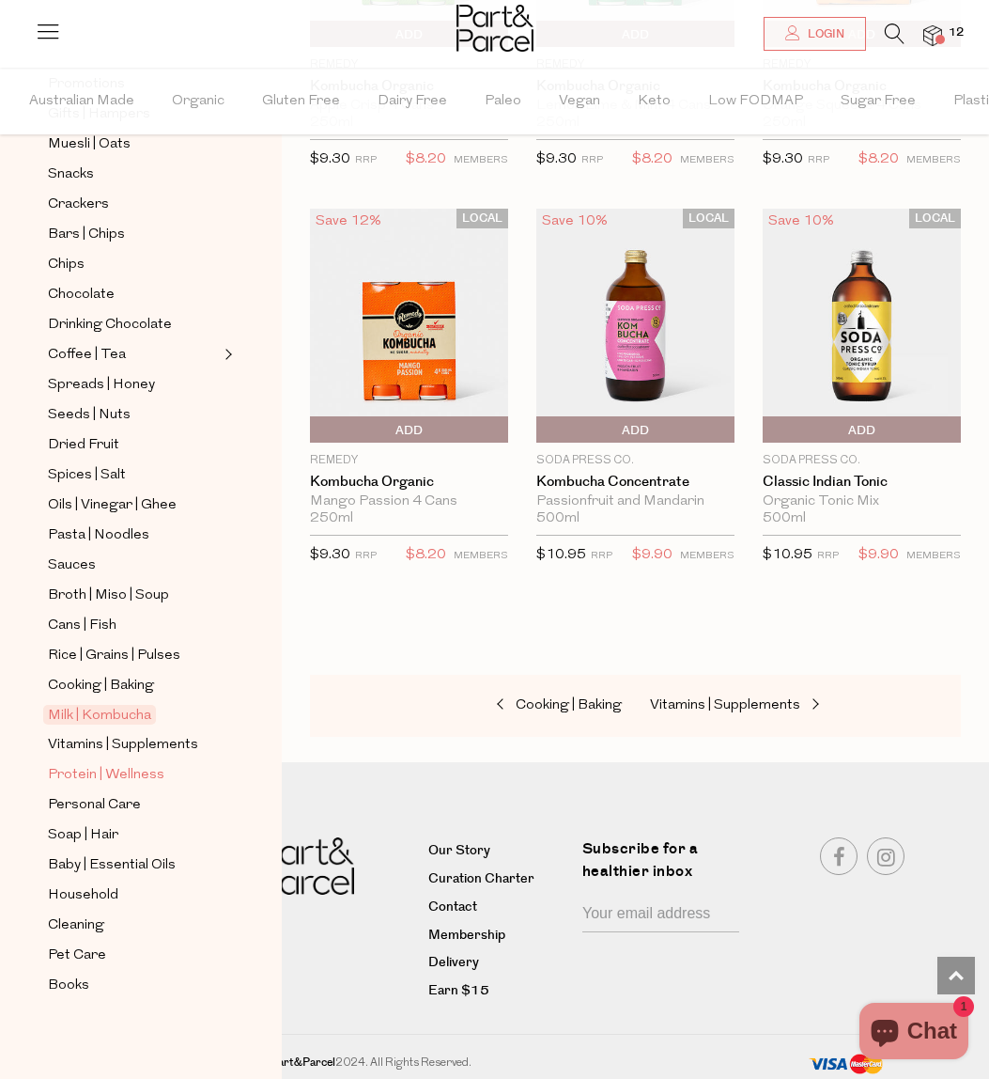
click at [104, 779] on span "Protein | Wellness" at bounding box center [106, 775] width 117 height 23
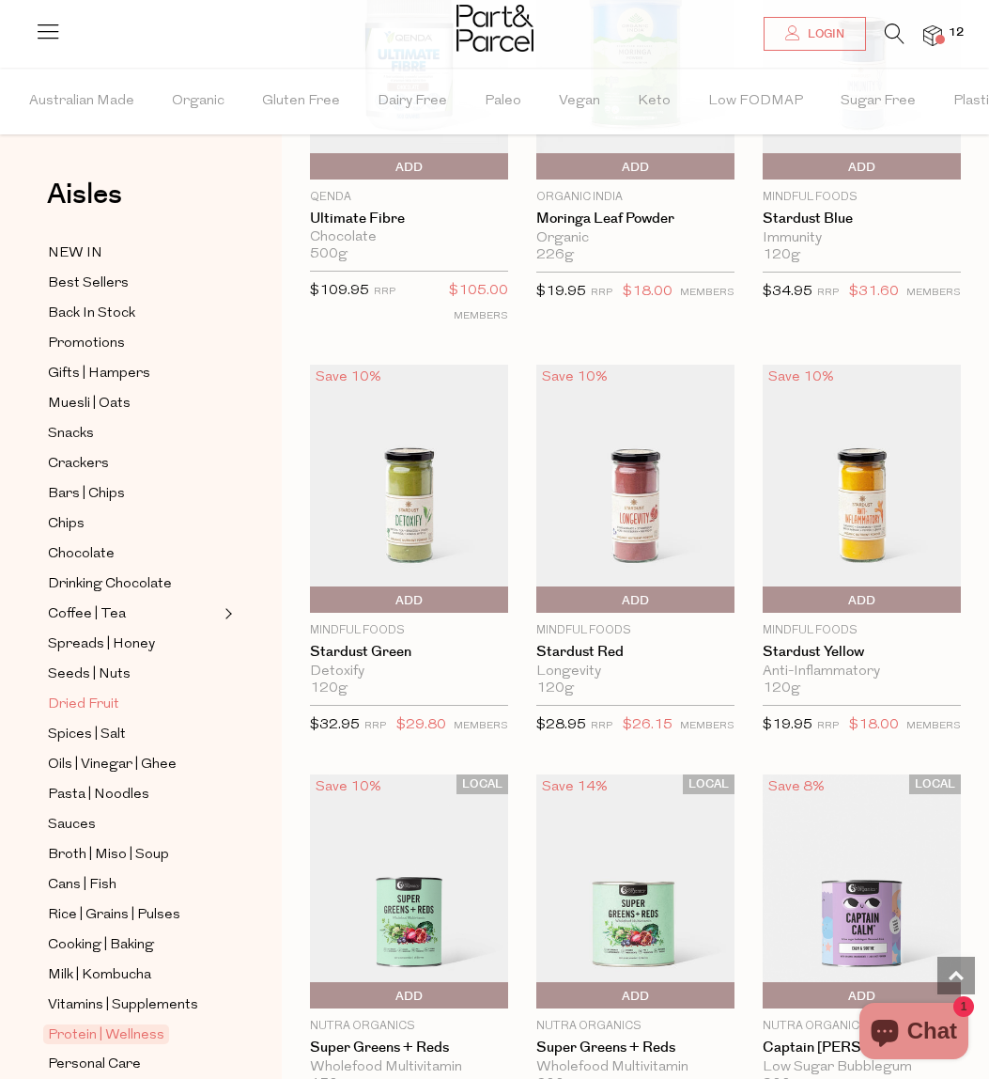
scroll to position [259, 0]
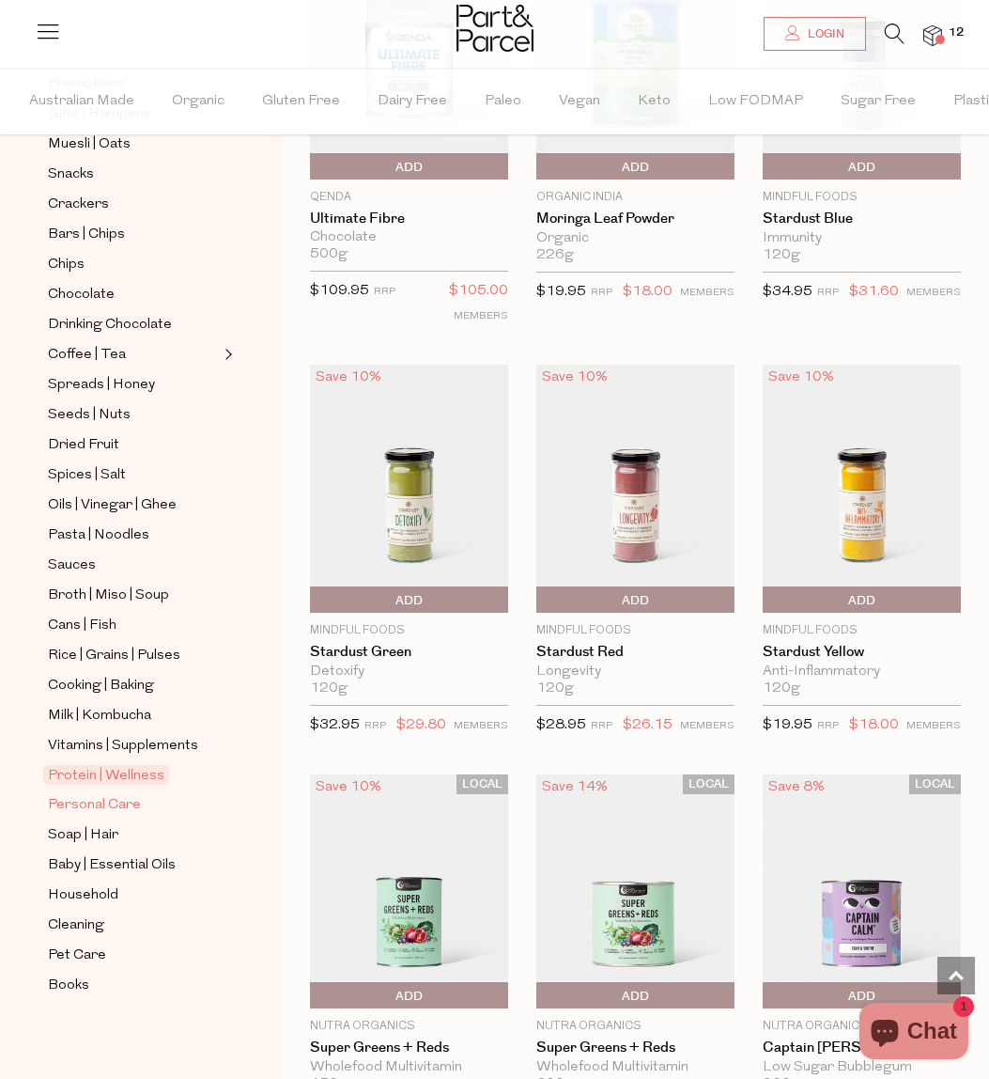
click at [100, 809] on span "Personal Care" at bounding box center [94, 805] width 93 height 23
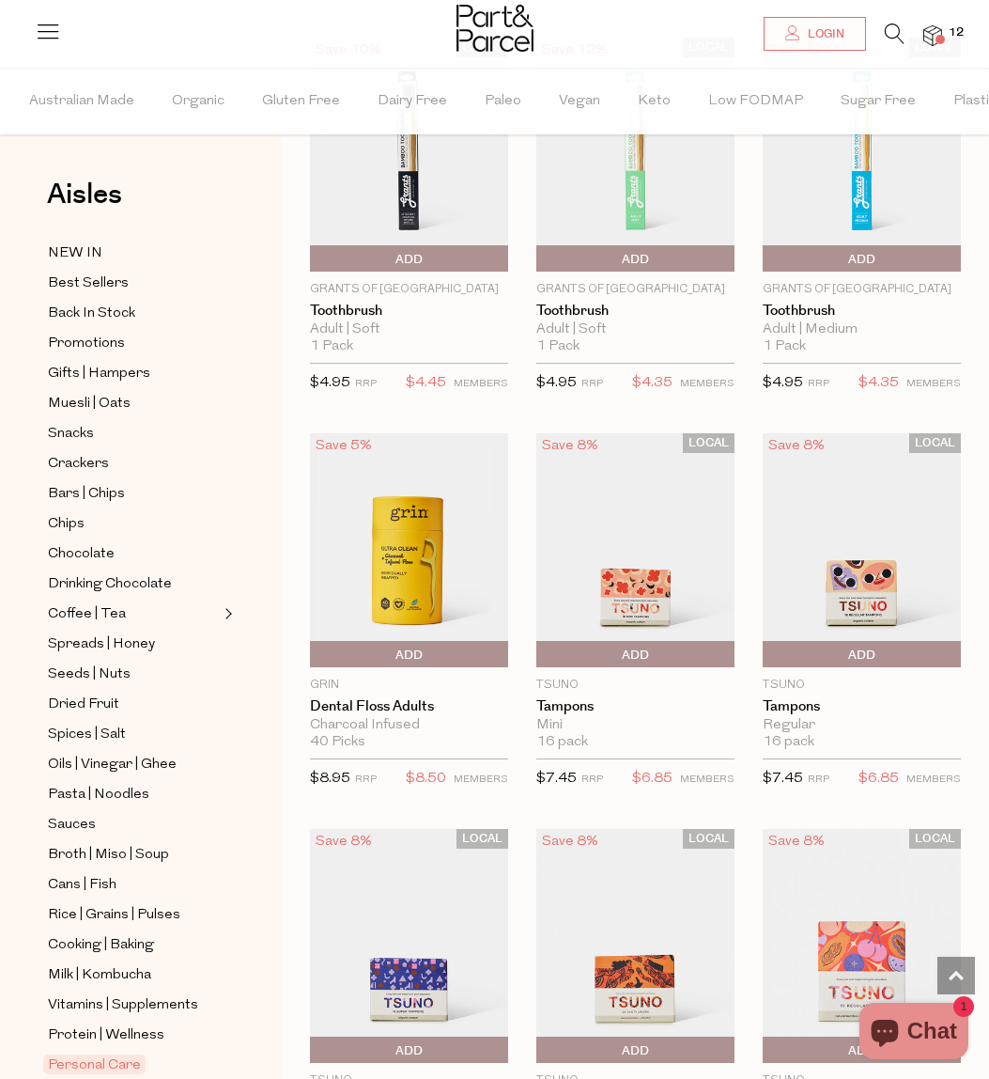
scroll to position [5401, 0]
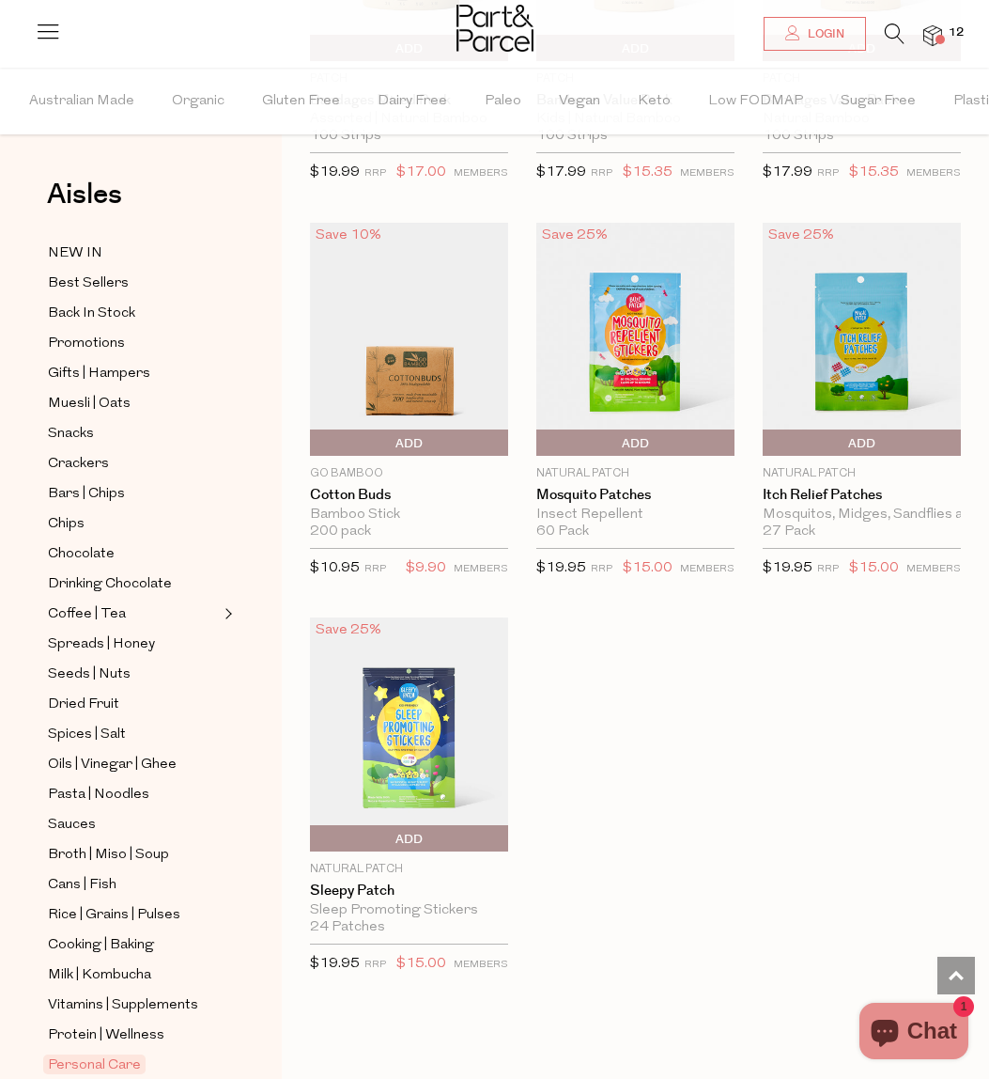
scroll to position [11556, 0]
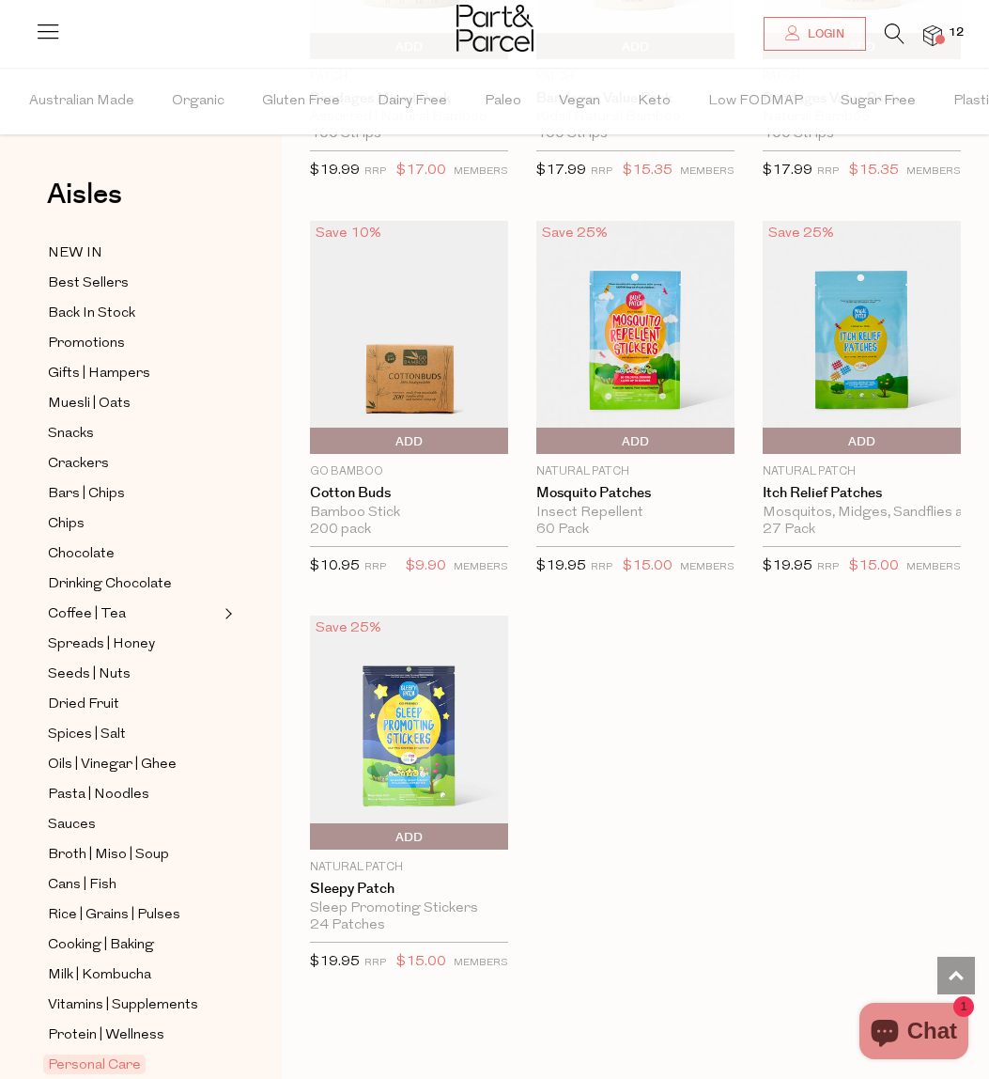
click at [655, 429] on span "Add To Parcel" at bounding box center [635, 442] width 189 height 28
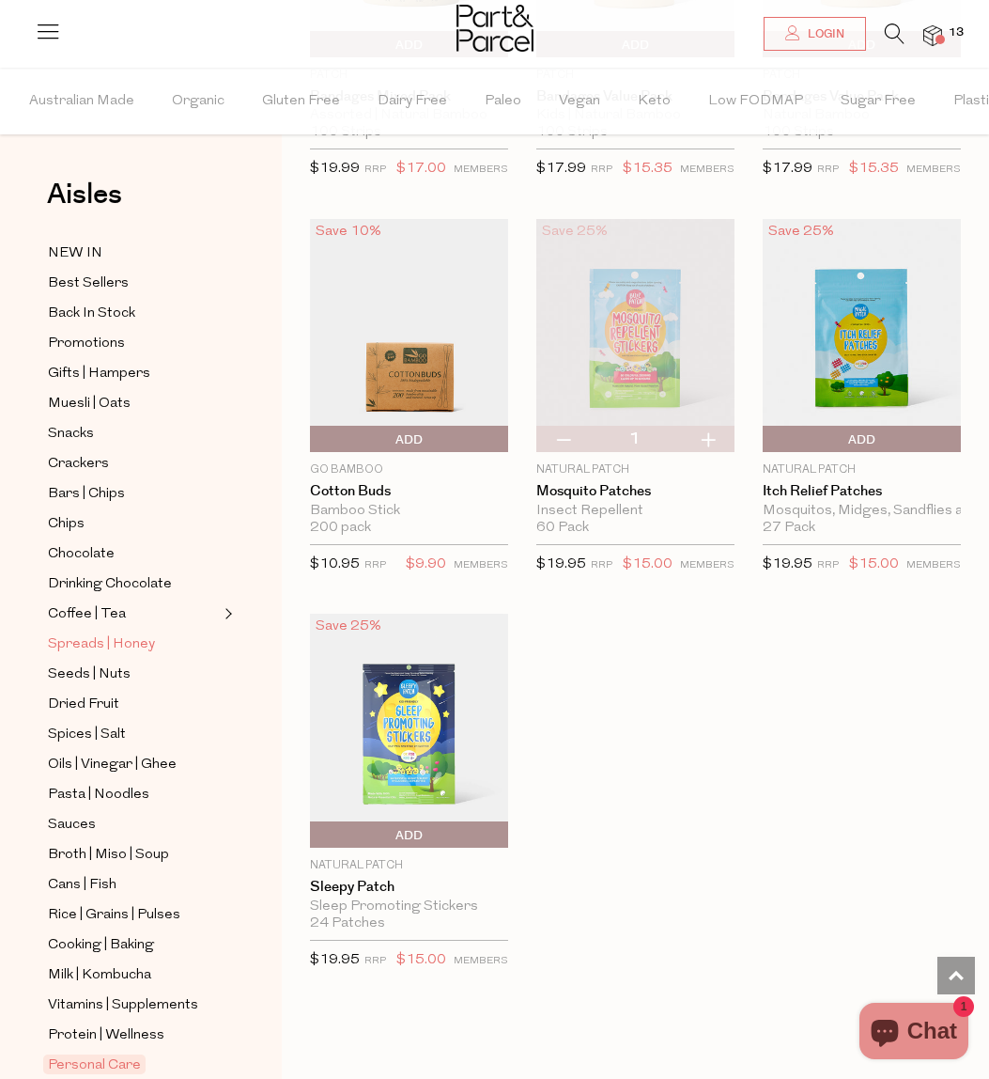
scroll to position [259, 0]
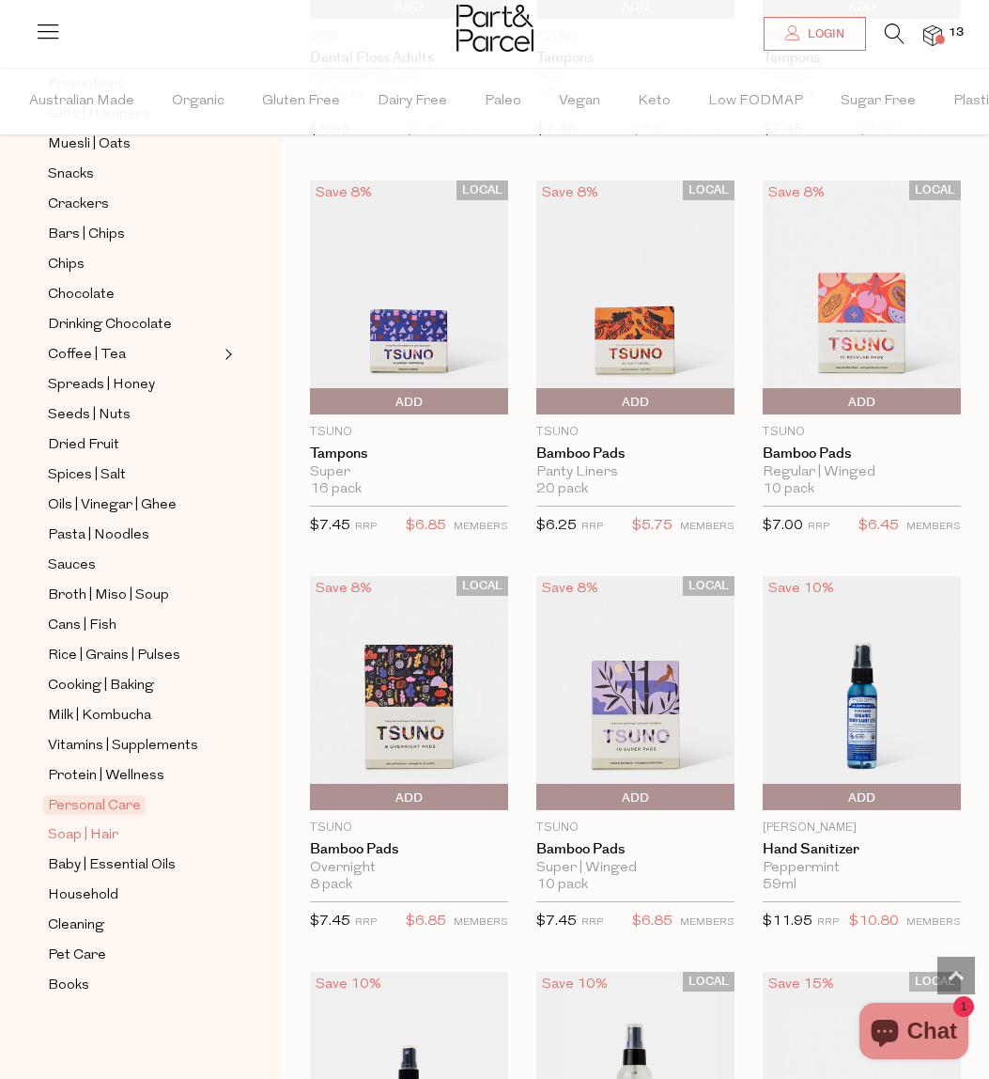
click at [86, 835] on span "Soap | Hair" at bounding box center [83, 835] width 70 height 23
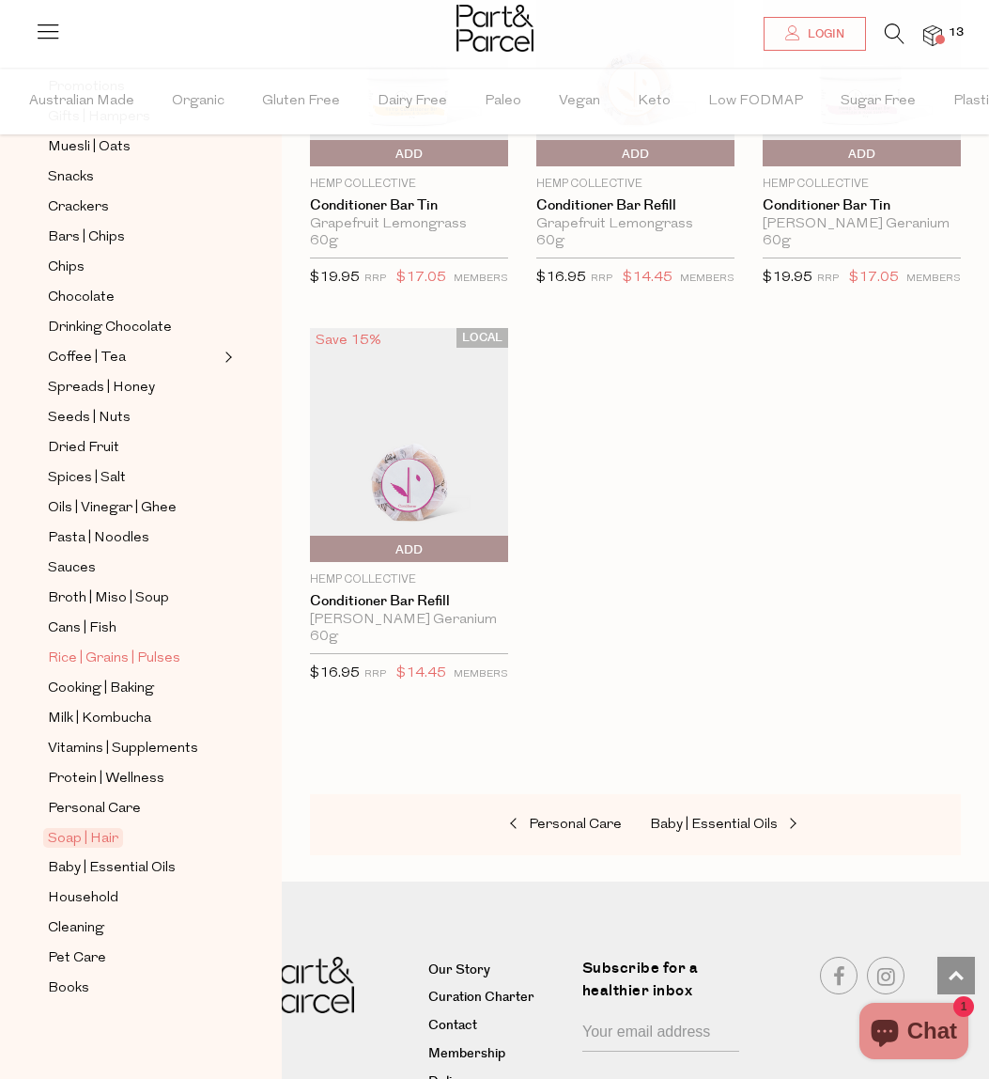
scroll to position [259, 0]
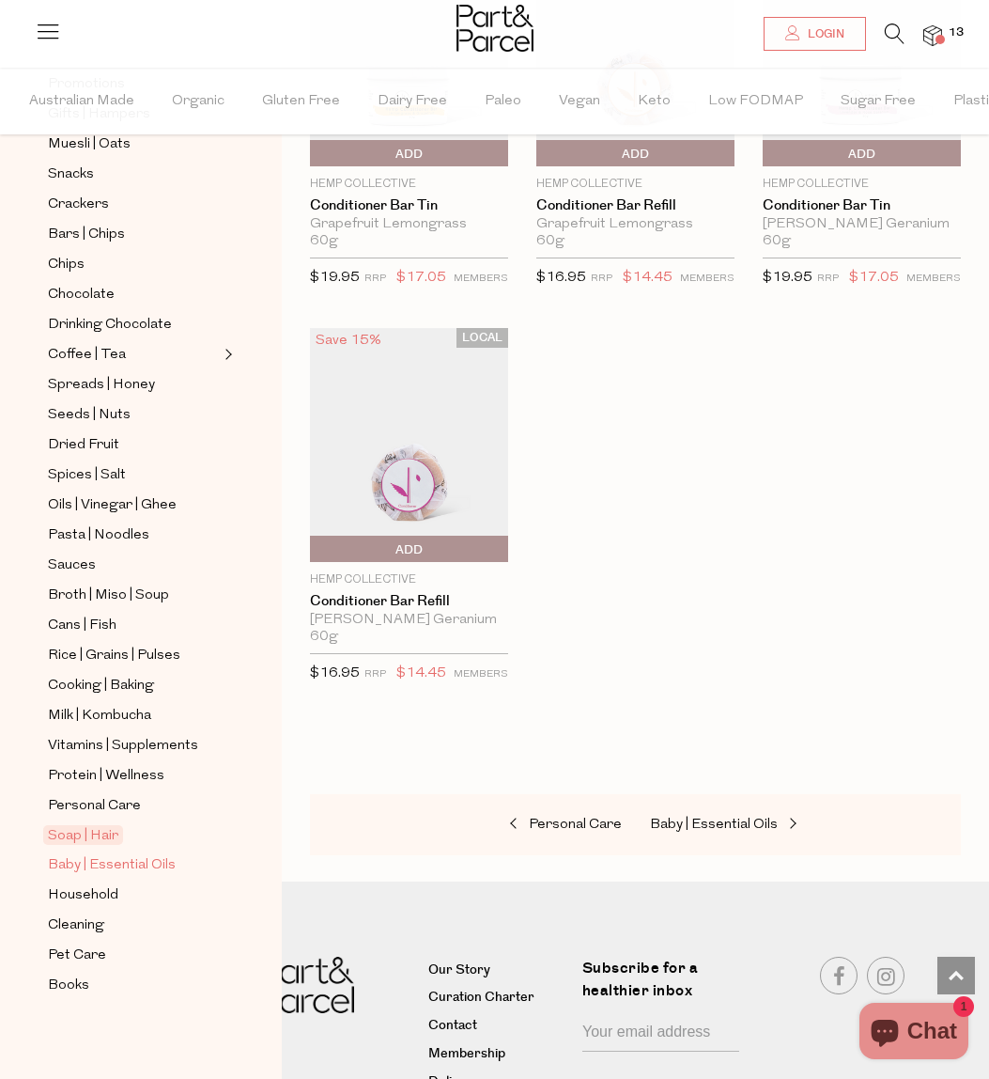
click at [94, 860] on span "Baby | Essential Oils" at bounding box center [112, 865] width 128 height 23
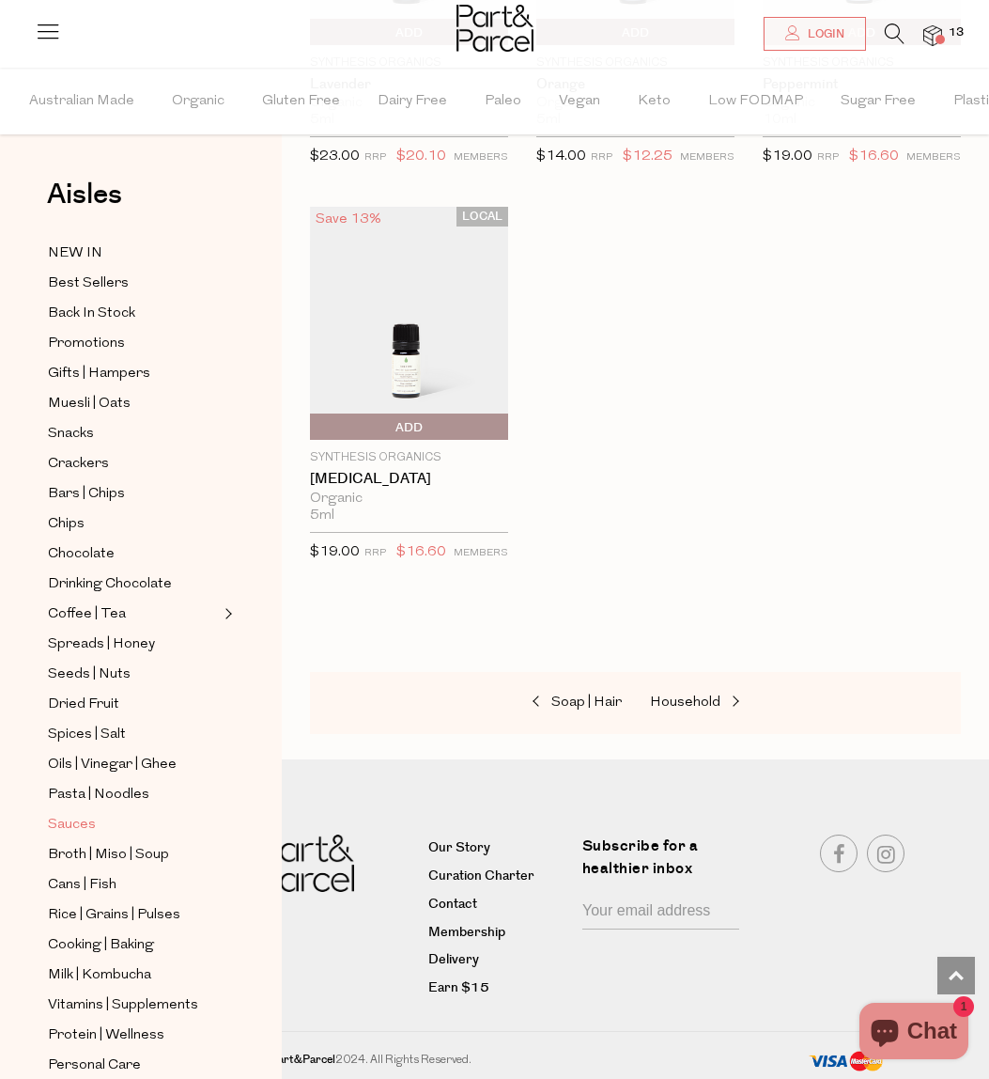
scroll to position [259, 0]
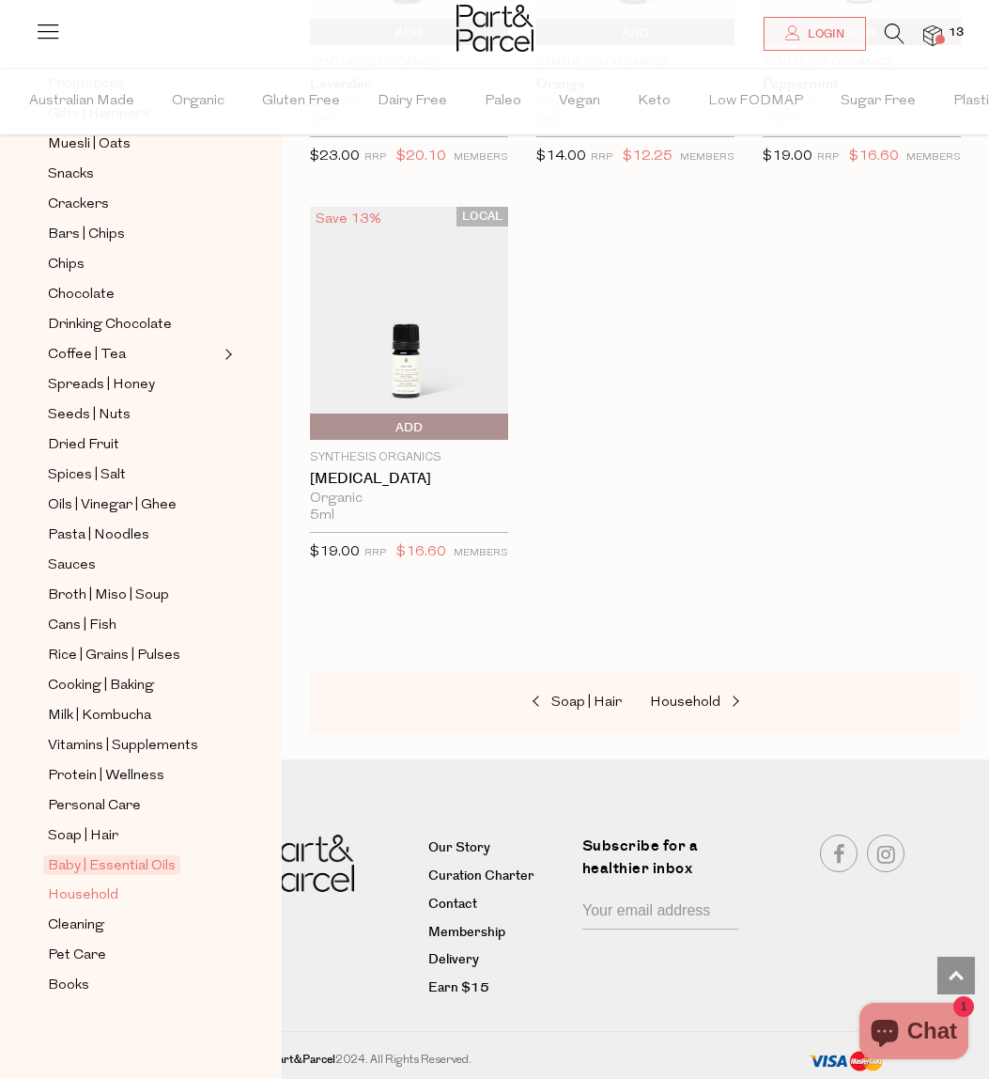
click at [96, 898] on span "Household" at bounding box center [83, 895] width 70 height 23
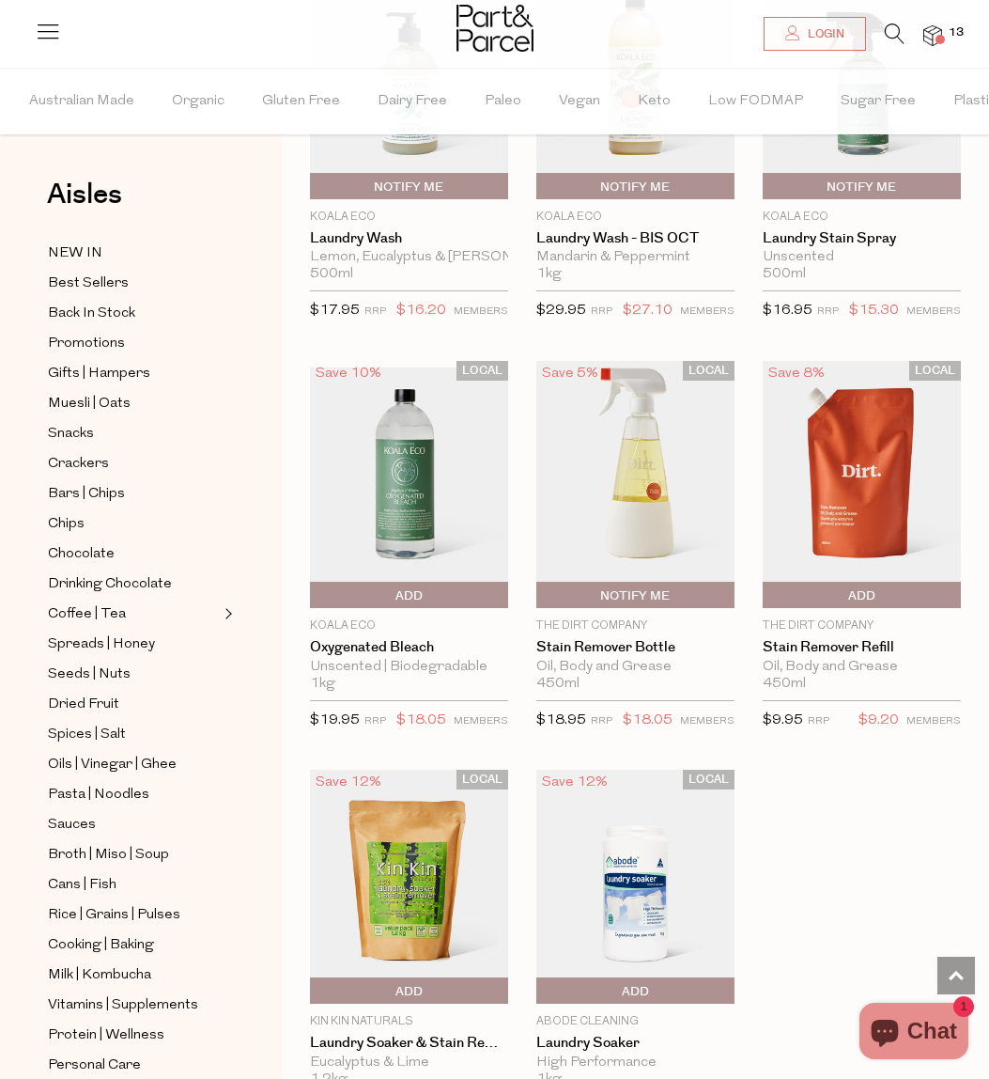
scroll to position [259, 0]
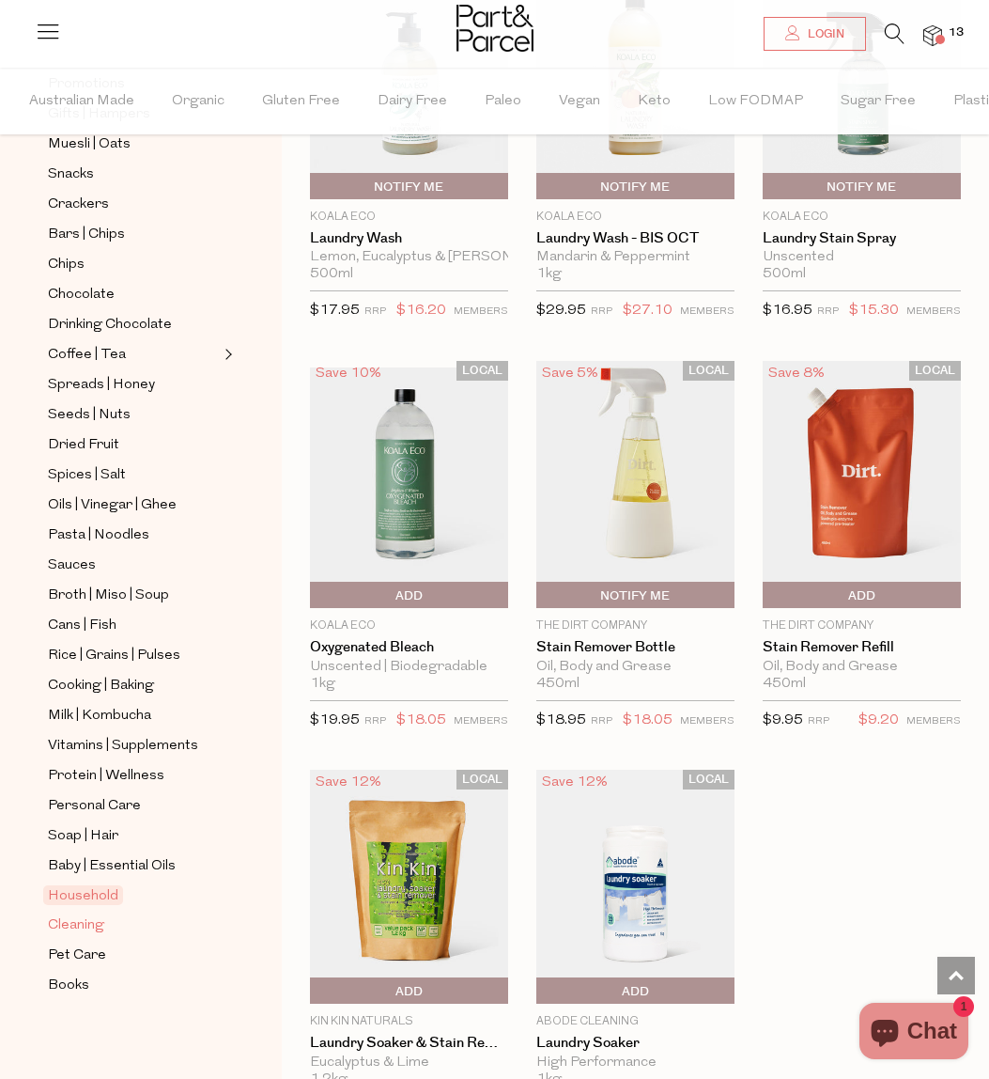
click at [89, 930] on span "Cleaning" at bounding box center [76, 925] width 56 height 23
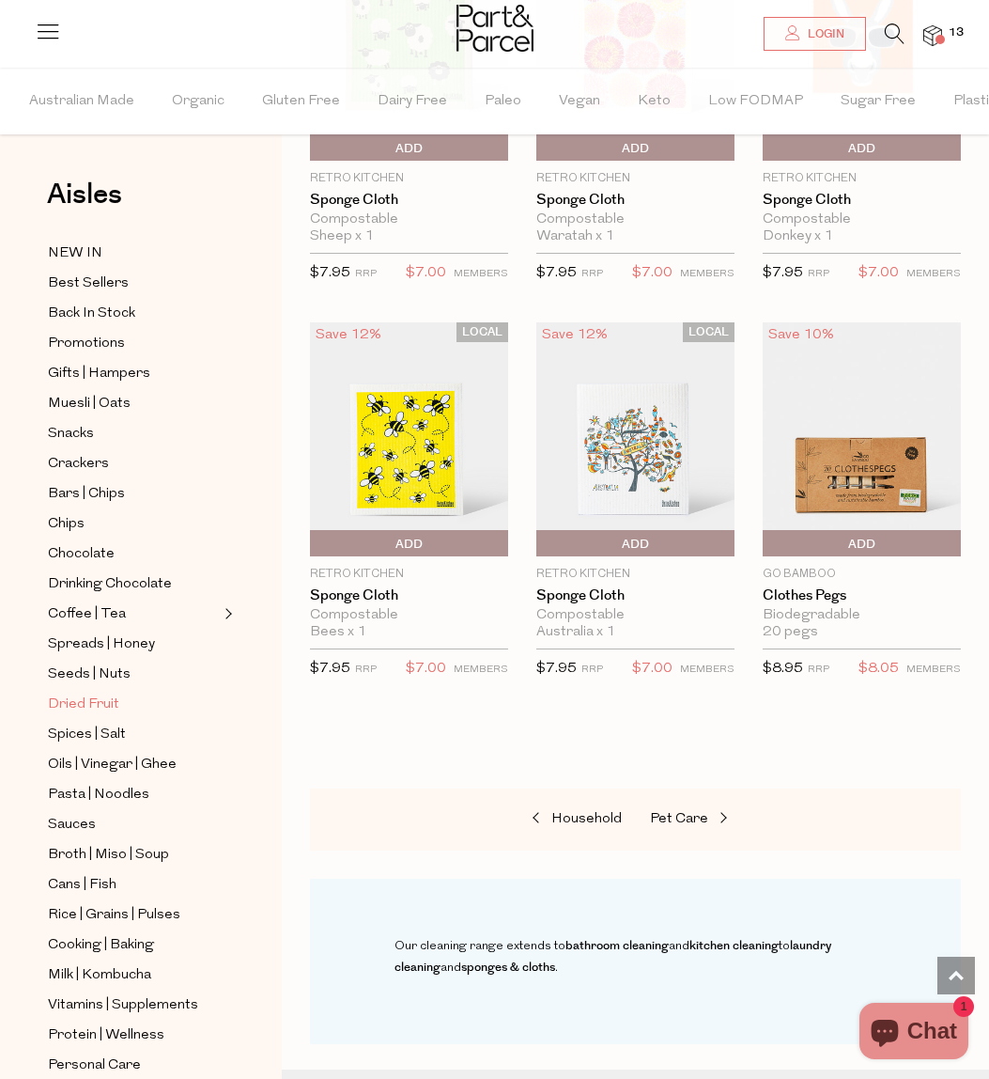
scroll to position [259, 0]
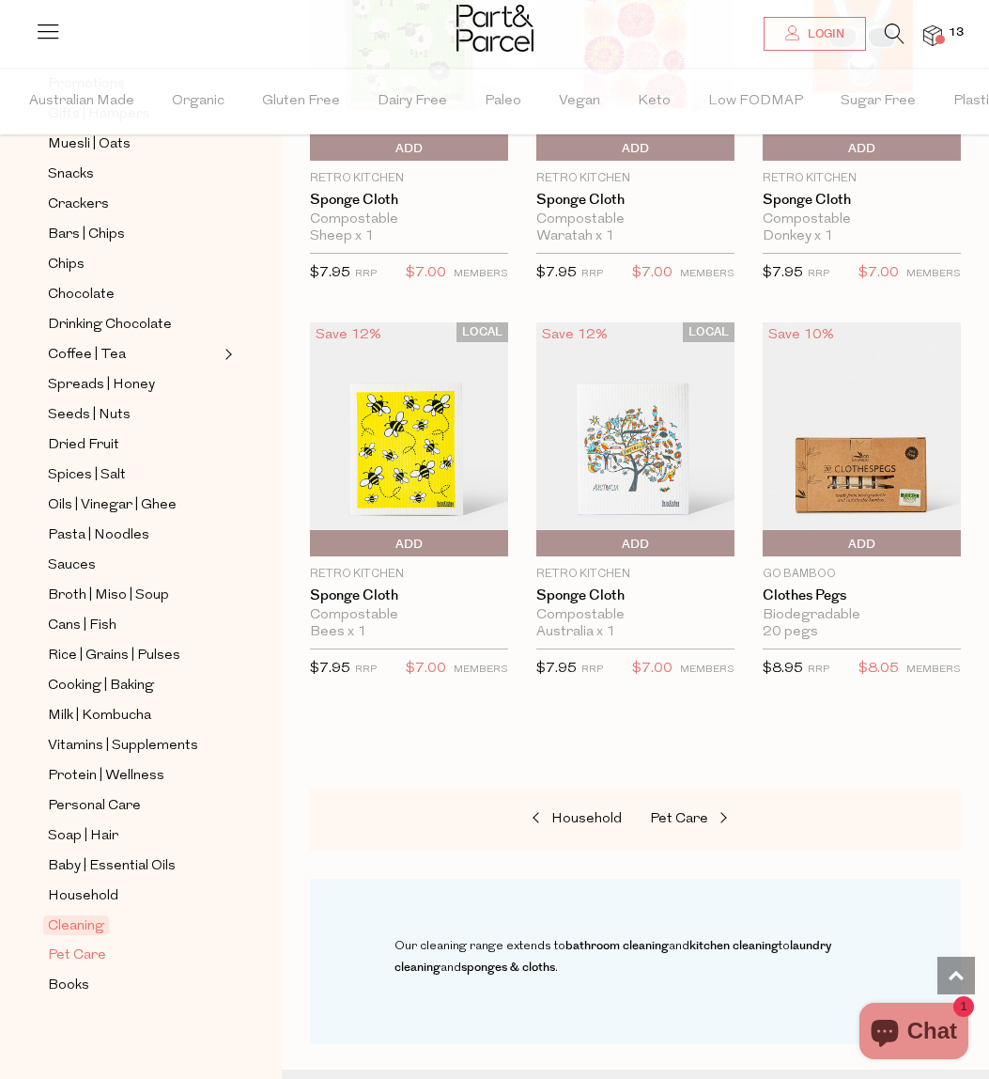
click at [70, 963] on span "Pet Care" at bounding box center [77, 955] width 58 height 23
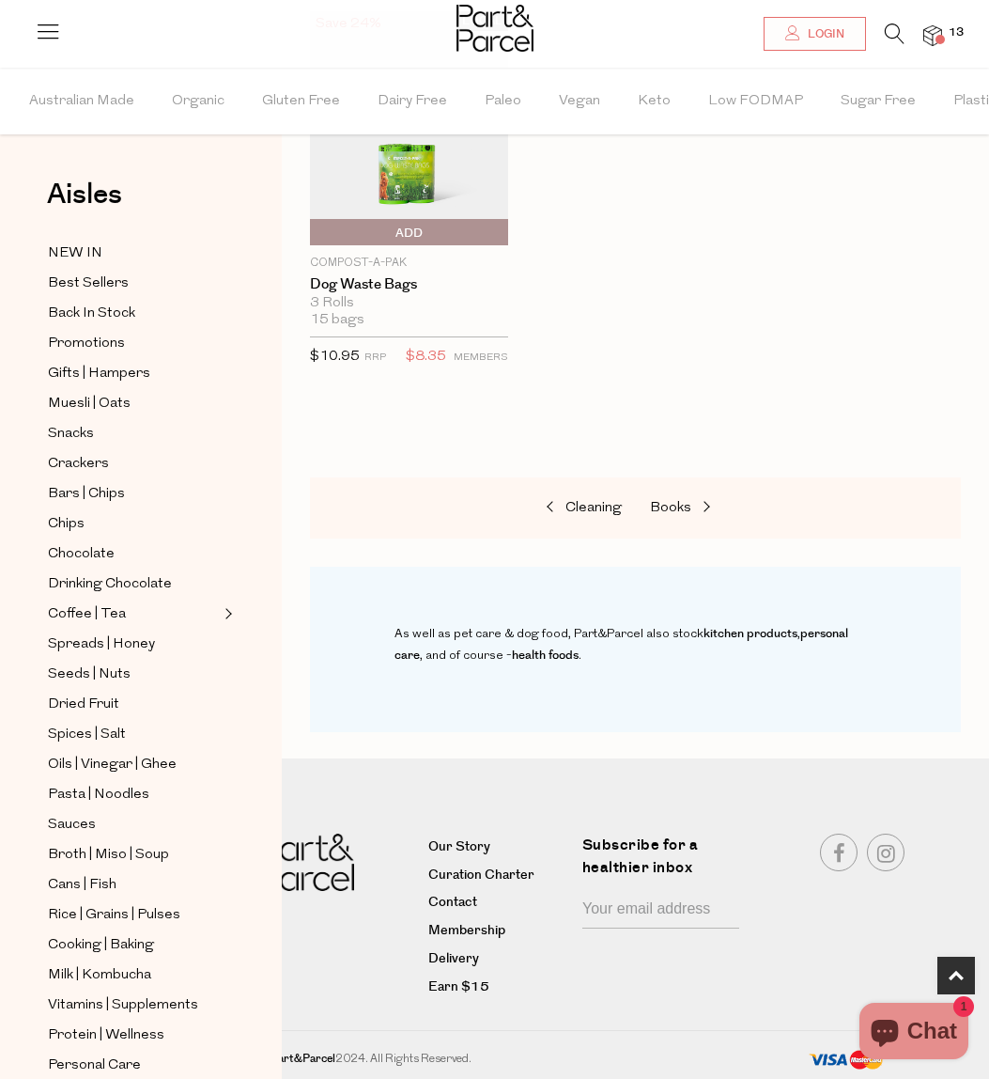
scroll to position [259, 0]
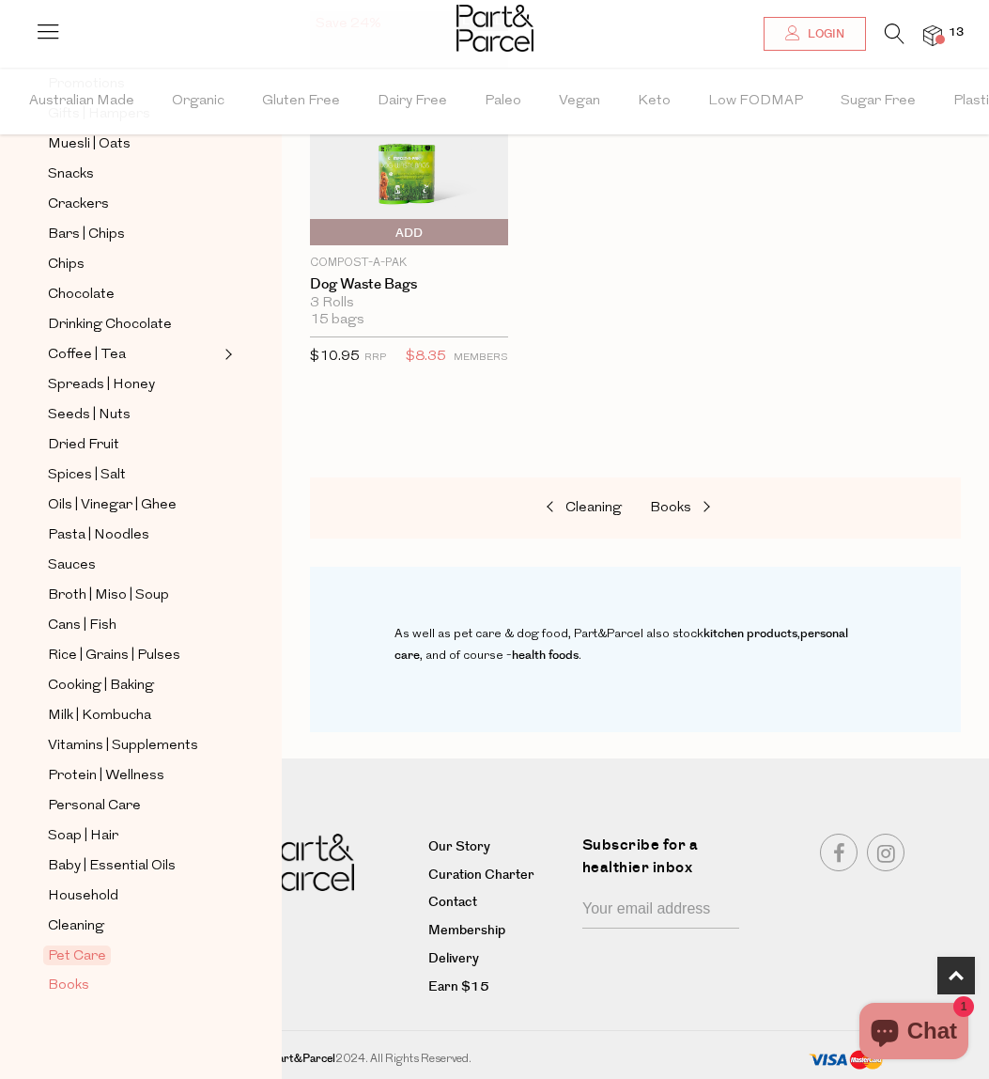
click at [68, 983] on span "Books" at bounding box center [68, 985] width 41 height 23
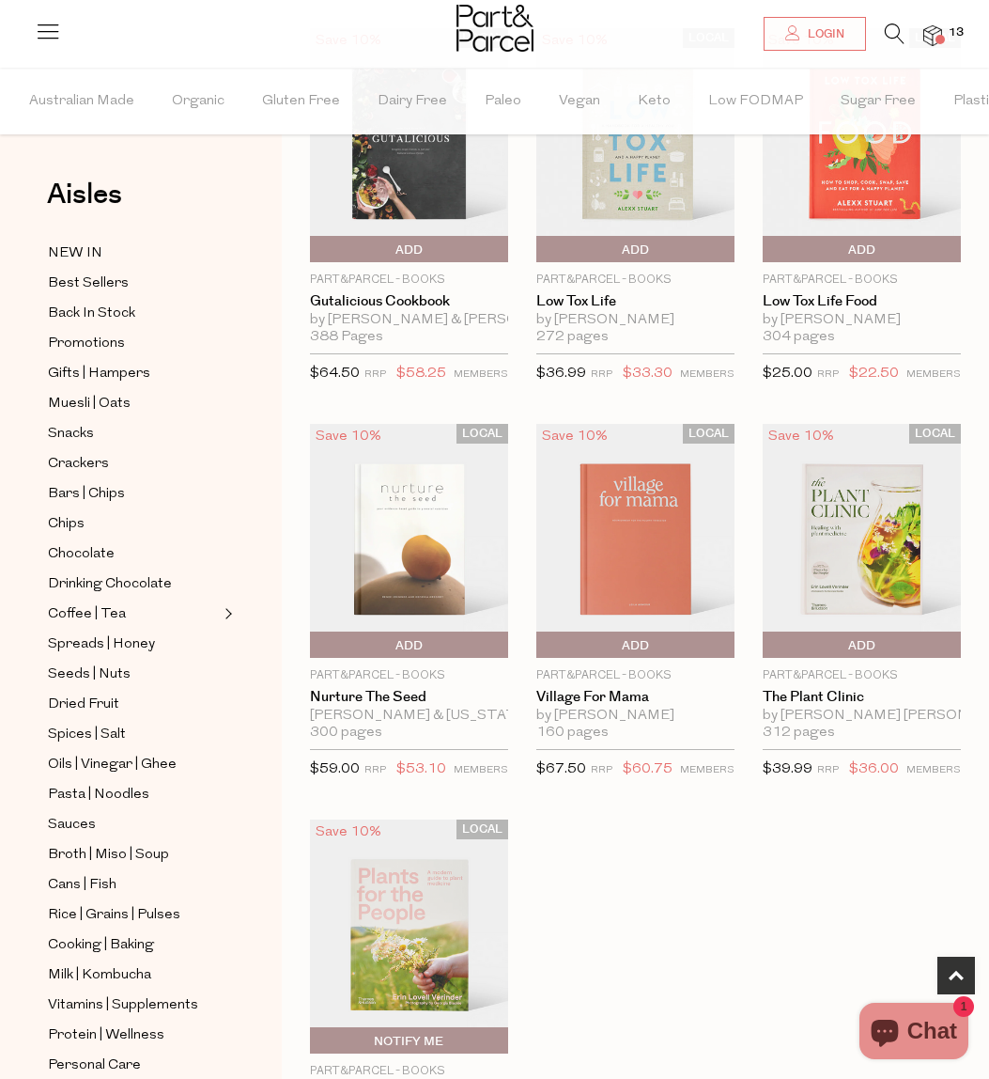
scroll to position [621, 0]
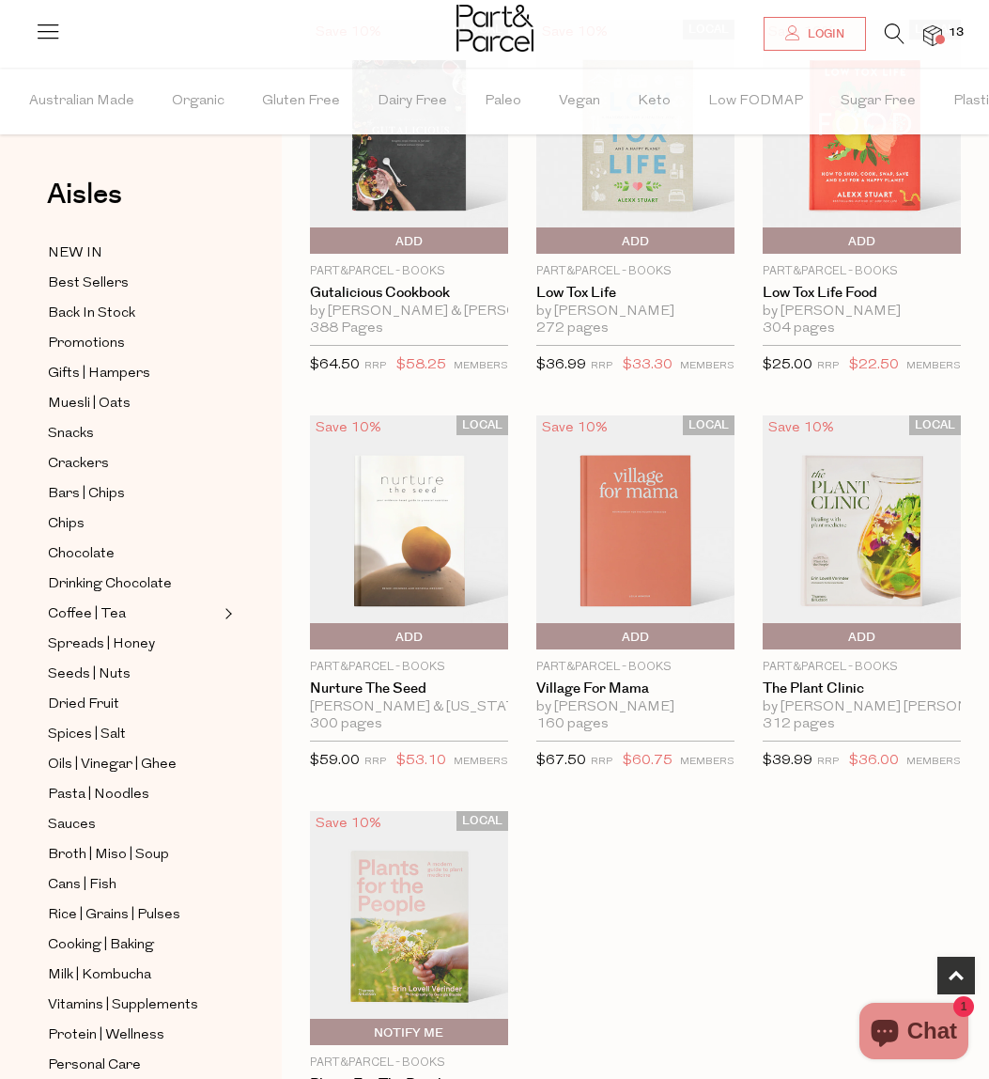
click at [940, 39] on span at bounding box center [940, 39] width 9 height 9
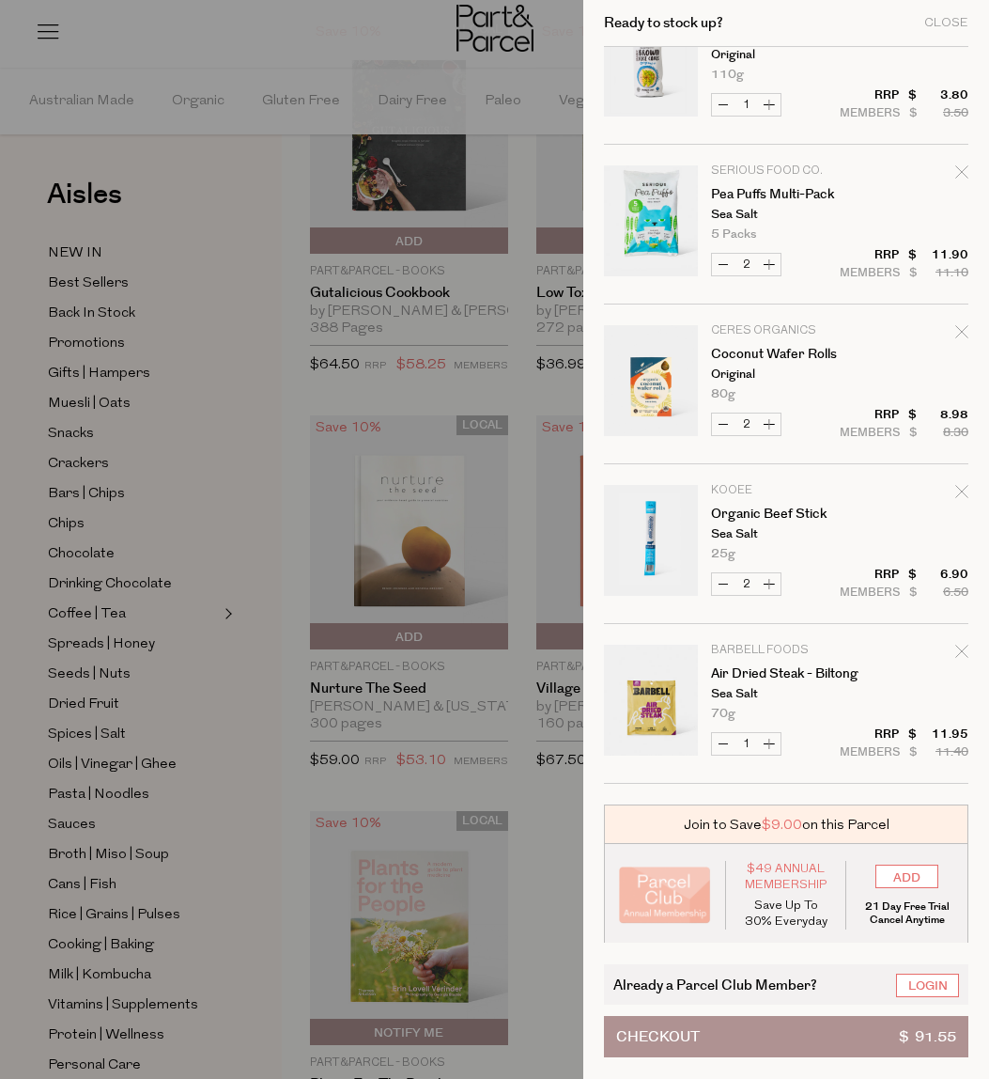
scroll to position [706, 0]
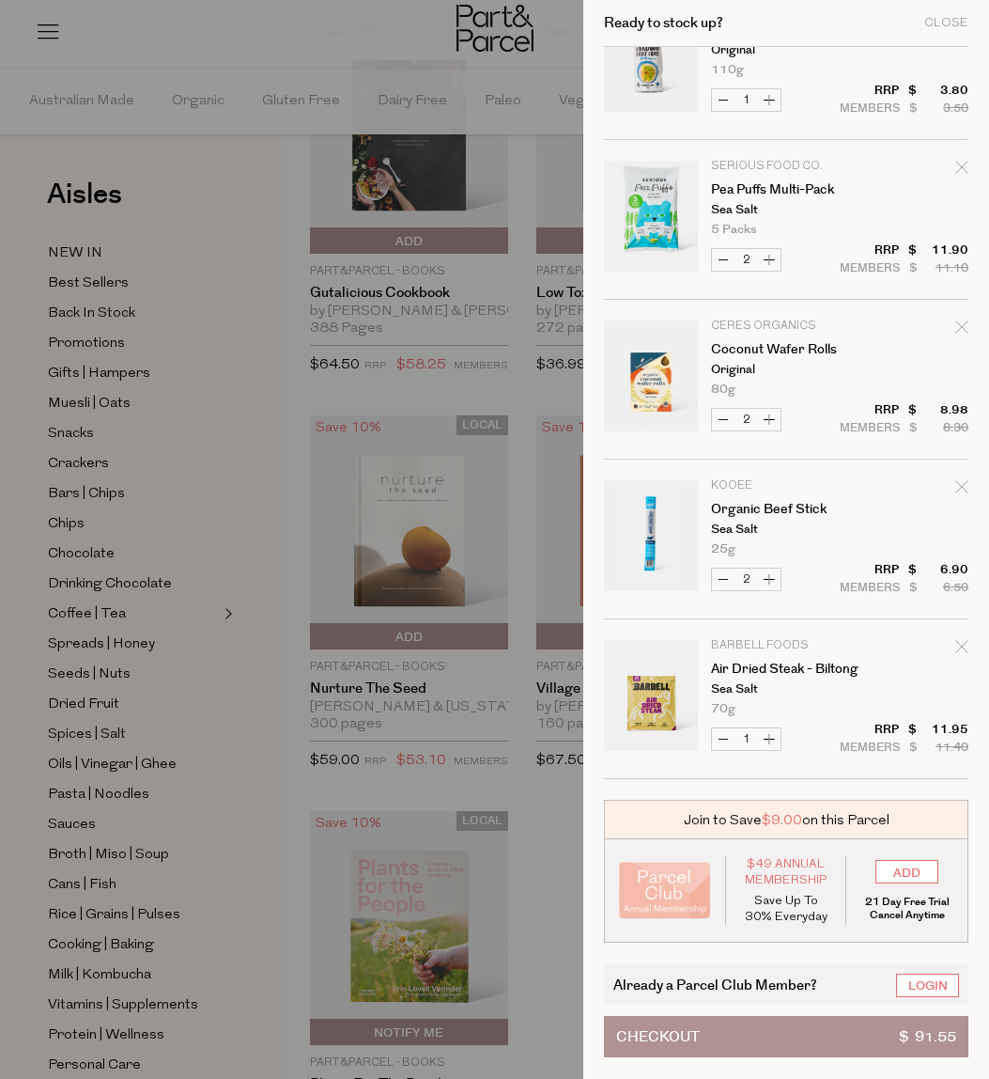
click at [916, 1035] on span "$ 91.55" at bounding box center [927, 1036] width 57 height 39
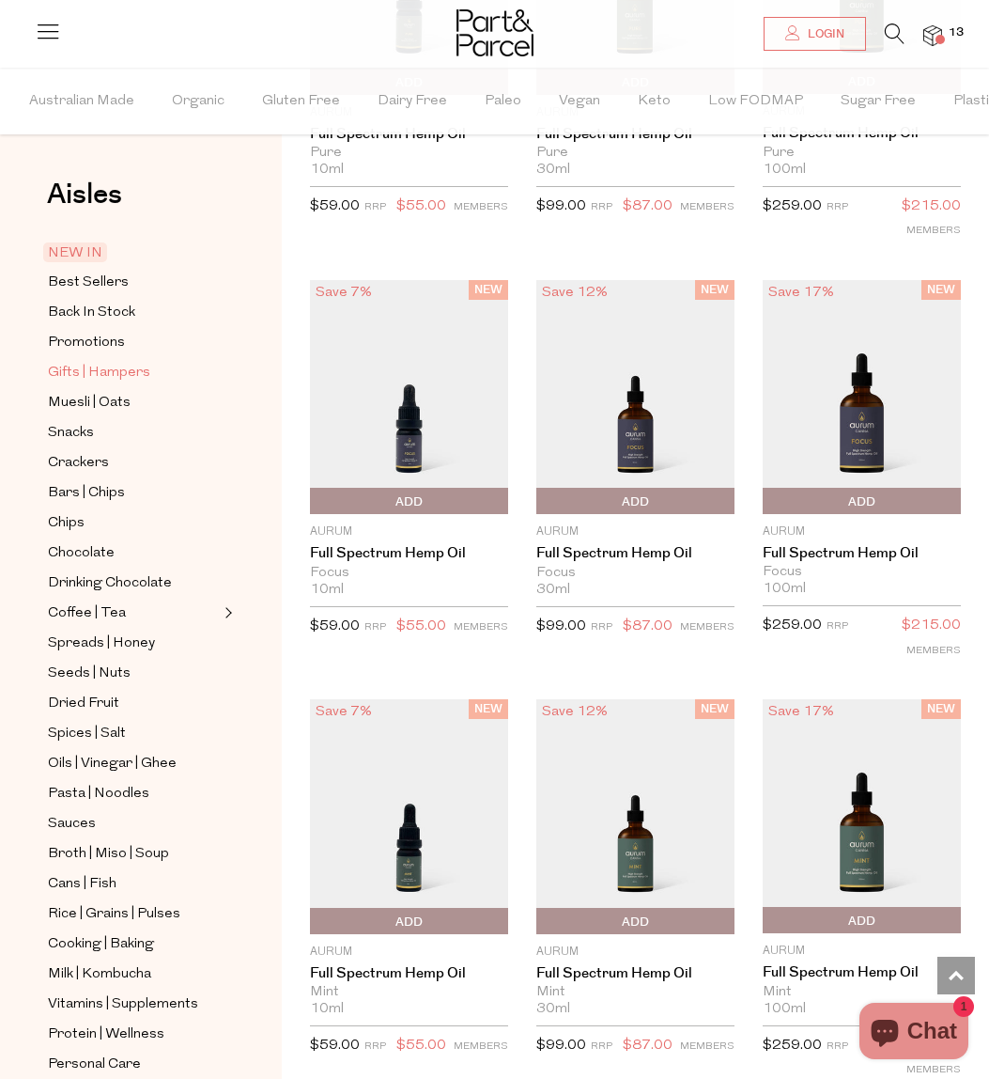
scroll to position [2199, 0]
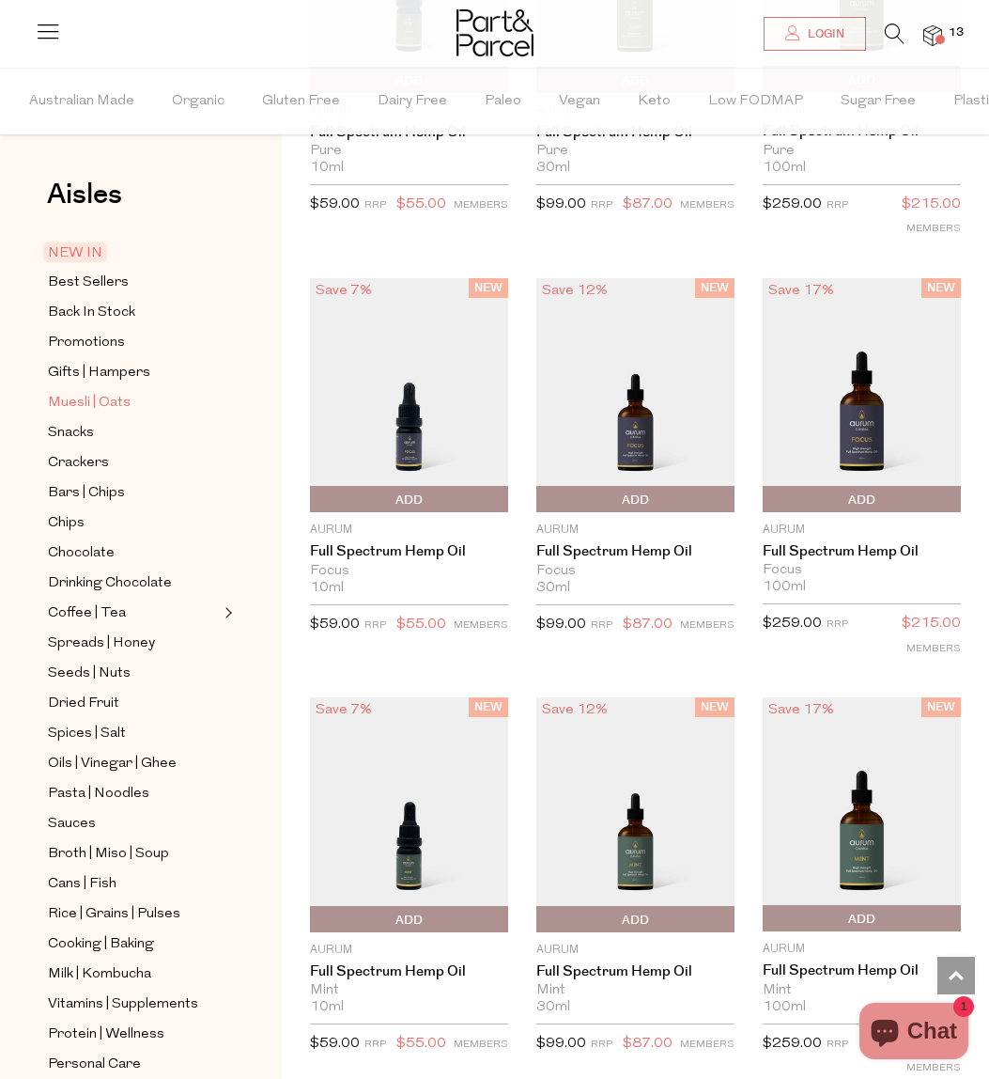
click at [84, 392] on span "Muesli | Oats" at bounding box center [89, 403] width 83 height 23
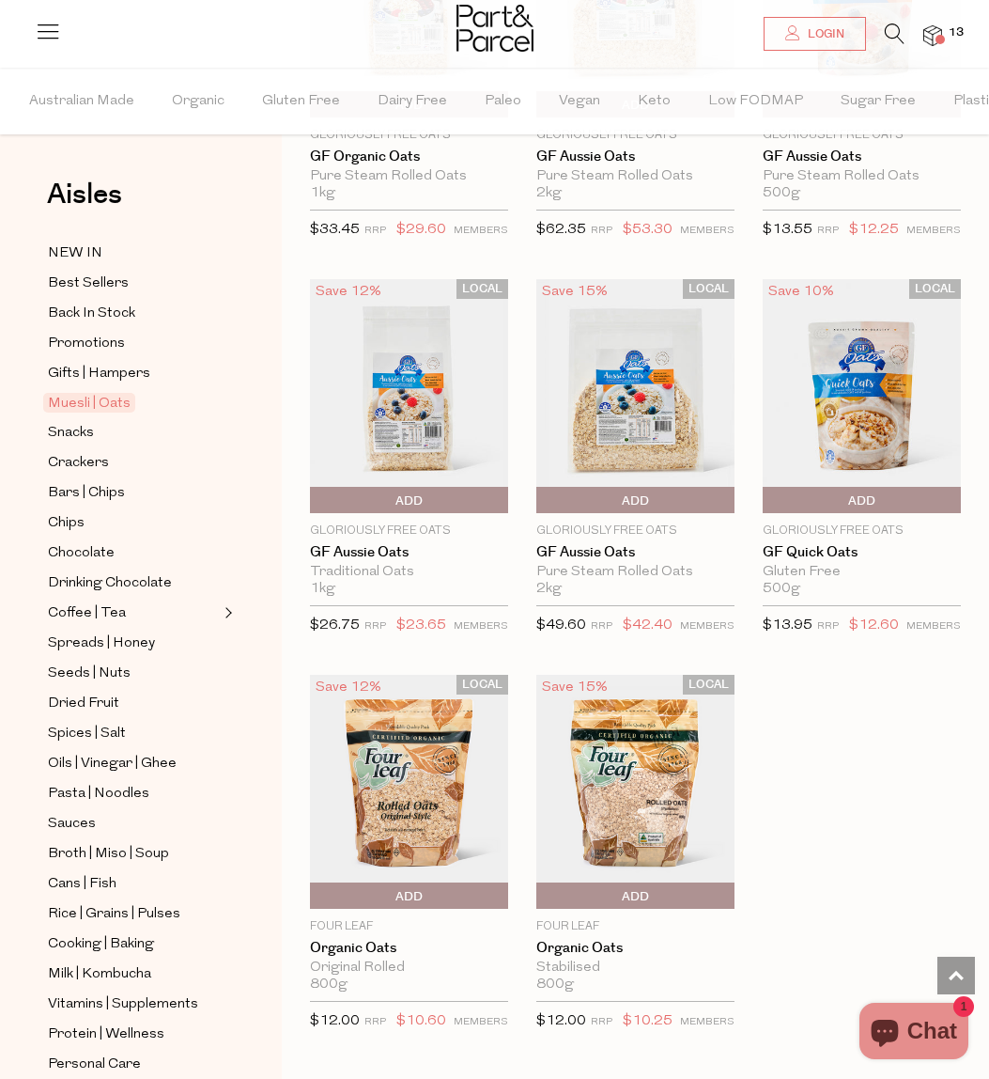
scroll to position [5958, 0]
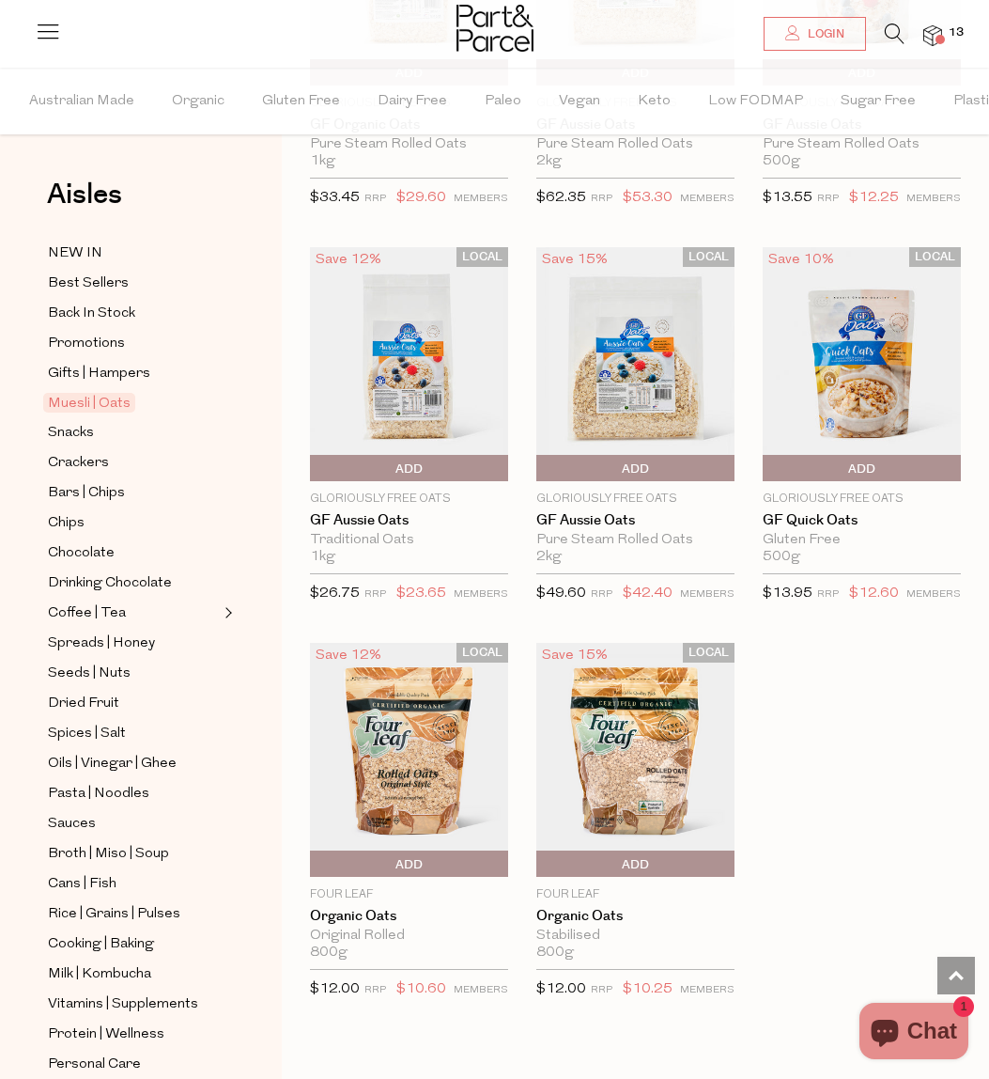
click at [315, 858] on span "Add To Parcel" at bounding box center [315, 864] width 0 height 28
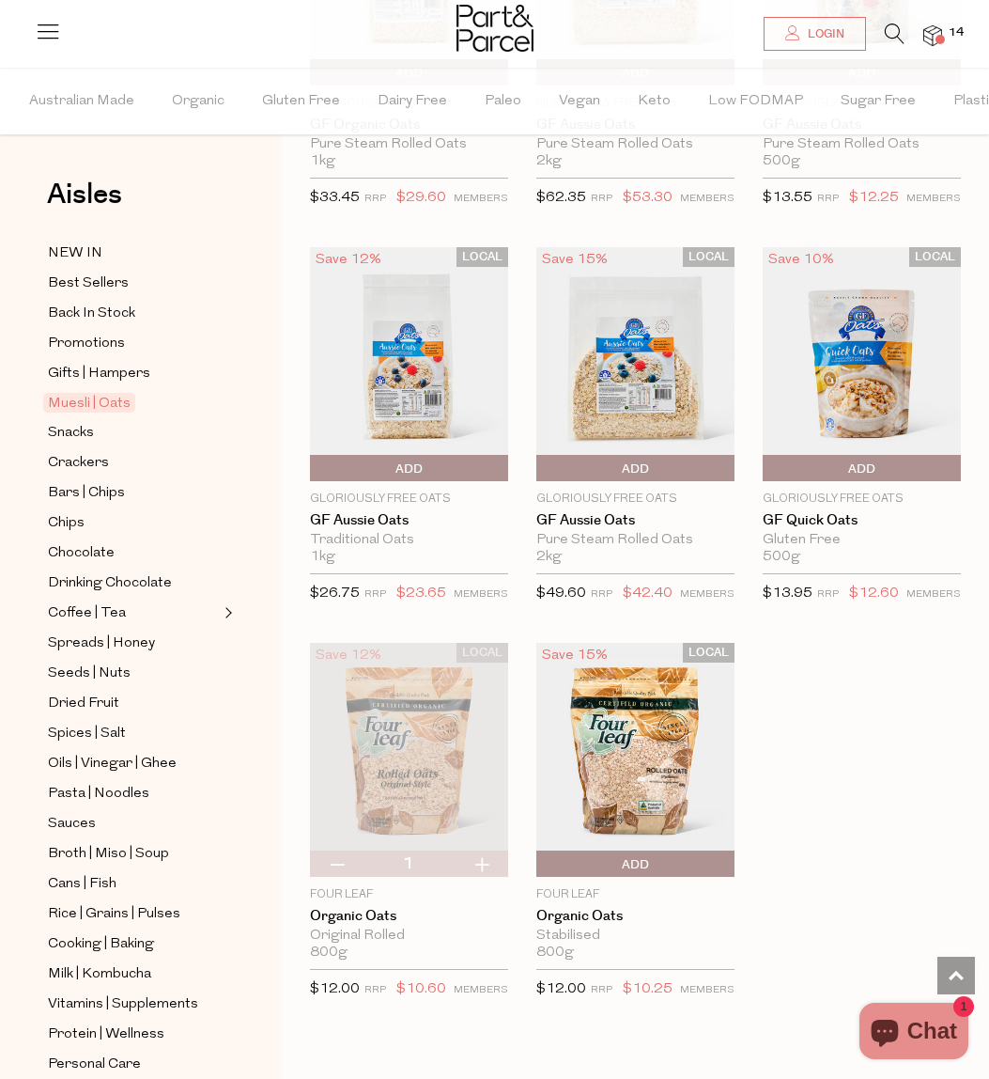
click at [929, 39] on img at bounding box center [933, 36] width 19 height 22
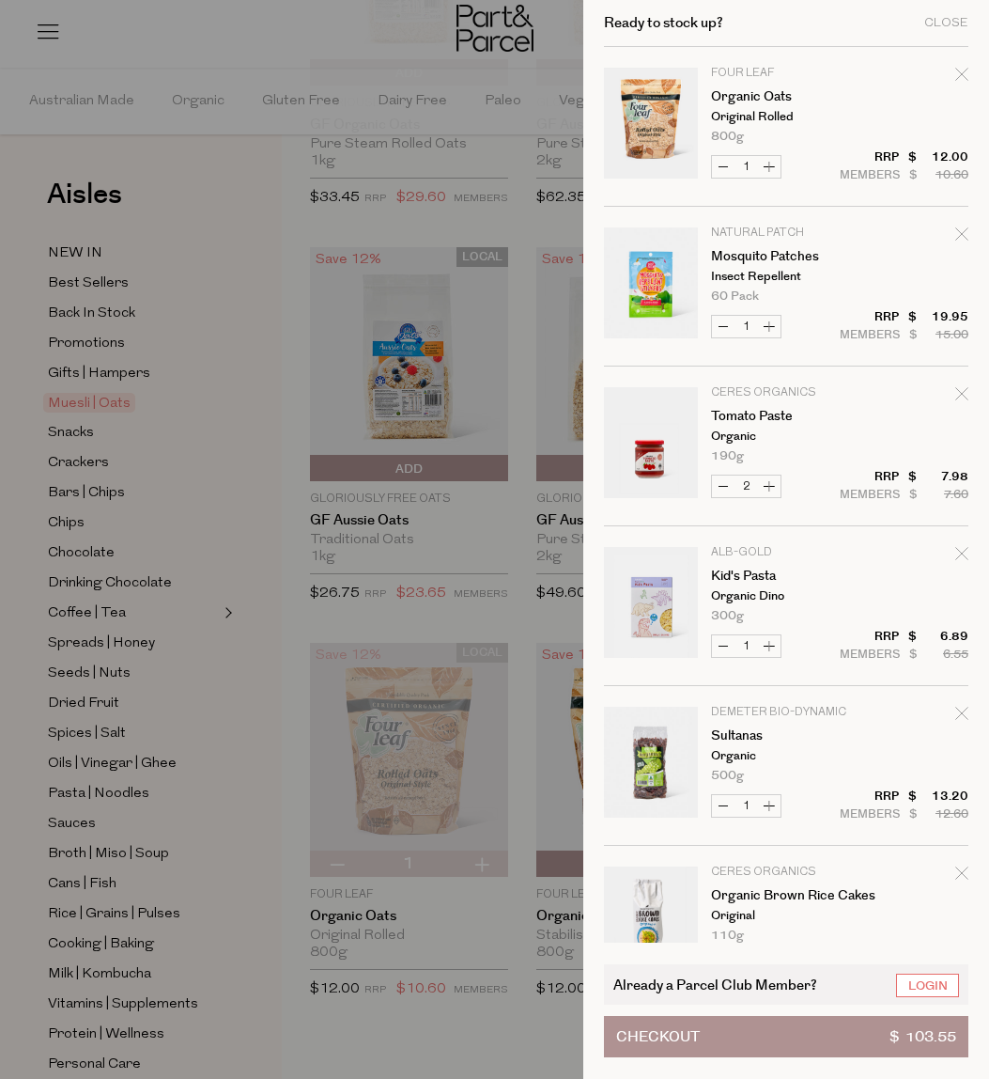
click at [825, 1027] on button "Checkout $ 103.55" at bounding box center [786, 1036] width 365 height 41
